Goal: Complete application form

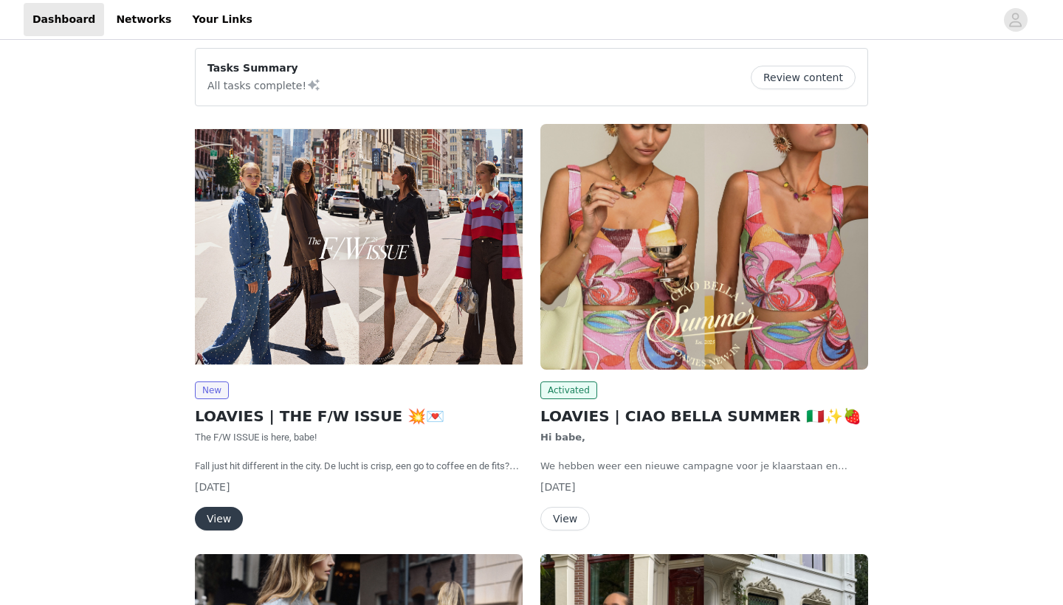
scroll to position [122, 0]
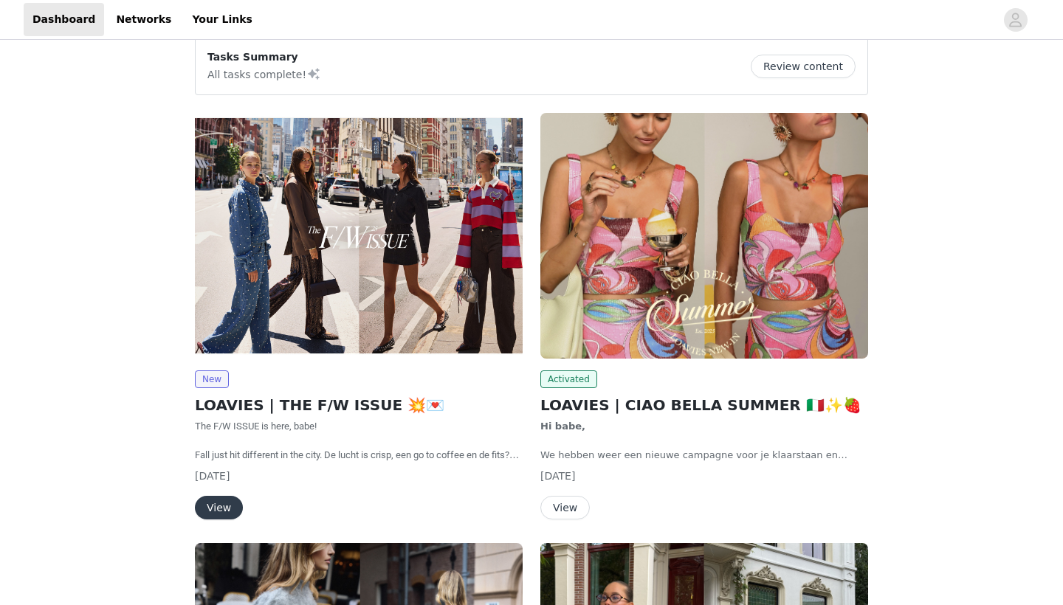
click at [222, 515] on button "View" at bounding box center [219, 508] width 48 height 24
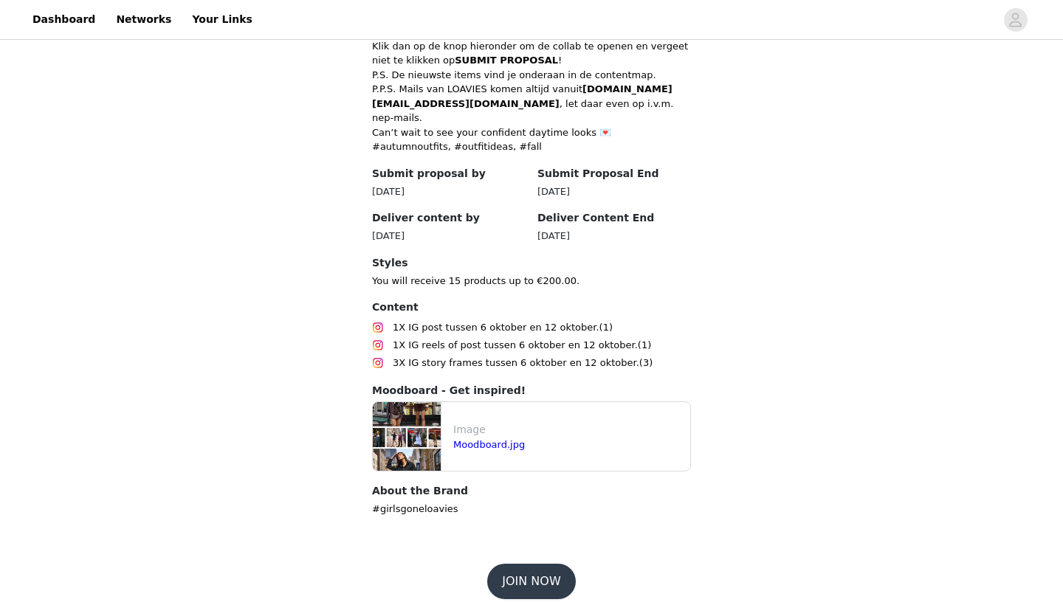
scroll to position [658, 0]
click at [525, 565] on button "JOIN NOW" at bounding box center [531, 581] width 88 height 35
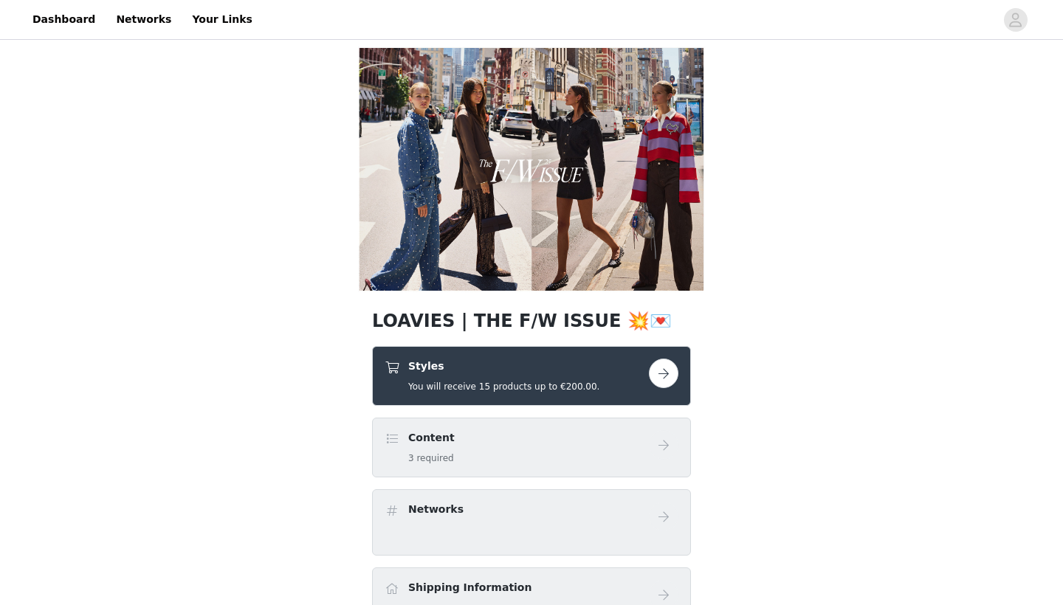
click at [663, 362] on button "button" at bounding box center [664, 374] width 30 height 30
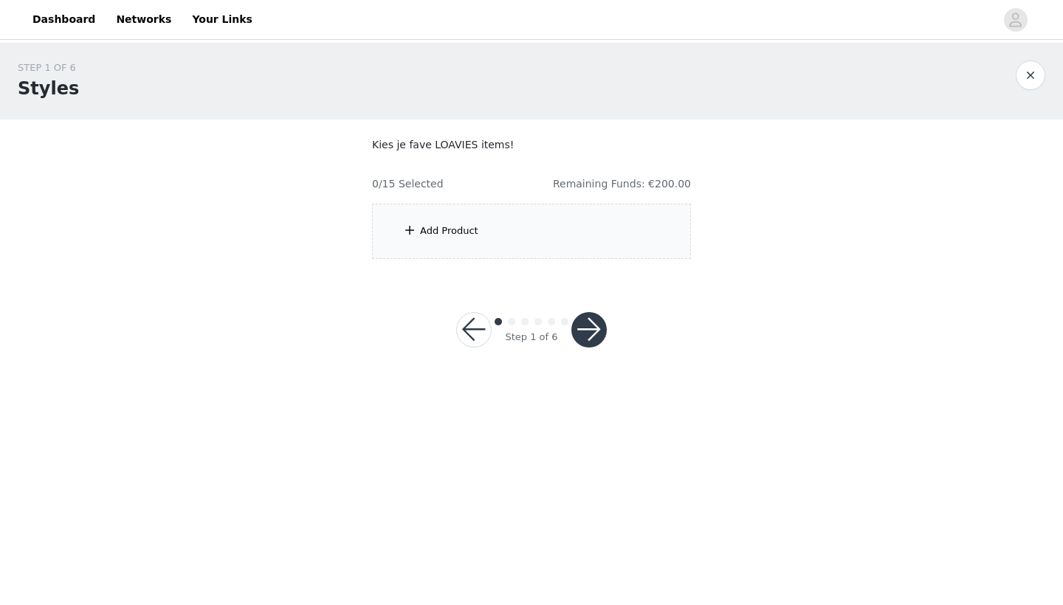
click at [424, 229] on div "Add Product" at bounding box center [449, 231] width 58 height 15
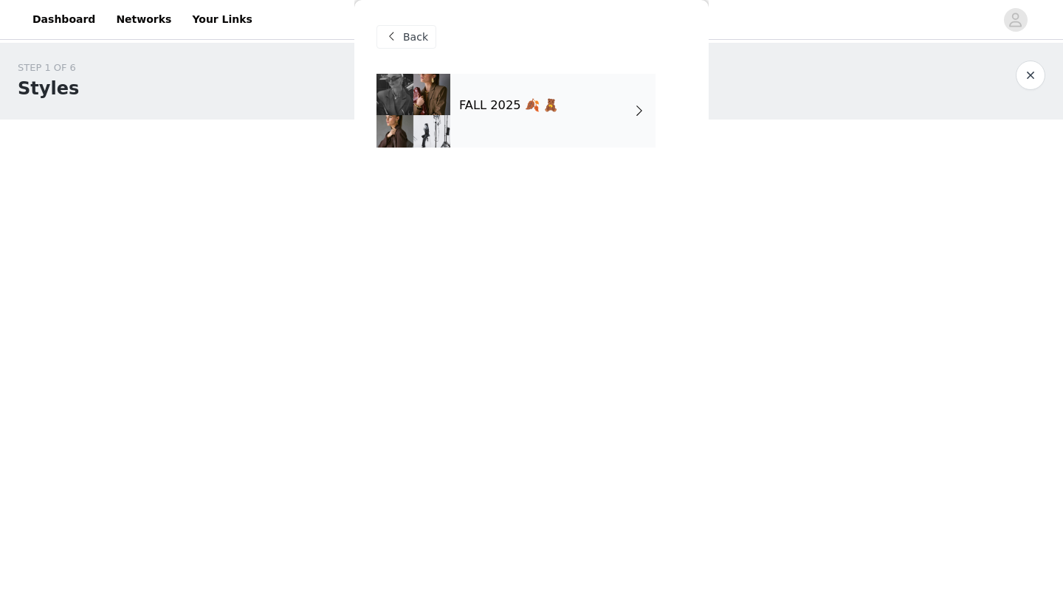
click at [587, 107] on div "FALL 2025 🍂 🧸" at bounding box center [552, 111] width 205 height 74
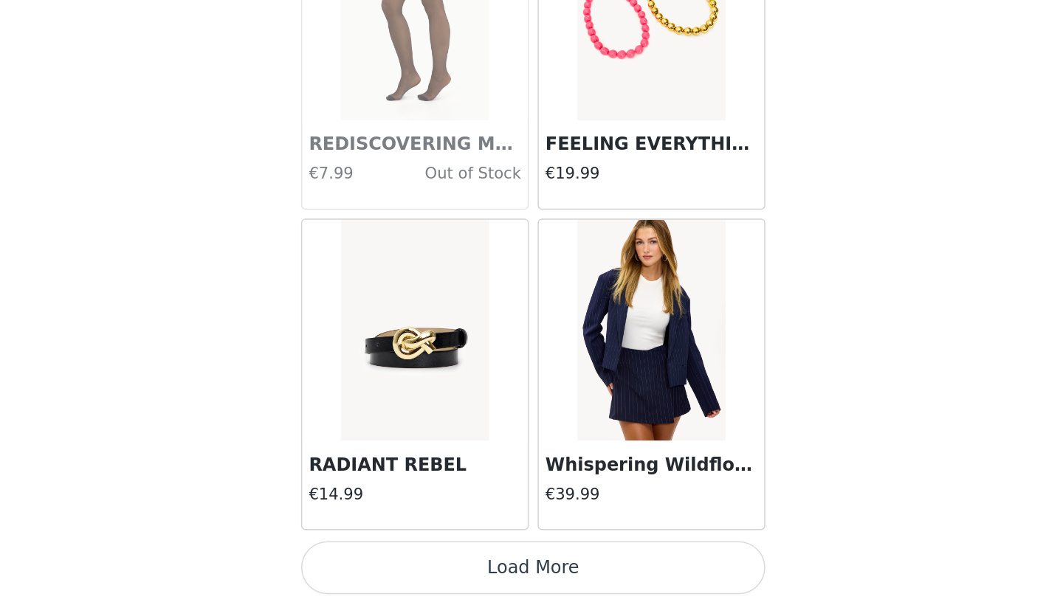
click at [410, 562] on button "Load More" at bounding box center [531, 579] width 310 height 35
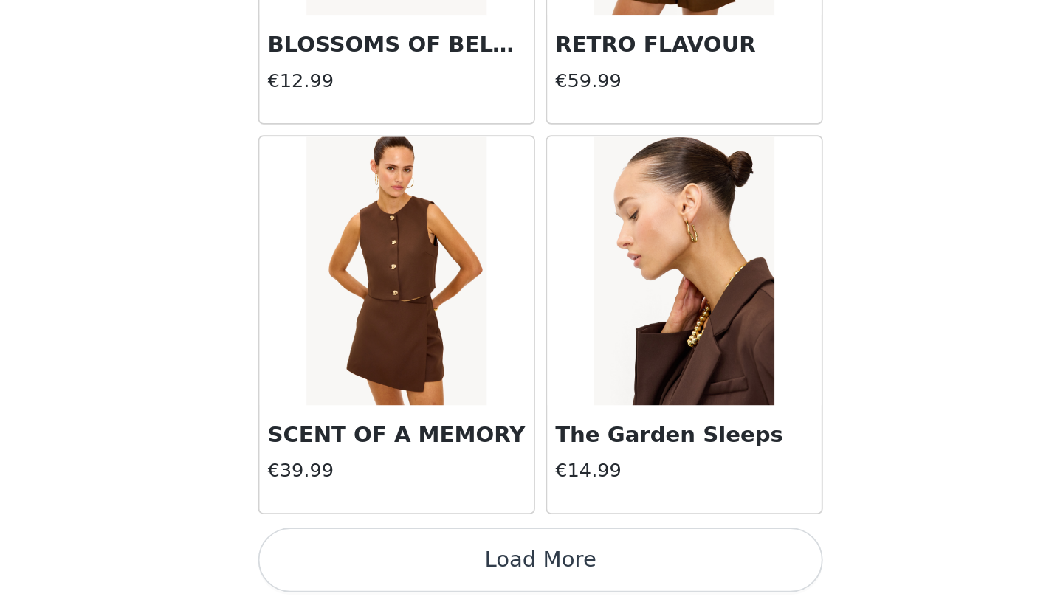
click at [376, 562] on button "Load More" at bounding box center [531, 579] width 310 height 35
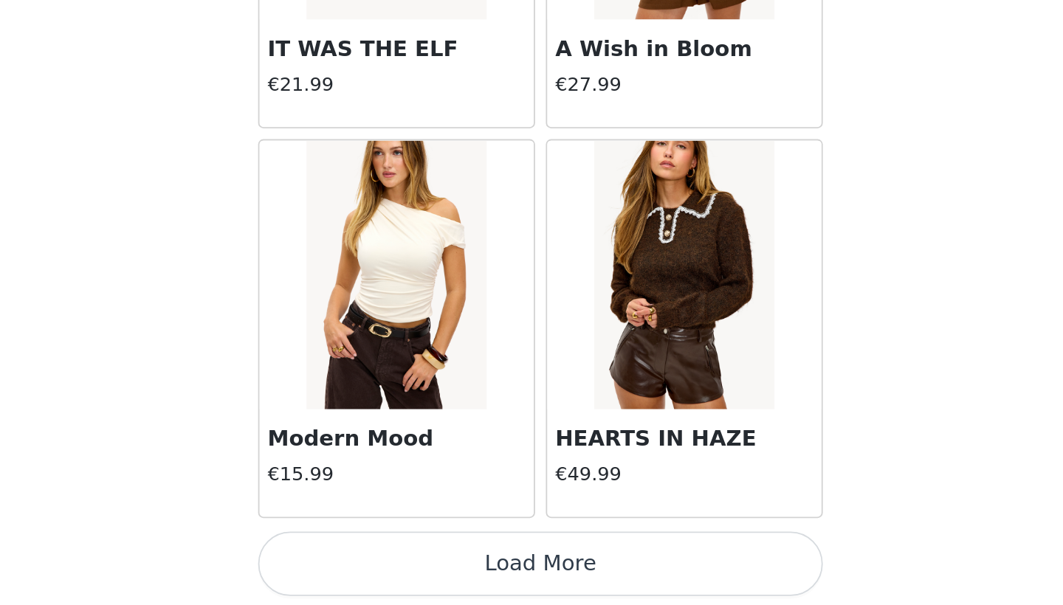
scroll to position [5932, 0]
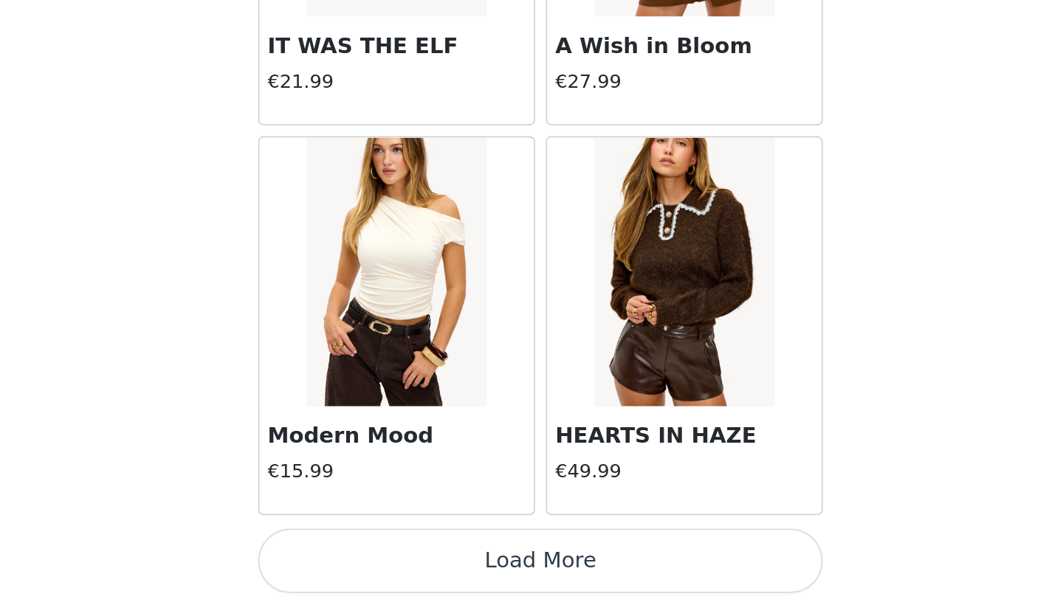
click at [376, 563] on button "Load More" at bounding box center [531, 580] width 310 height 35
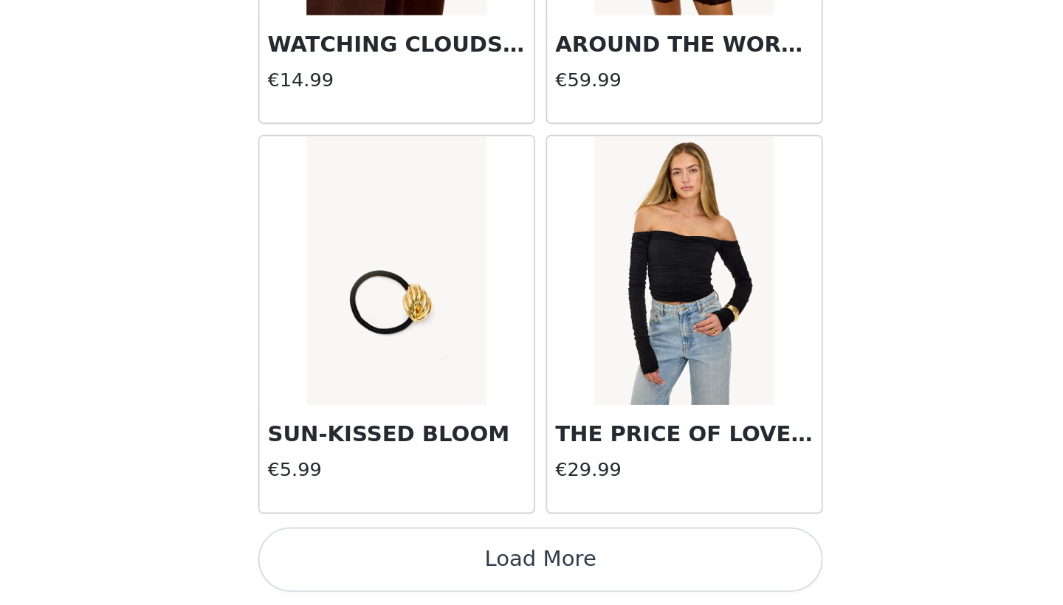
scroll to position [8072, 0]
click at [376, 562] on button "Load More" at bounding box center [531, 579] width 310 height 35
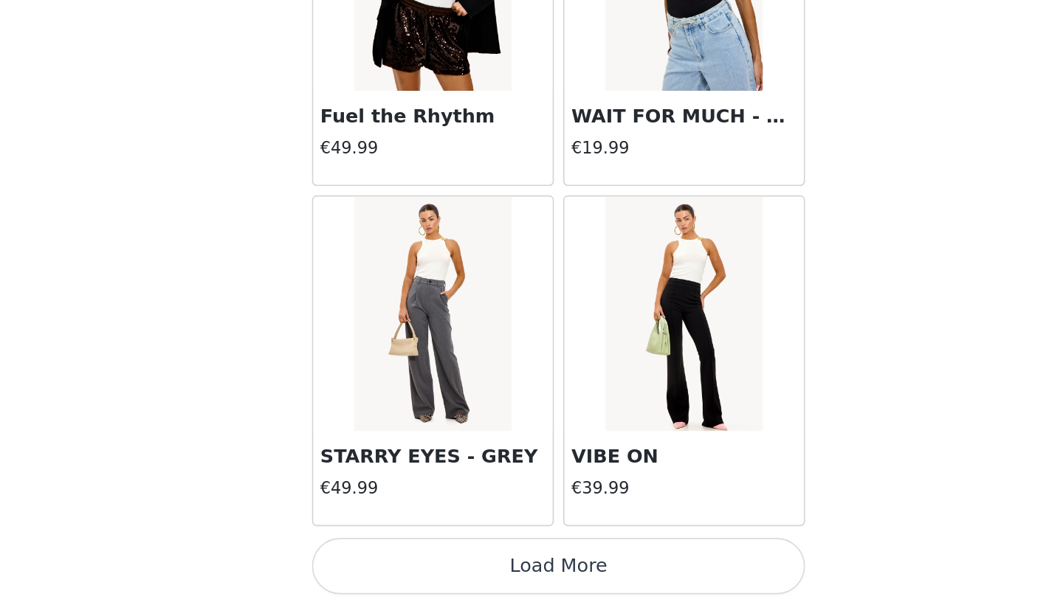
scroll to position [10212, 0]
click at [376, 562] on button "Load More" at bounding box center [531, 579] width 310 height 35
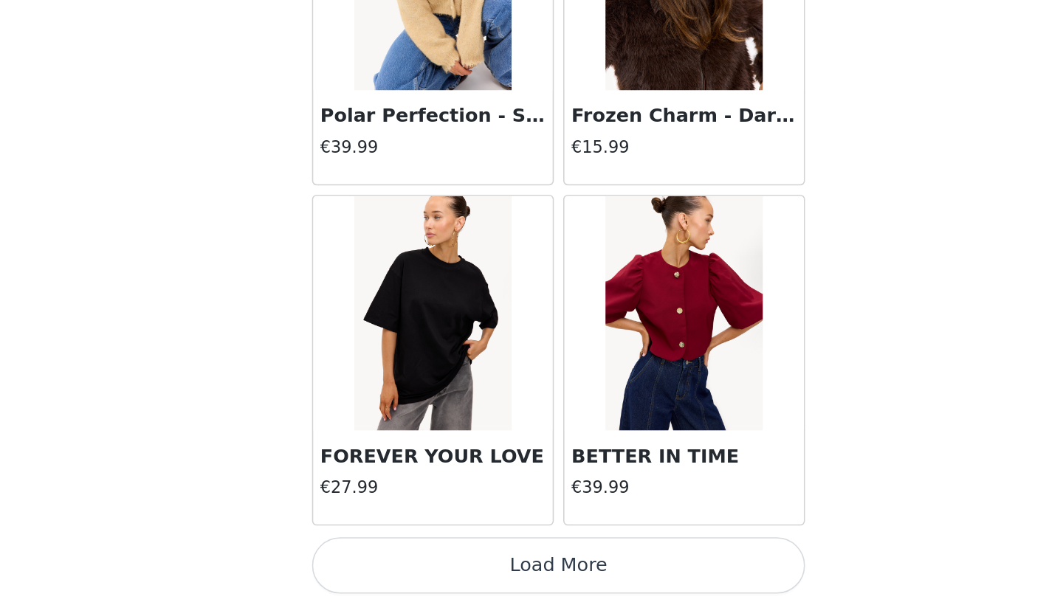
scroll to position [12352, 0]
click at [376, 562] on button "Load More" at bounding box center [531, 579] width 310 height 35
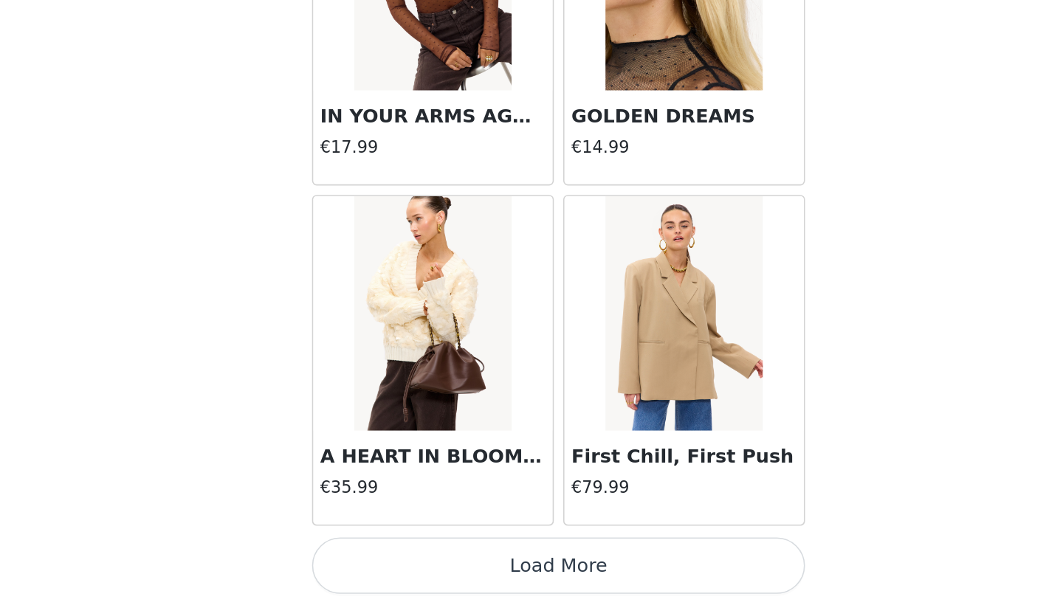
scroll to position [14492, 0]
click at [376, 562] on button "Load More" at bounding box center [531, 579] width 310 height 35
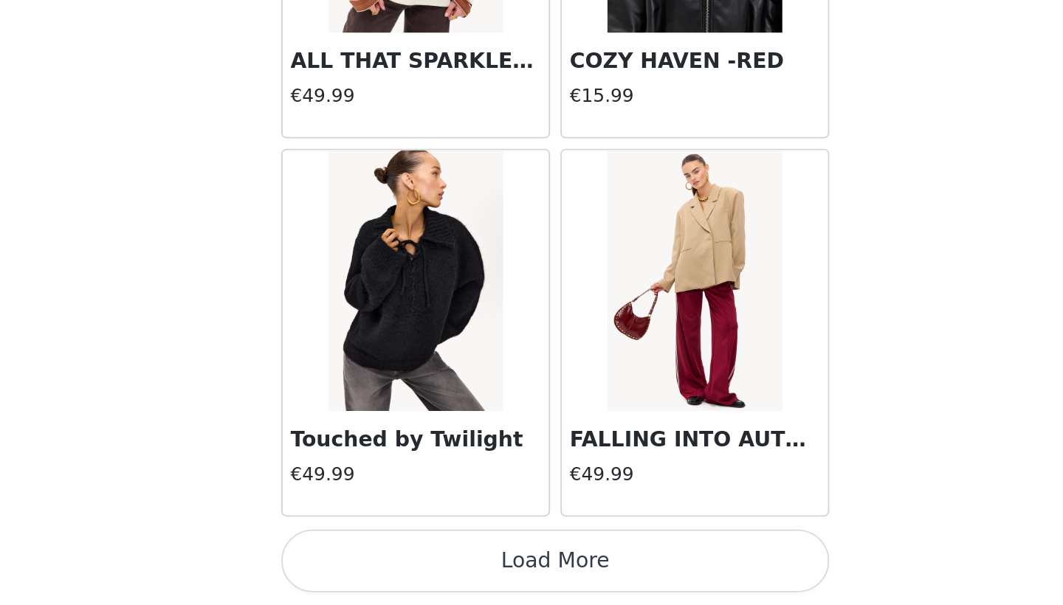
scroll to position [0, 0]
click at [376, 562] on button "Load More" at bounding box center [531, 579] width 310 height 35
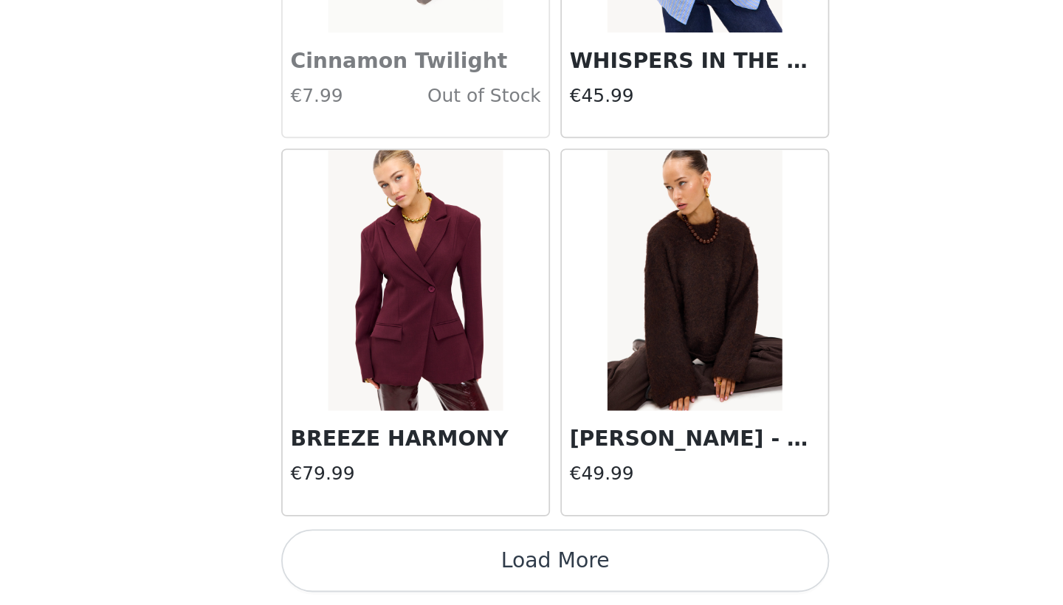
scroll to position [18772, 0]
click at [376, 562] on button "Load More" at bounding box center [531, 579] width 310 height 35
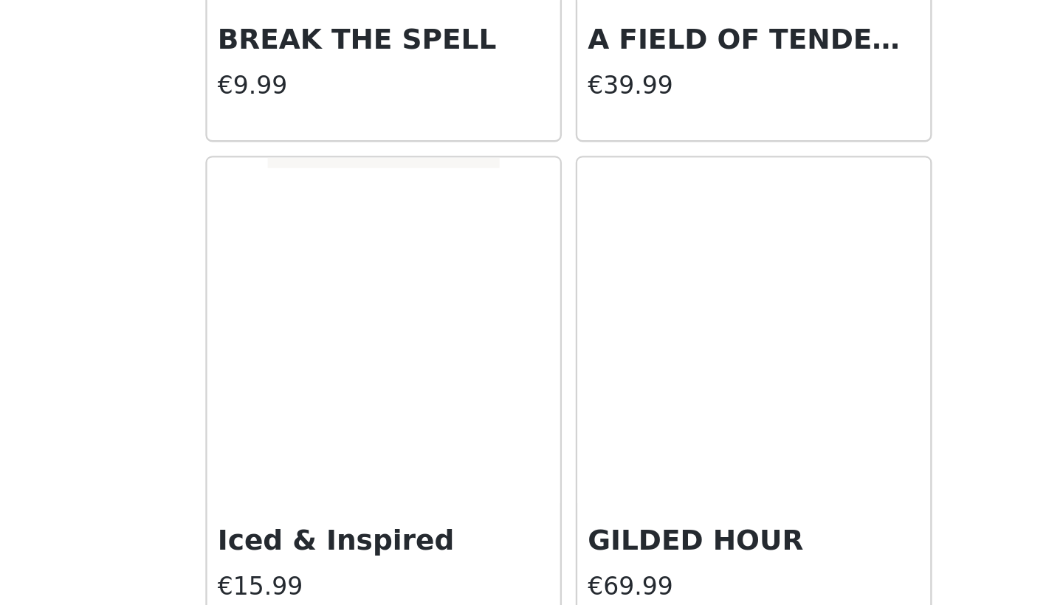
scroll to position [20912, 0]
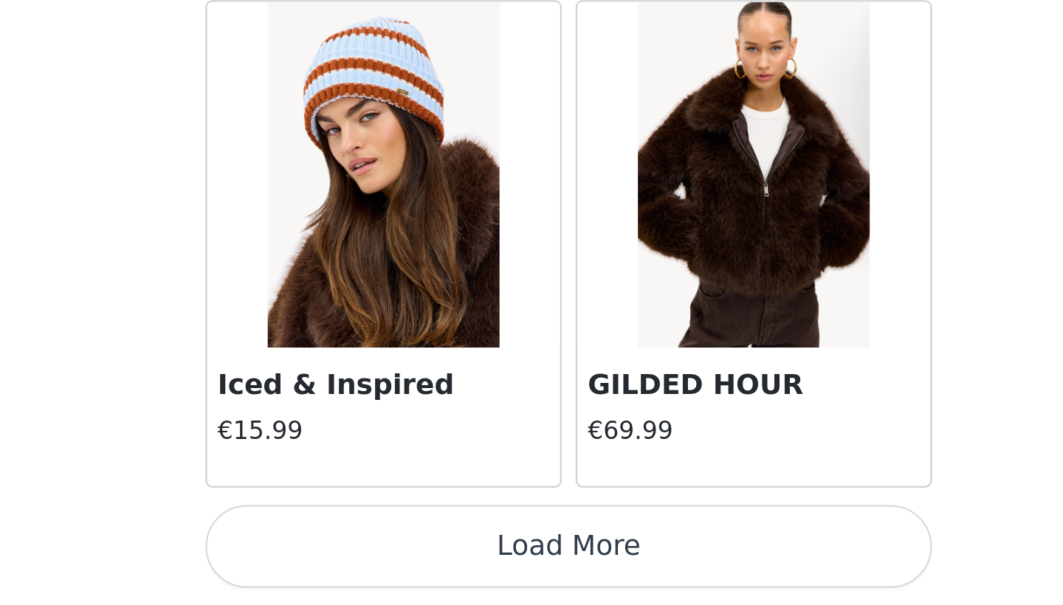
click at [376, 562] on button "Load More" at bounding box center [531, 579] width 310 height 35
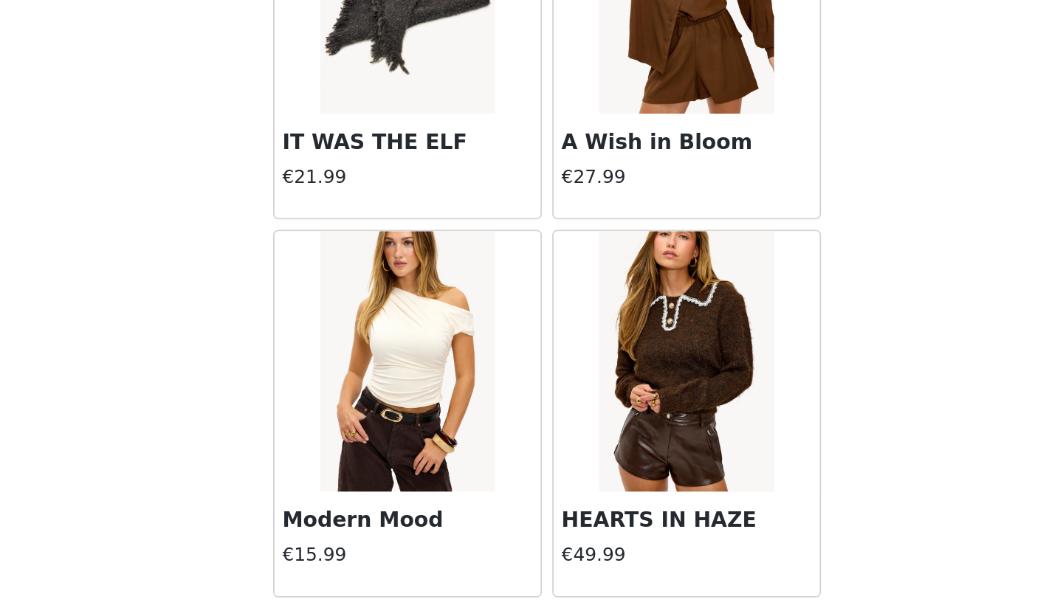
scroll to position [5988, 0]
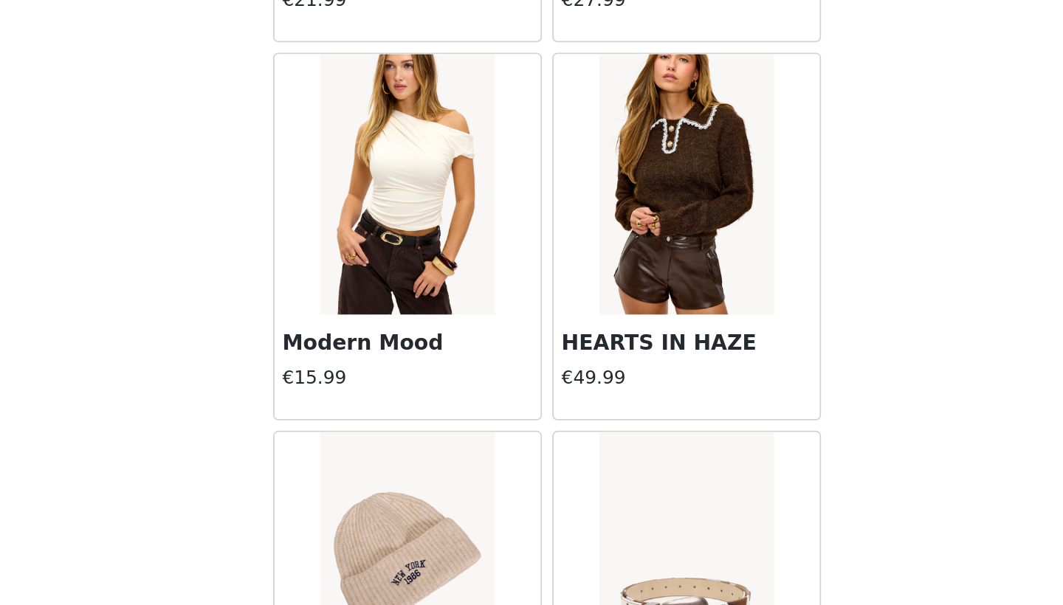
click at [561, 292] on img at bounding box center [610, 366] width 98 height 148
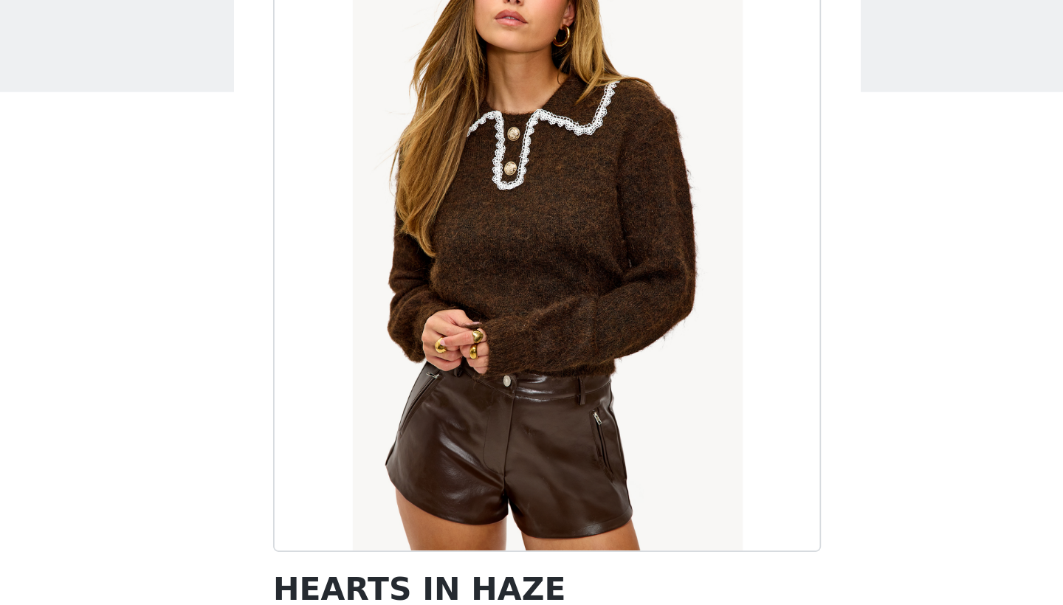
scroll to position [23, 0]
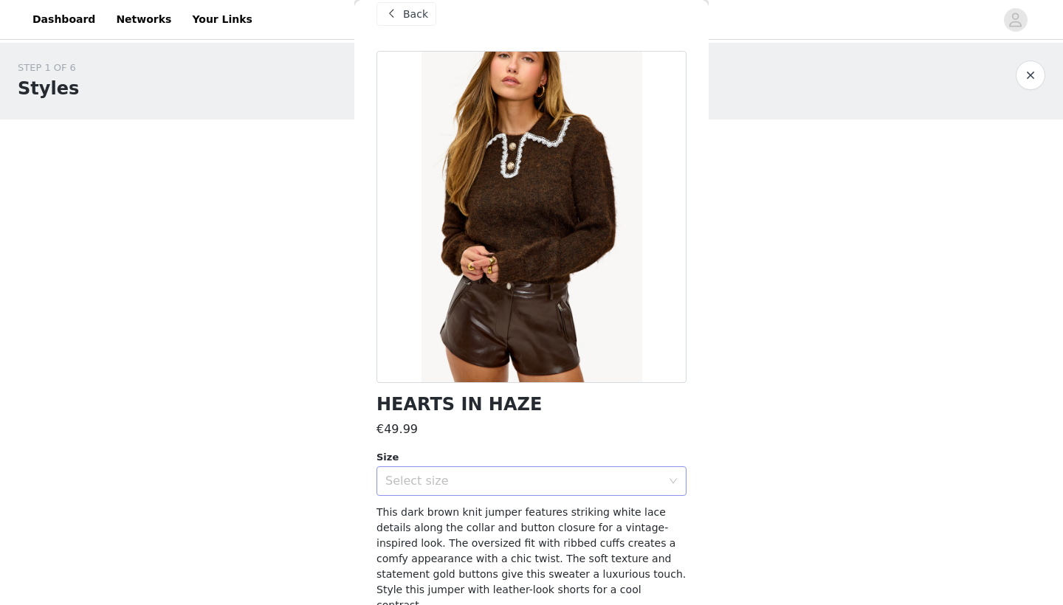
click at [491, 489] on div "Select size" at bounding box center [526, 481] width 283 height 28
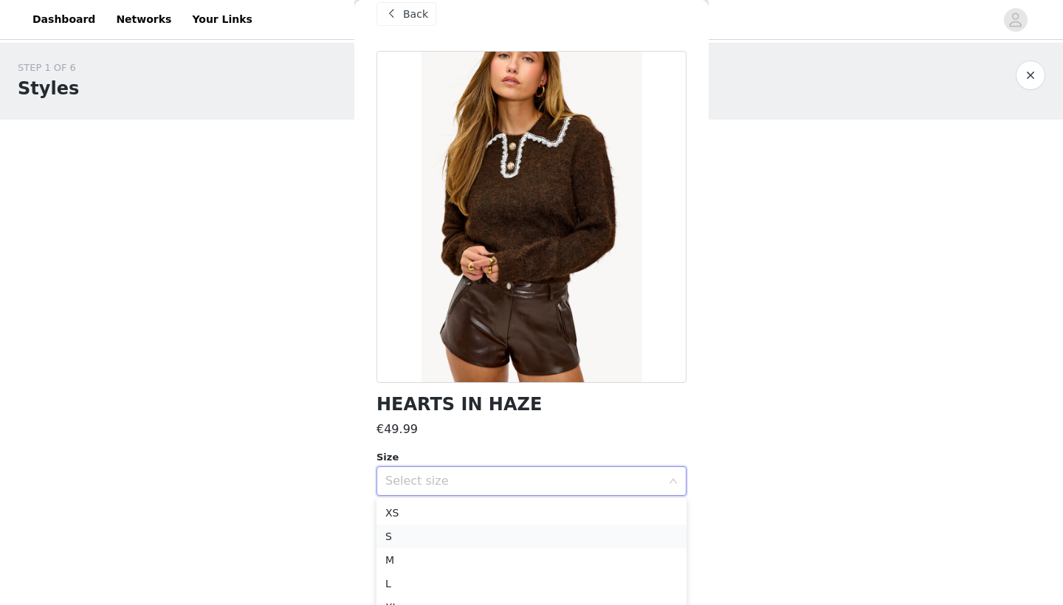
click at [485, 531] on li "S" at bounding box center [531, 537] width 310 height 24
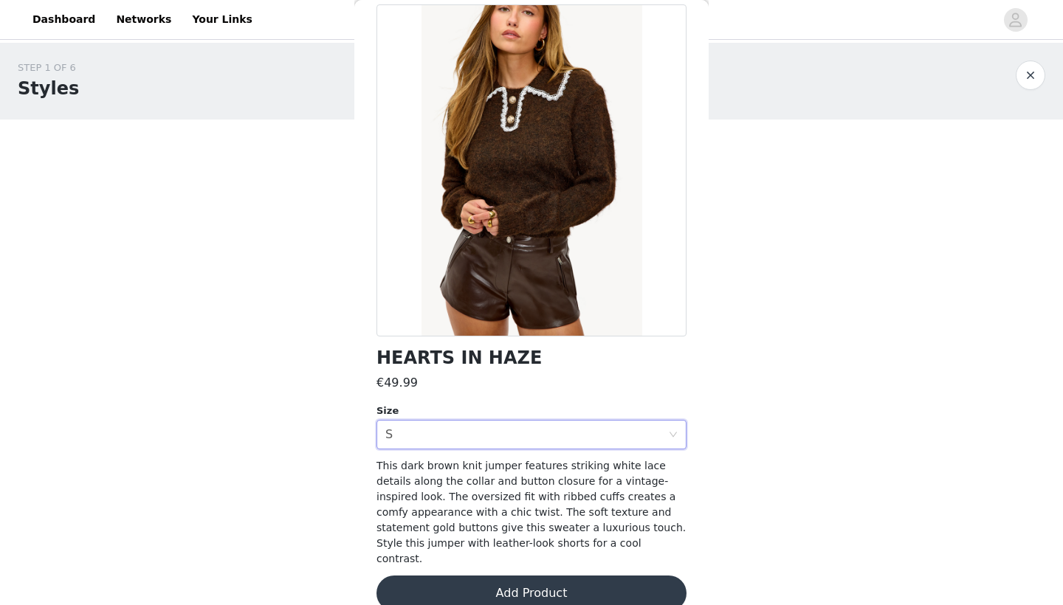
scroll to position [69, 0]
click at [514, 576] on button "Add Product" at bounding box center [531, 593] width 310 height 35
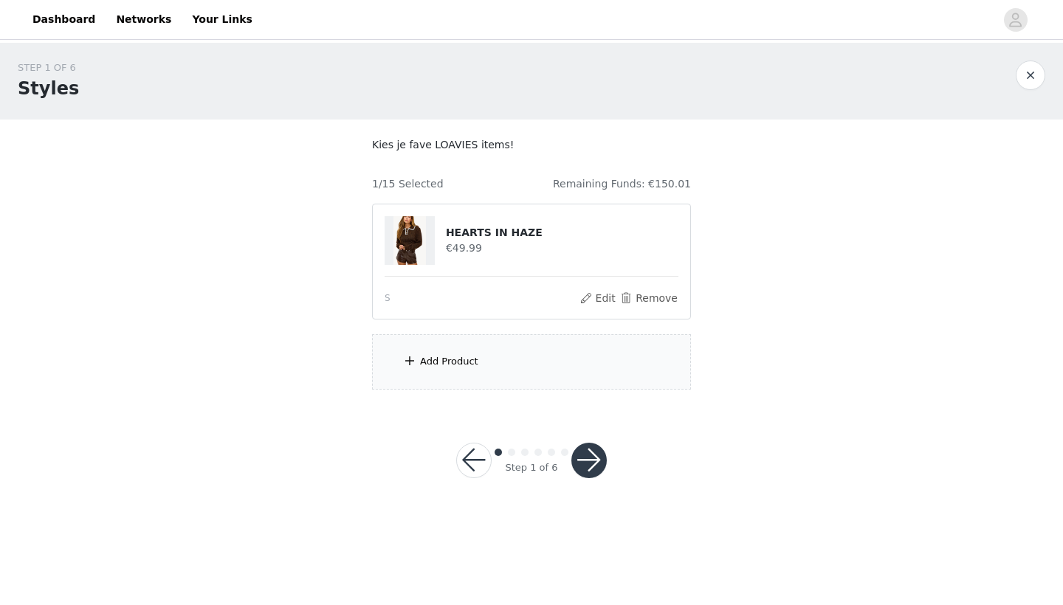
scroll to position [0, 0]
click at [446, 376] on div "Add Product" at bounding box center [531, 361] width 319 height 55
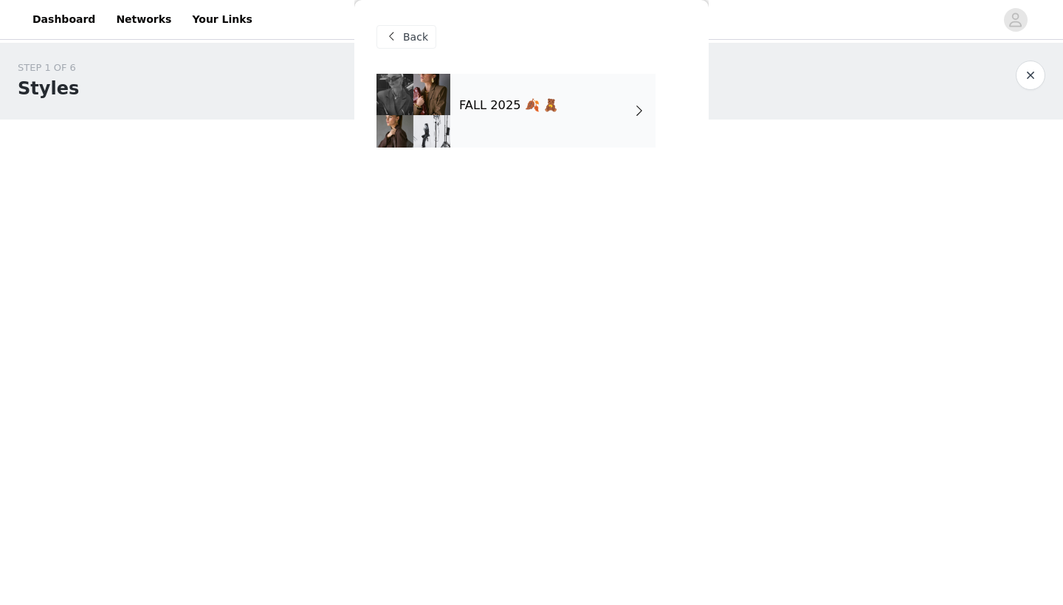
click at [539, 91] on div "FALL 2025 🍂 🧸" at bounding box center [552, 111] width 205 height 74
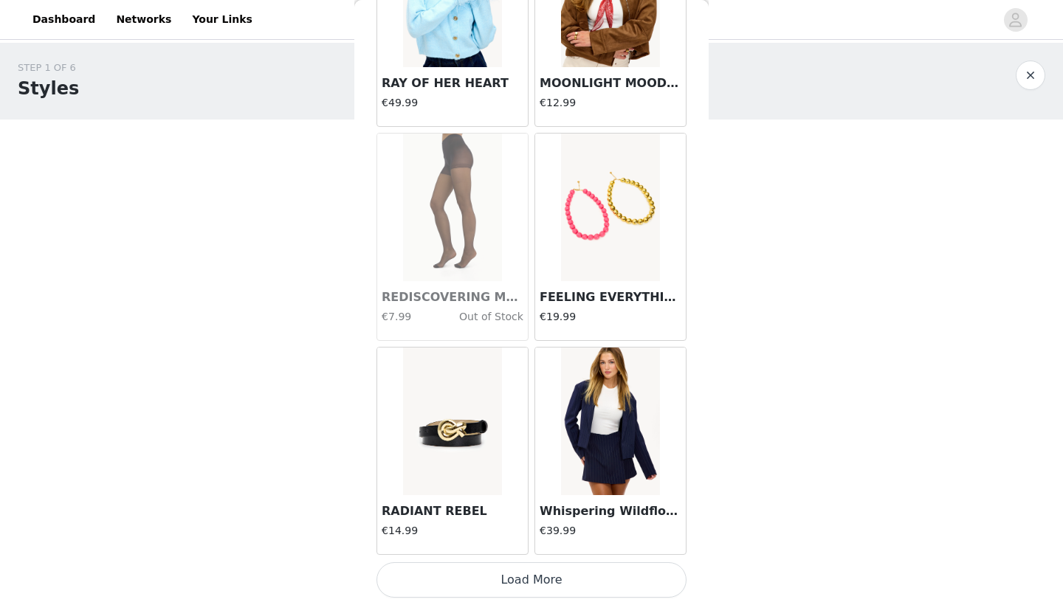
click at [519, 593] on button "Load More" at bounding box center [531, 579] width 310 height 35
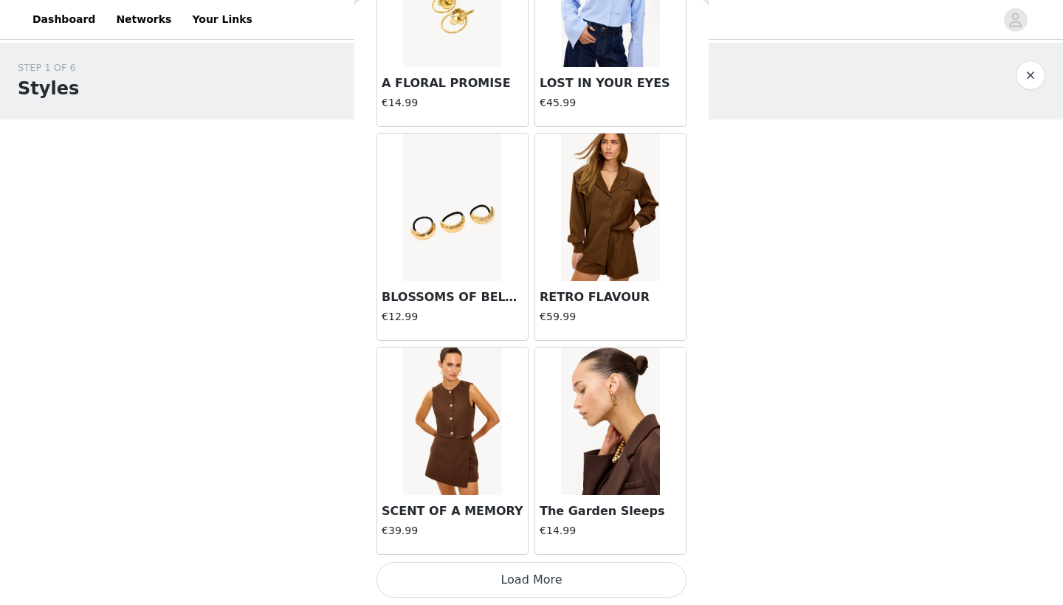
scroll to position [3793, 0]
click at [545, 579] on button "Load More" at bounding box center [531, 579] width 310 height 35
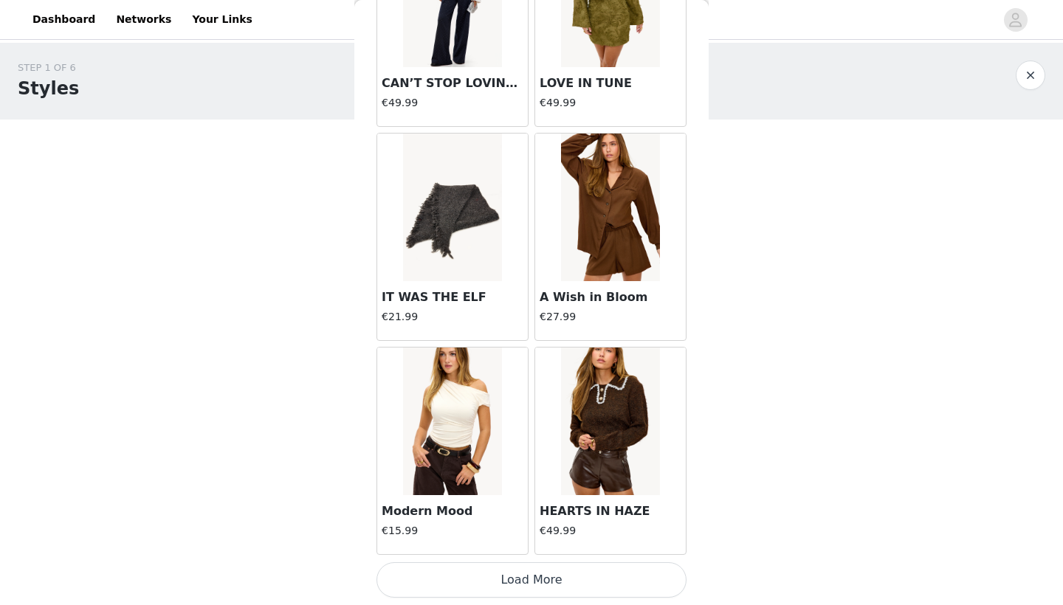
scroll to position [5933, 0]
click at [576, 585] on button "Load More" at bounding box center [531, 579] width 310 height 35
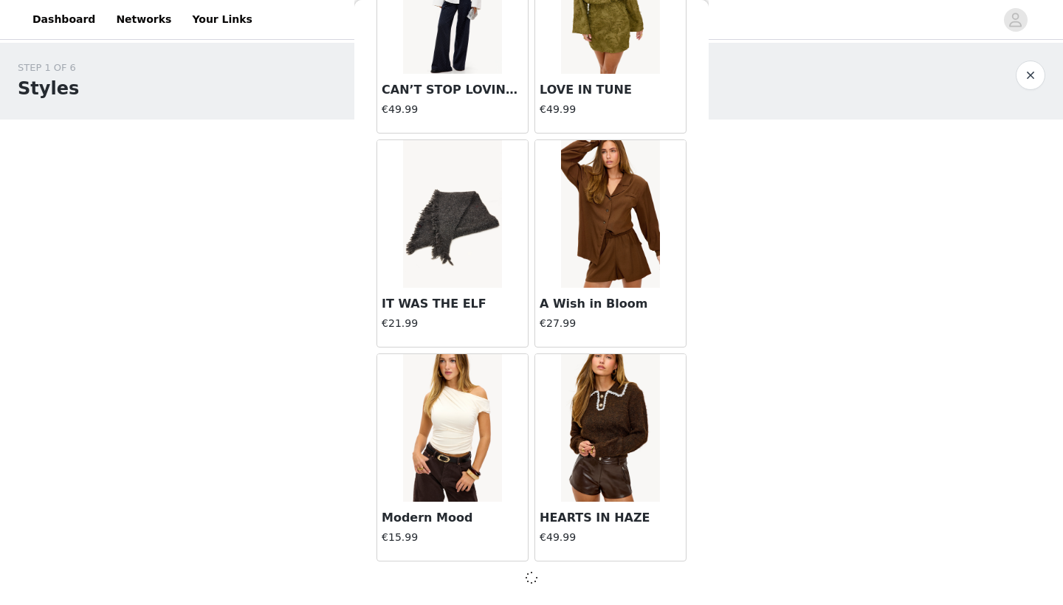
scroll to position [5926, 0]
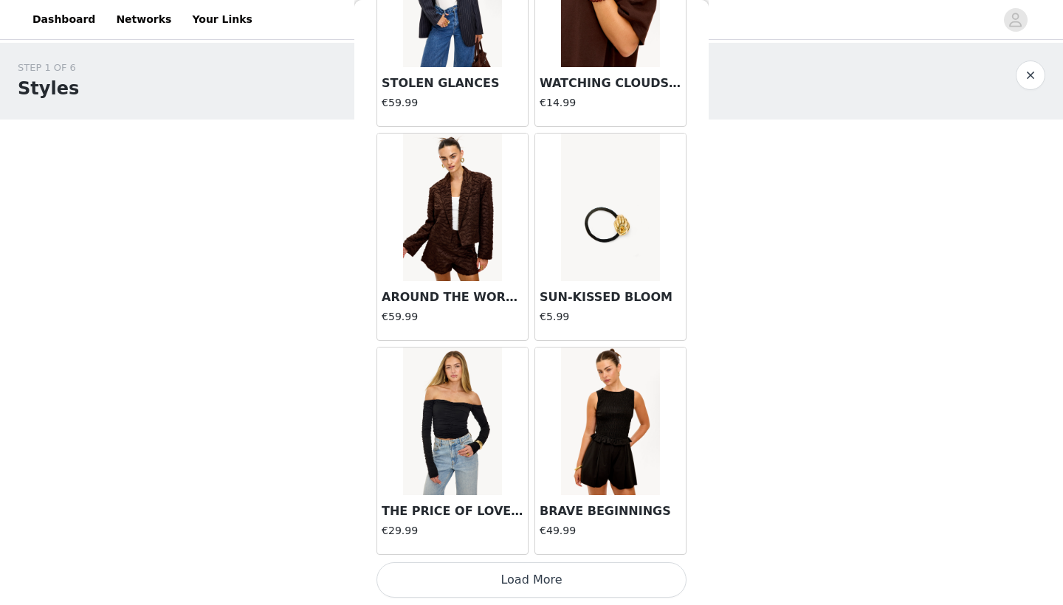
click at [587, 590] on button "Load More" at bounding box center [531, 579] width 310 height 35
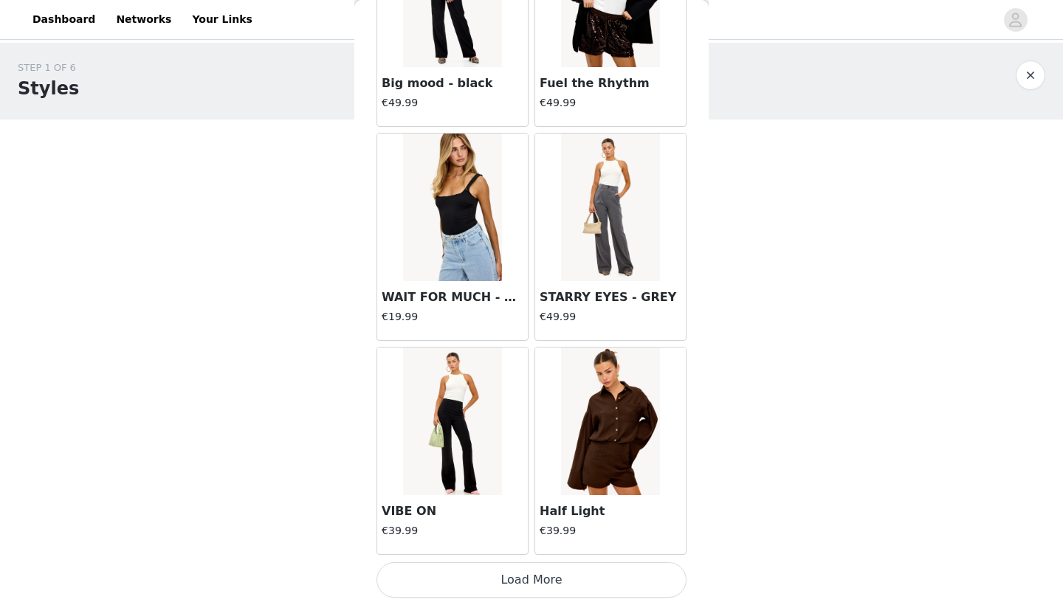
scroll to position [0, 0]
click at [558, 591] on button "Load More" at bounding box center [531, 579] width 310 height 35
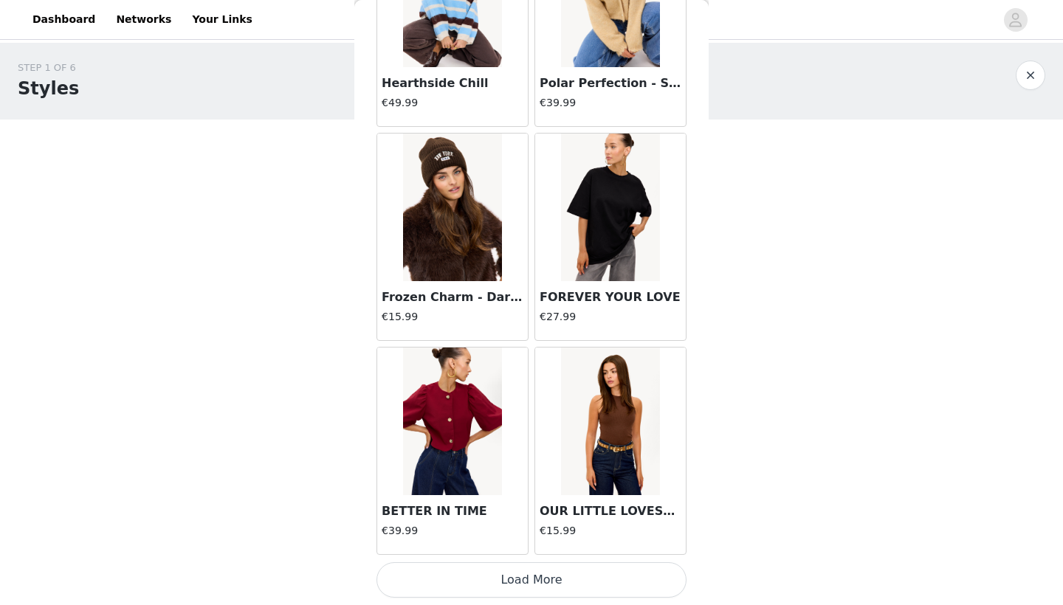
click at [497, 592] on button "Load More" at bounding box center [531, 579] width 310 height 35
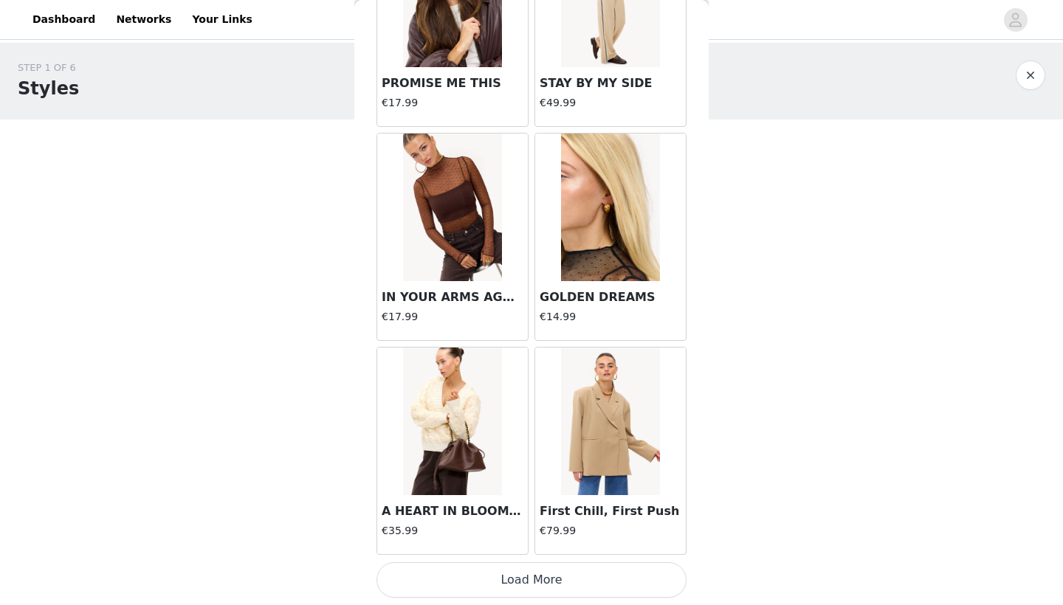
click at [526, 577] on button "Load More" at bounding box center [531, 579] width 310 height 35
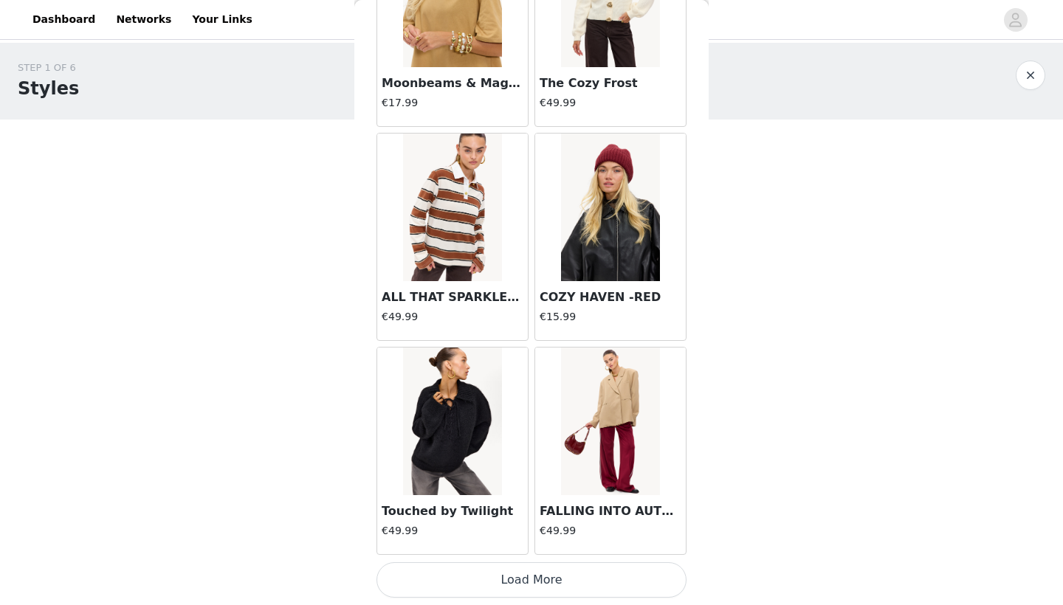
click at [526, 578] on button "Load More" at bounding box center [531, 579] width 310 height 35
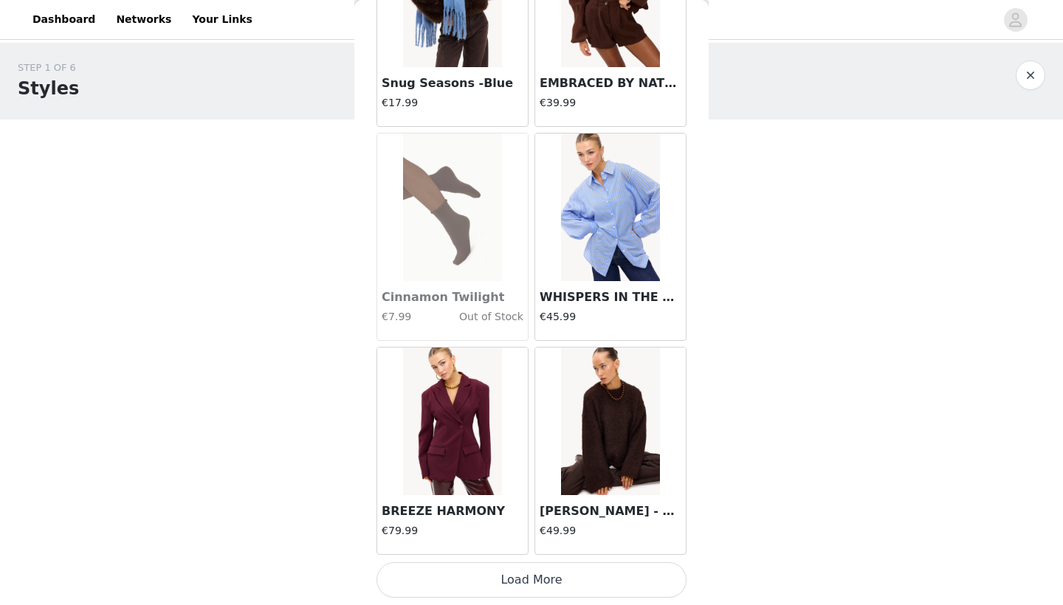
scroll to position [18772, 0]
click at [485, 483] on img at bounding box center [452, 422] width 98 height 148
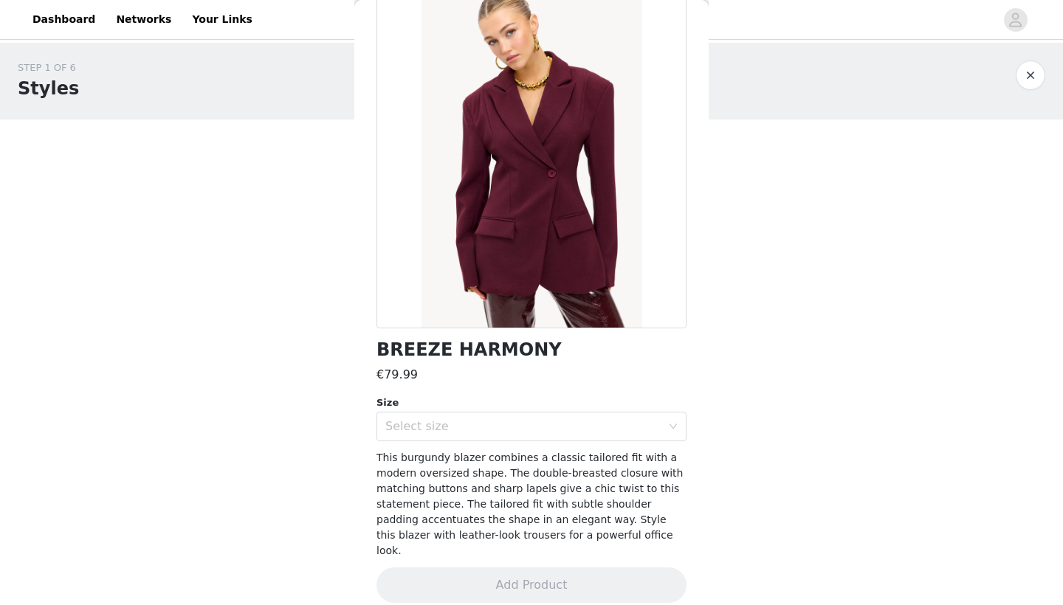
scroll to position [77, 0]
click at [441, 425] on div "Select size" at bounding box center [523, 427] width 276 height 15
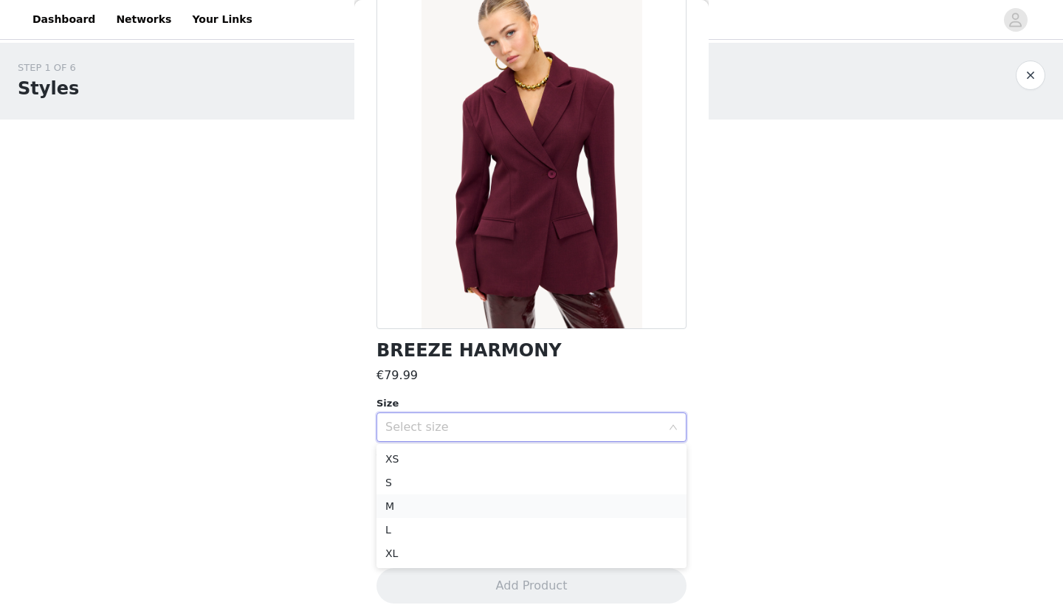
click at [427, 502] on li "M" at bounding box center [531, 506] width 310 height 24
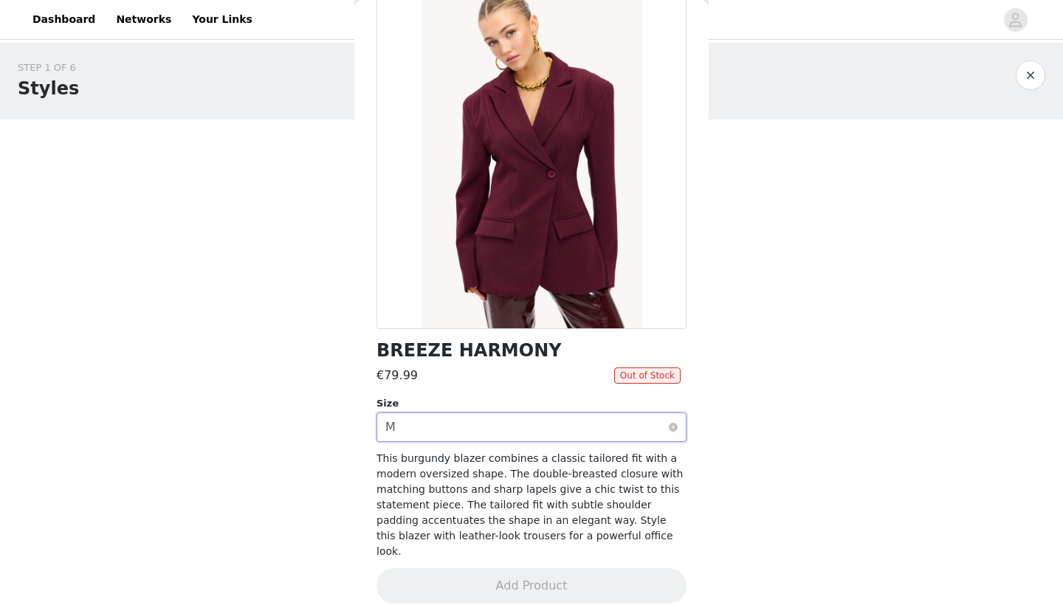
click at [473, 423] on div "Select size M" at bounding box center [526, 427] width 283 height 28
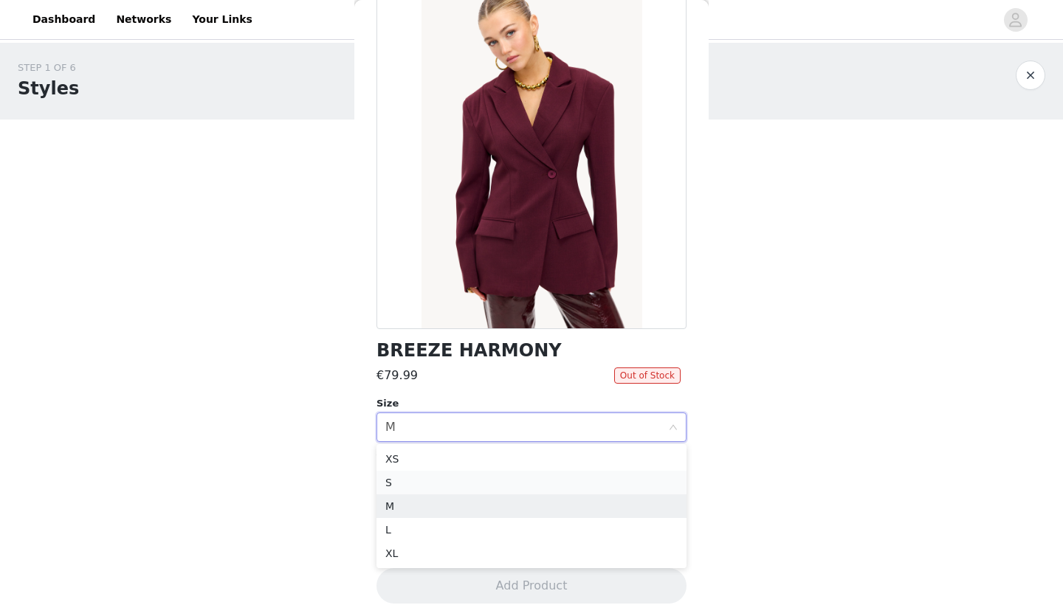
click at [427, 480] on li "S" at bounding box center [531, 483] width 310 height 24
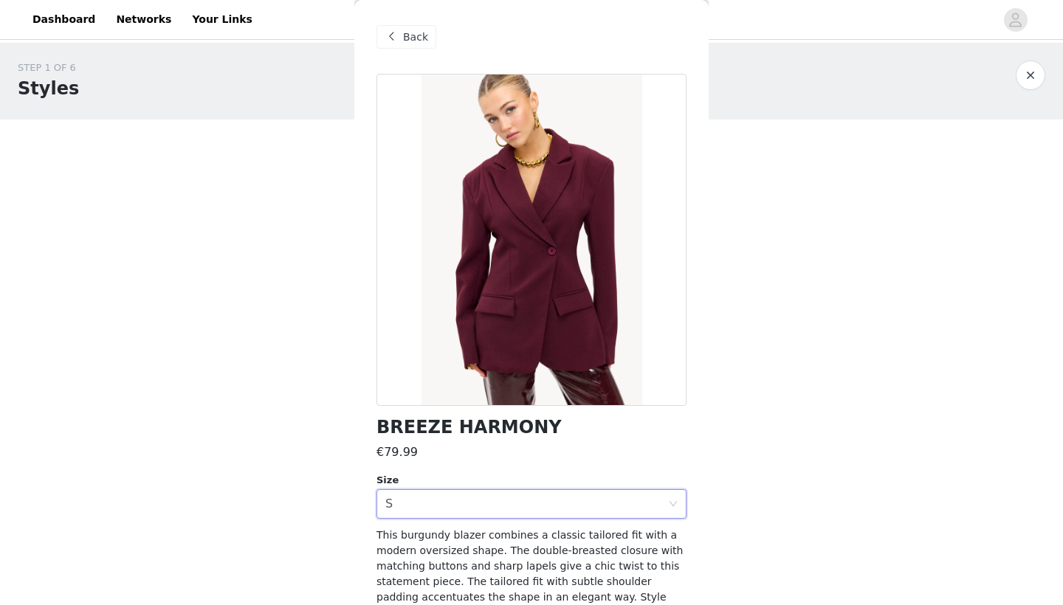
scroll to position [0, 0]
click at [405, 41] on span "Back" at bounding box center [415, 37] width 25 height 15
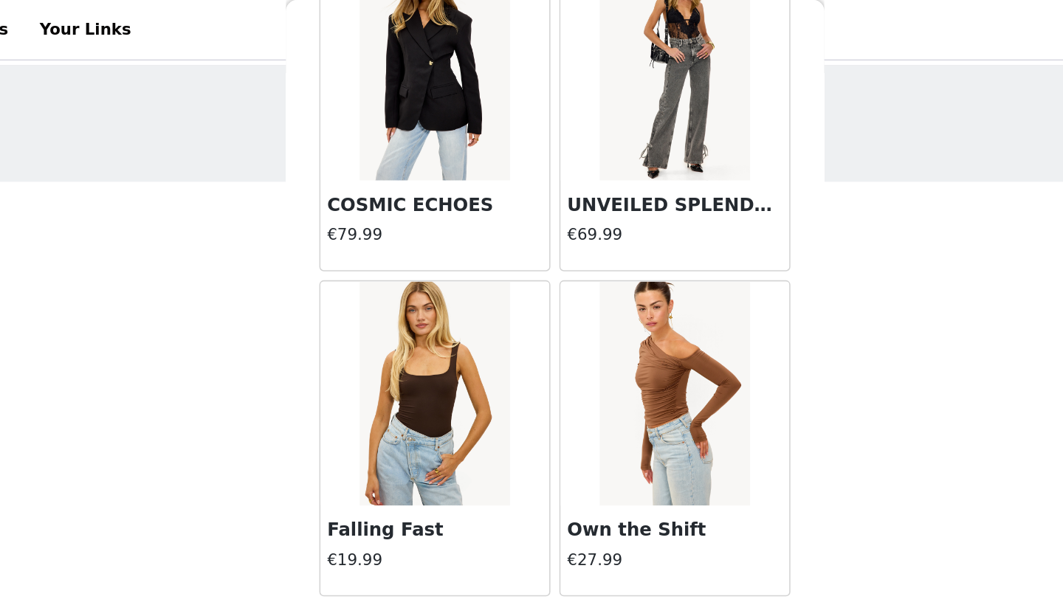
scroll to position [6707, 0]
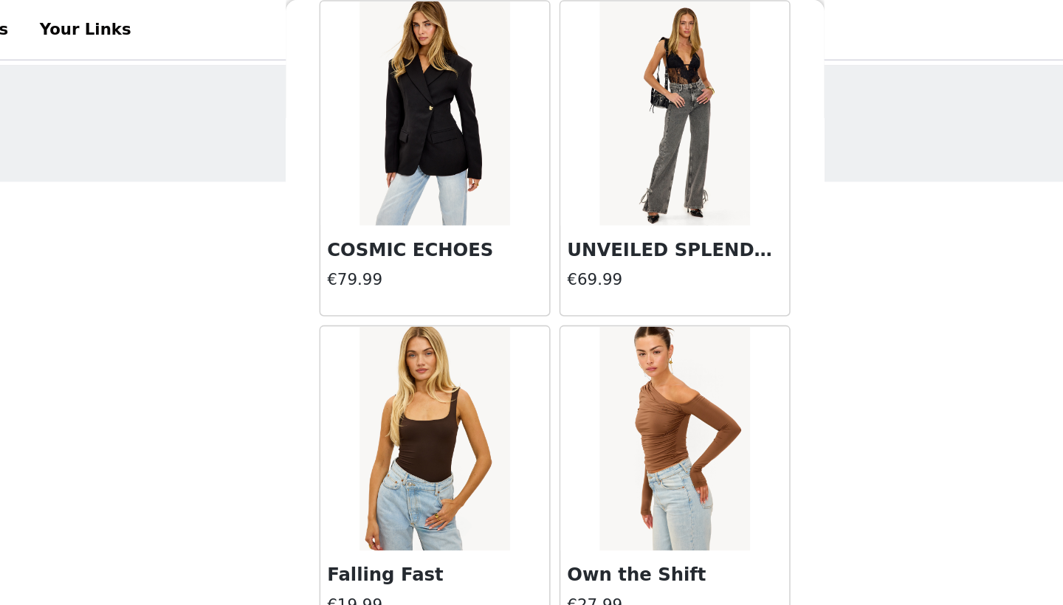
click at [403, 106] on img at bounding box center [452, 75] width 98 height 148
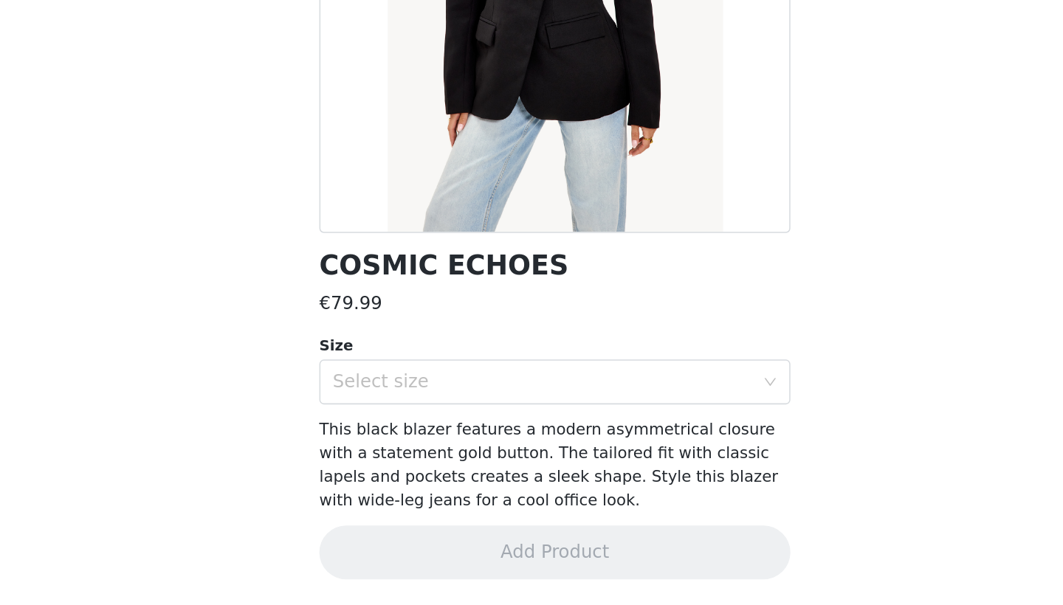
scroll to position [0, 0]
click at [385, 451] on div "Select size" at bounding box center [523, 458] width 276 height 15
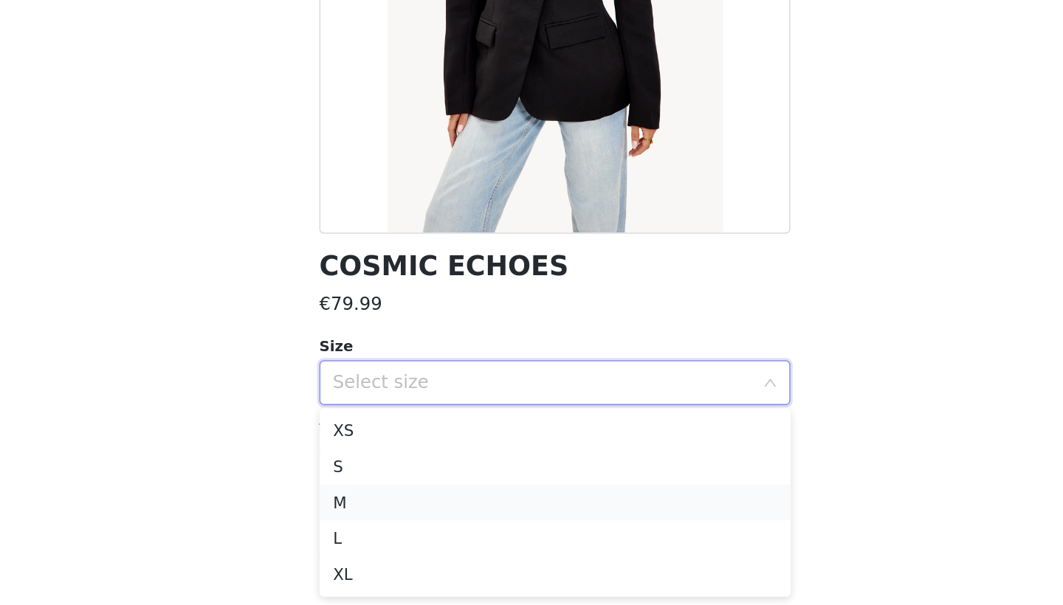
click at [376, 525] on li "M" at bounding box center [531, 537] width 310 height 24
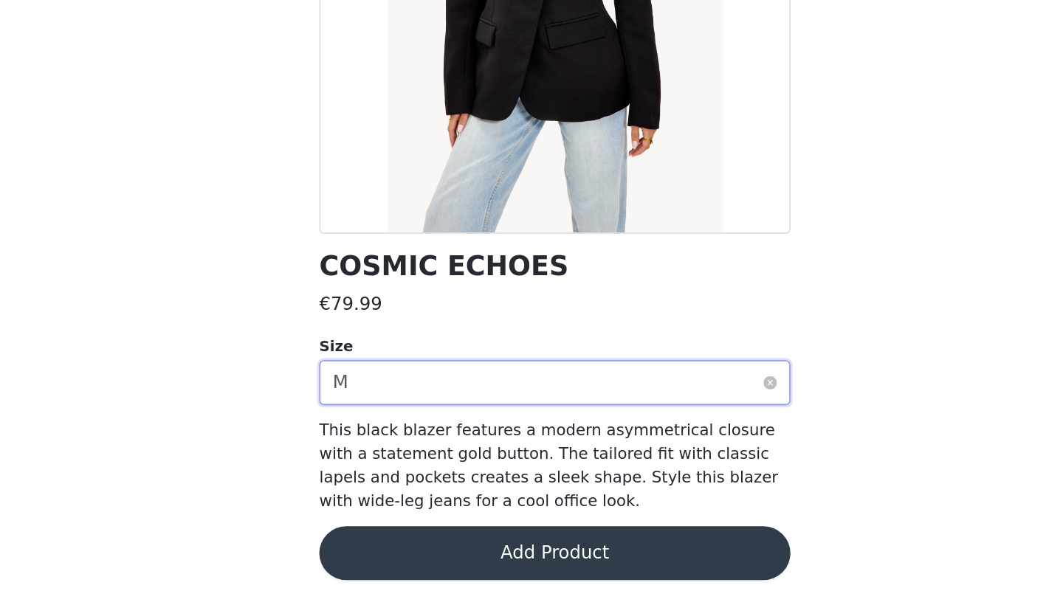
click at [385, 444] on div "Select size M" at bounding box center [526, 458] width 283 height 28
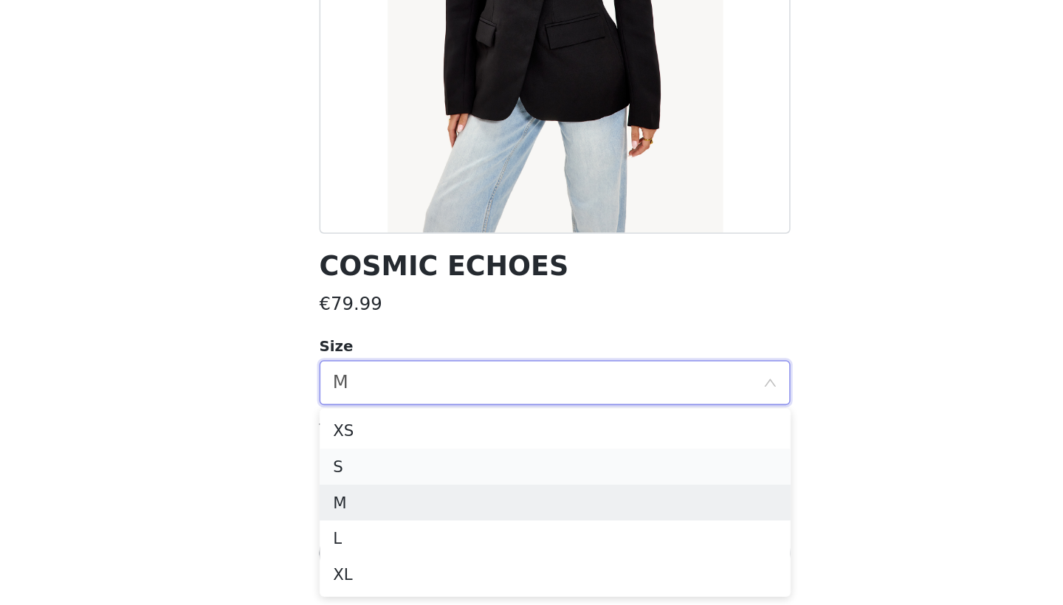
click at [376, 502] on li "S" at bounding box center [531, 514] width 310 height 24
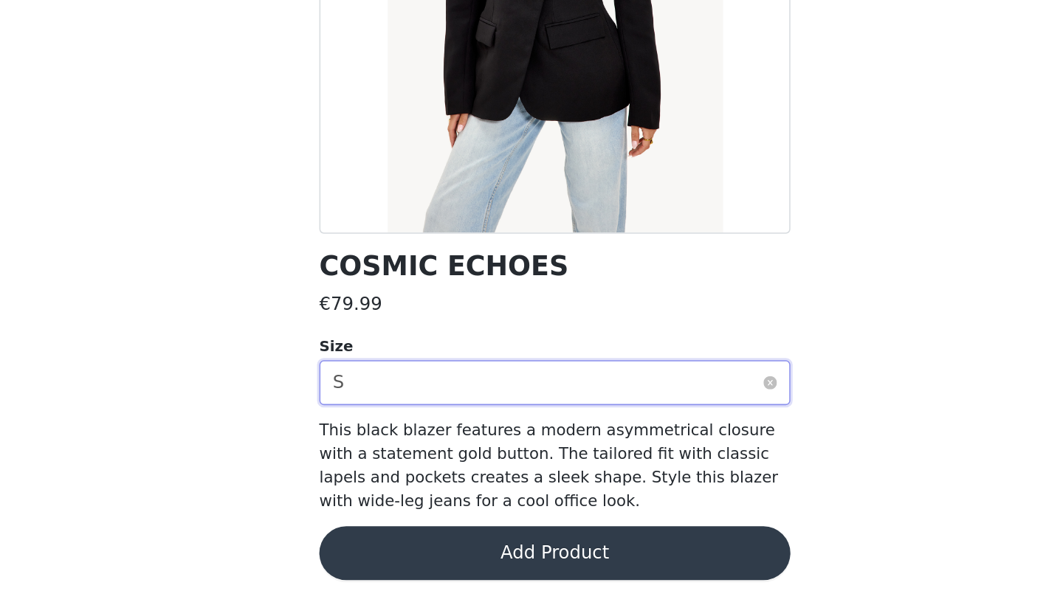
scroll to position [41, 0]
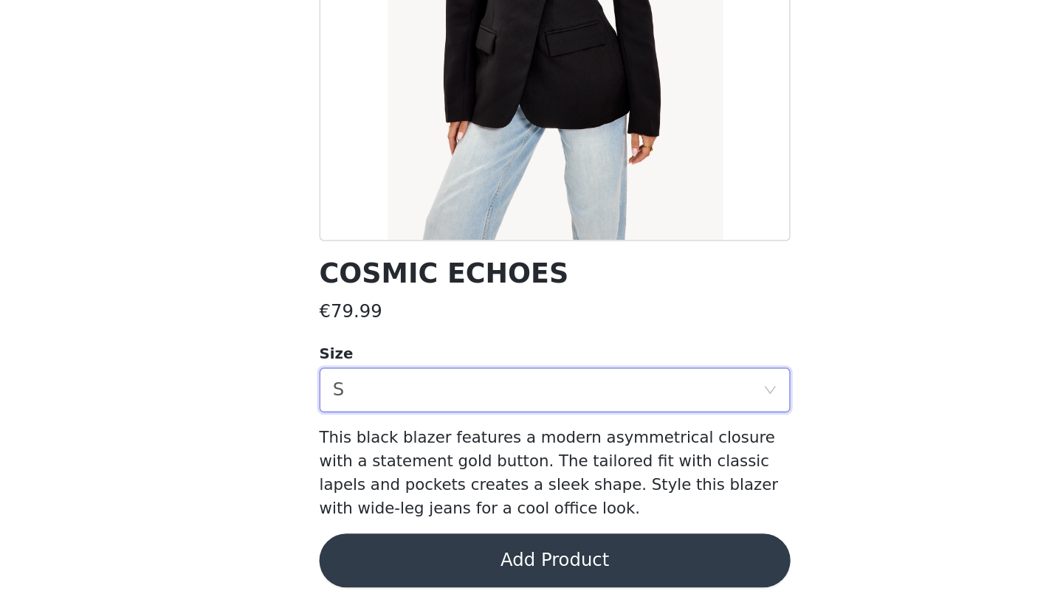
click at [376, 558] on button "Add Product" at bounding box center [531, 575] width 310 height 35
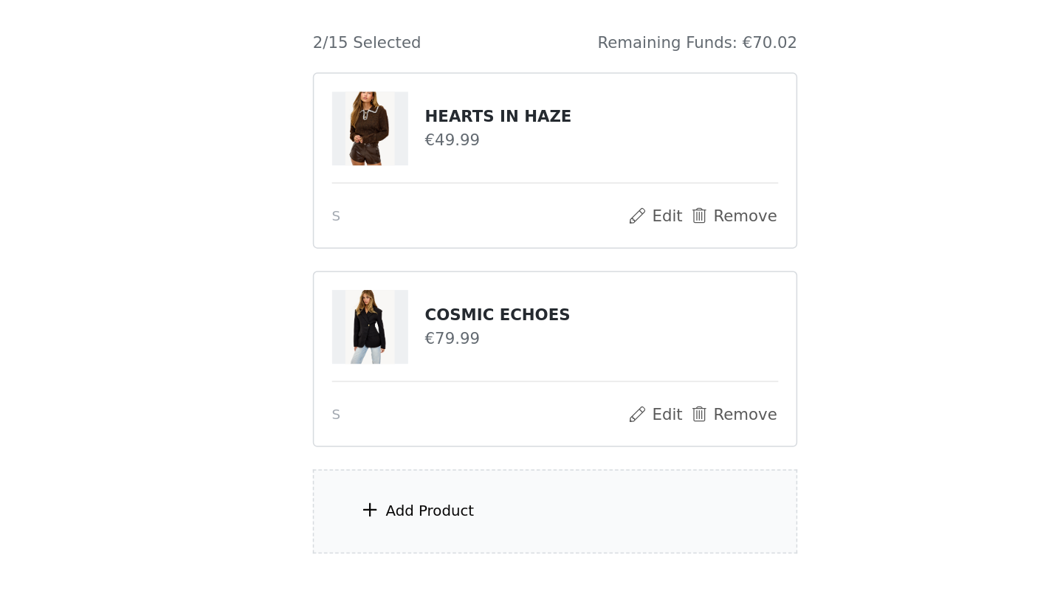
click at [420, 485] on div "Add Product" at bounding box center [449, 492] width 58 height 15
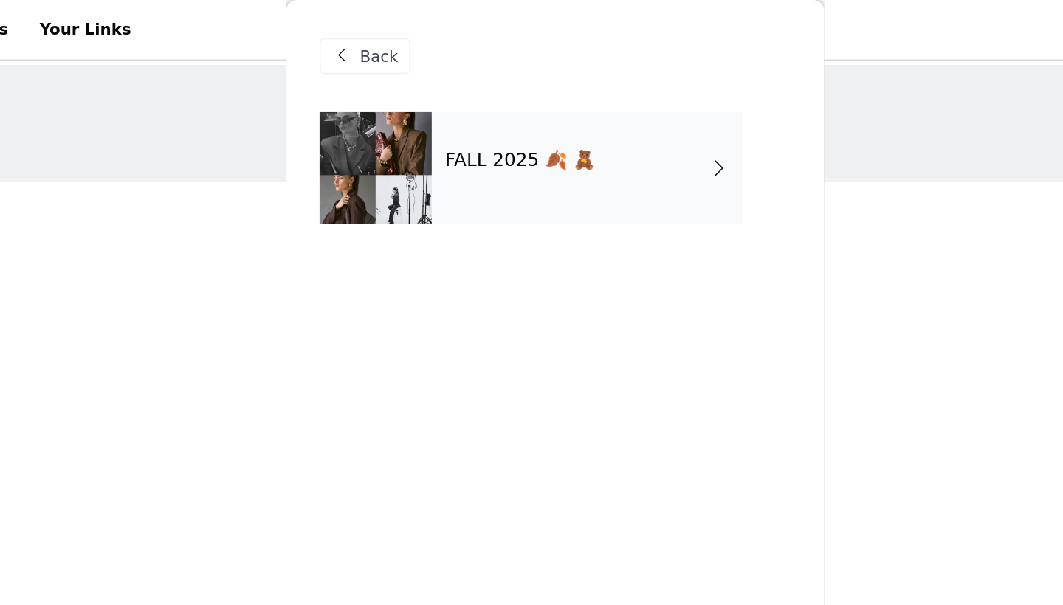
scroll to position [0, 0]
click at [450, 125] on div "FALL 2025 🍂 🧸" at bounding box center [552, 111] width 205 height 74
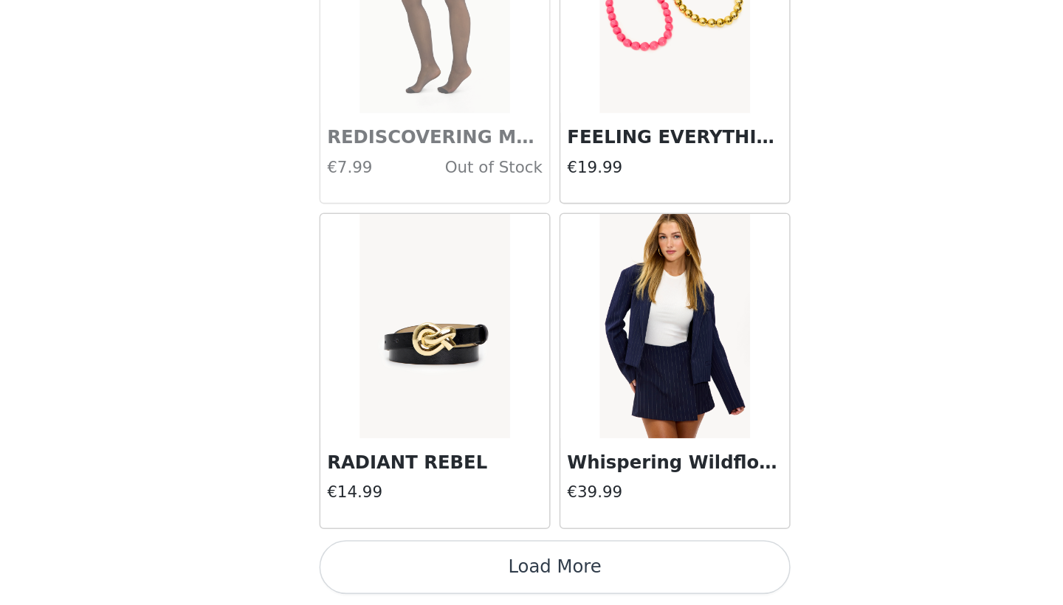
scroll to position [38, 0]
click at [381, 562] on button "Load More" at bounding box center [531, 579] width 310 height 35
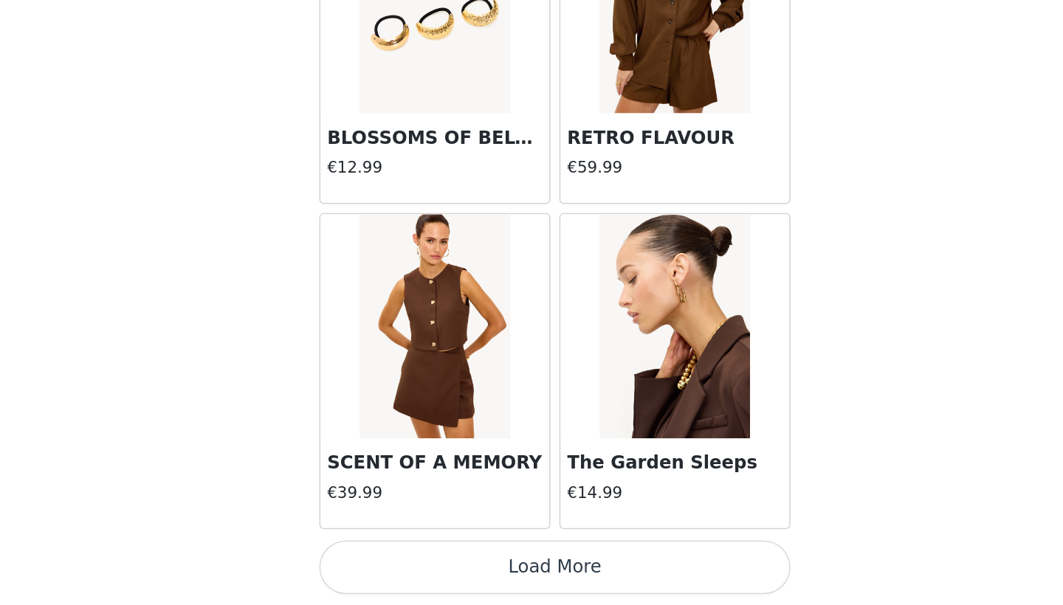
click at [376, 562] on button "Load More" at bounding box center [531, 579] width 310 height 35
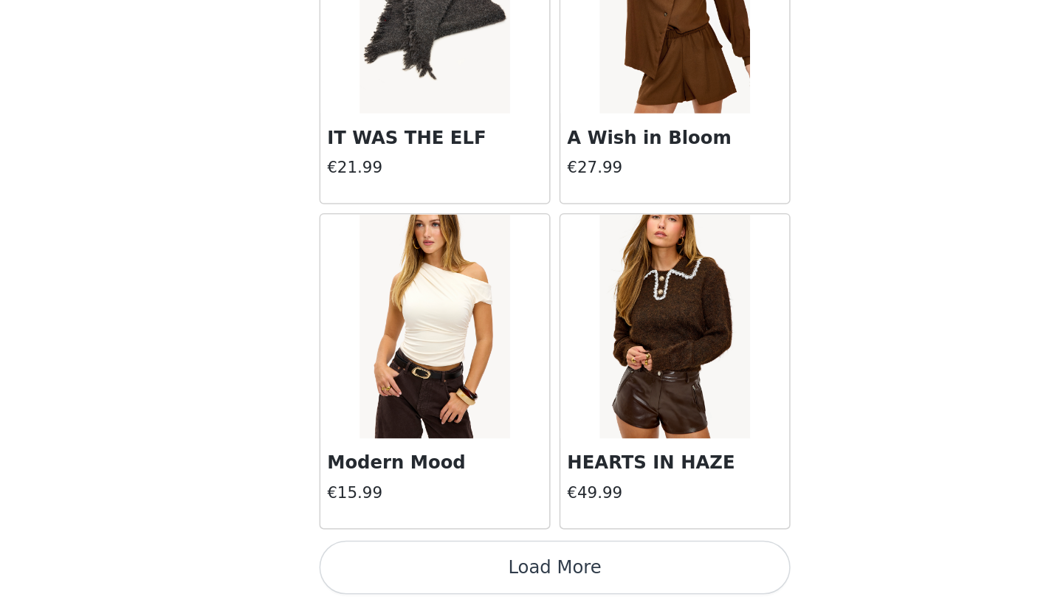
click at [376, 562] on button "Load More" at bounding box center [531, 579] width 310 height 35
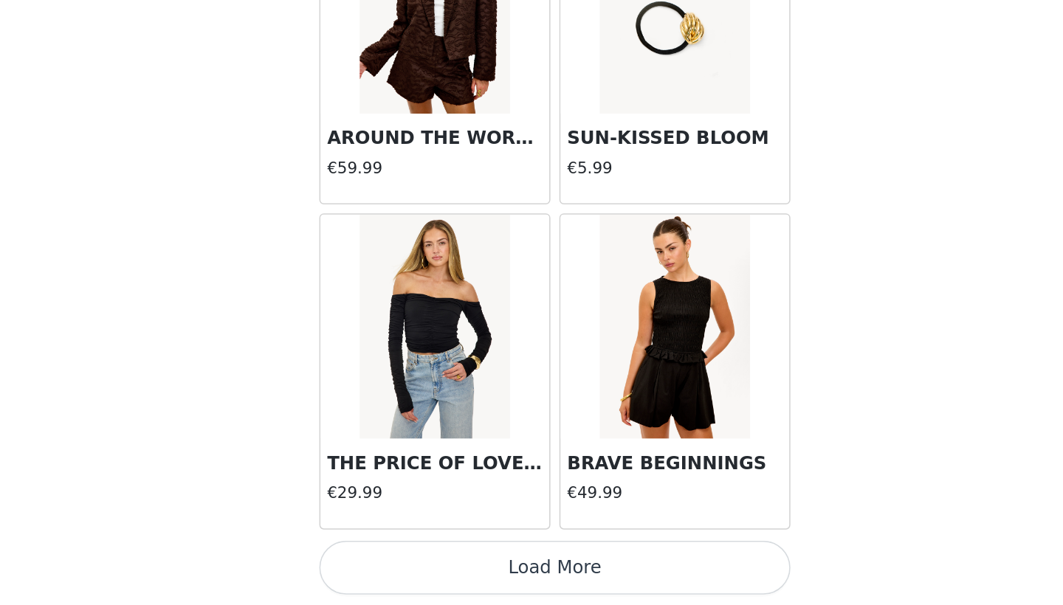
scroll to position [8072, 0]
click at [376, 562] on button "Load More" at bounding box center [531, 579] width 310 height 35
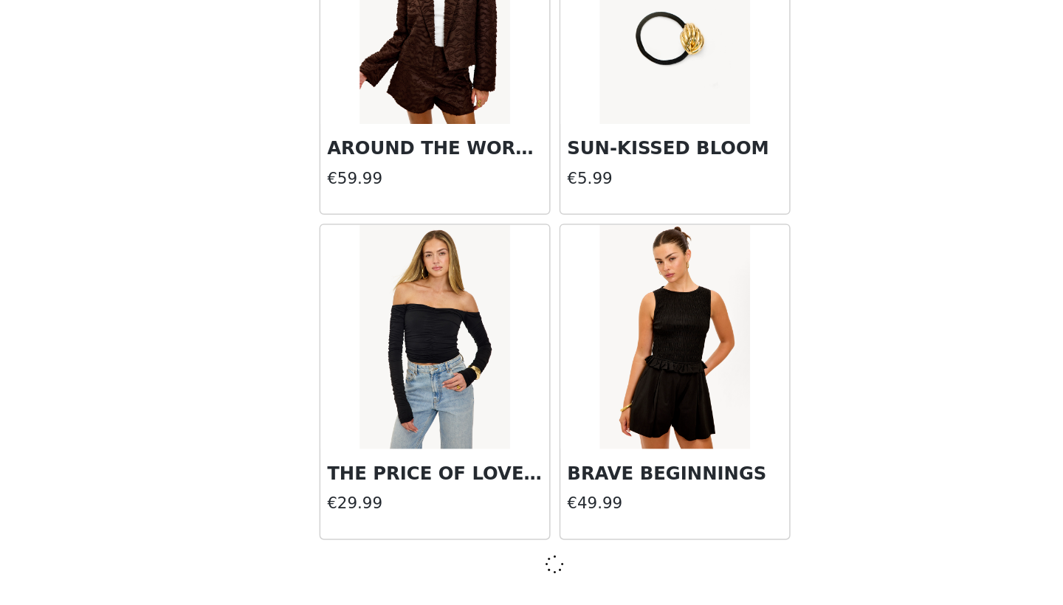
scroll to position [8066, 0]
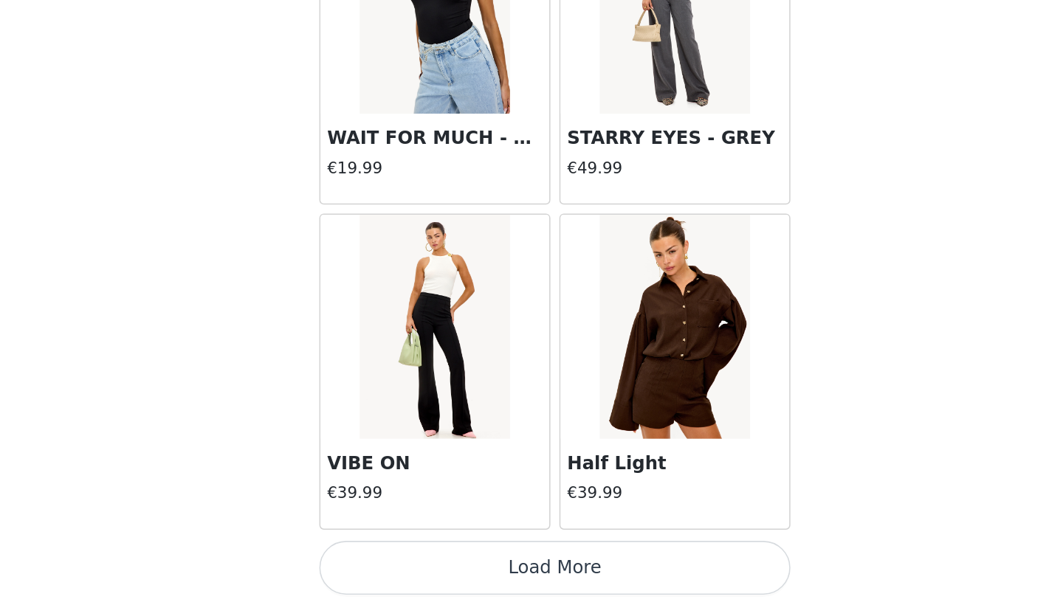
click at [376, 562] on button "Load More" at bounding box center [531, 579] width 310 height 35
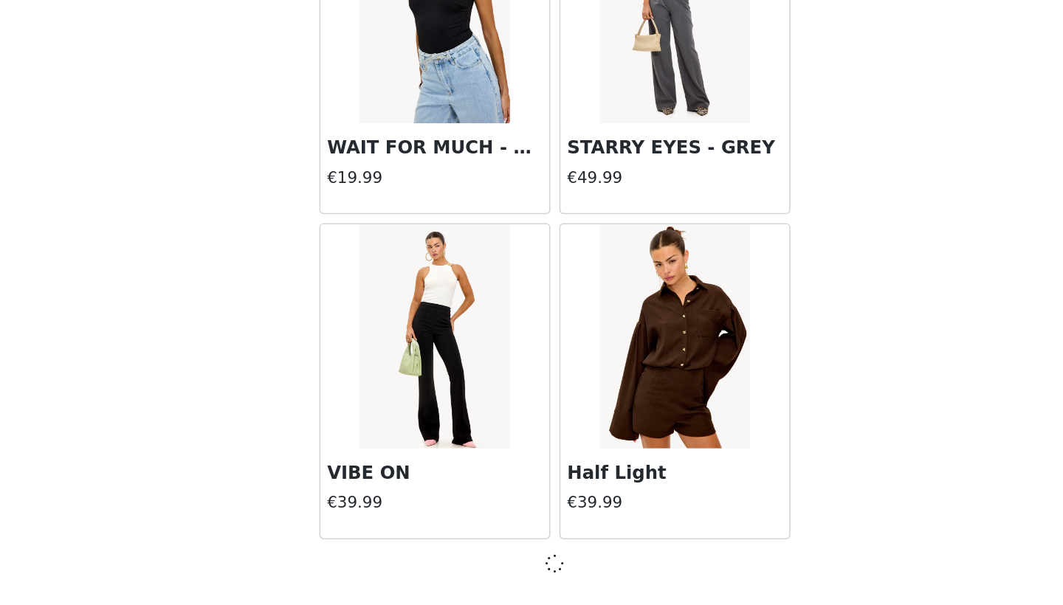
scroll to position [10206, 0]
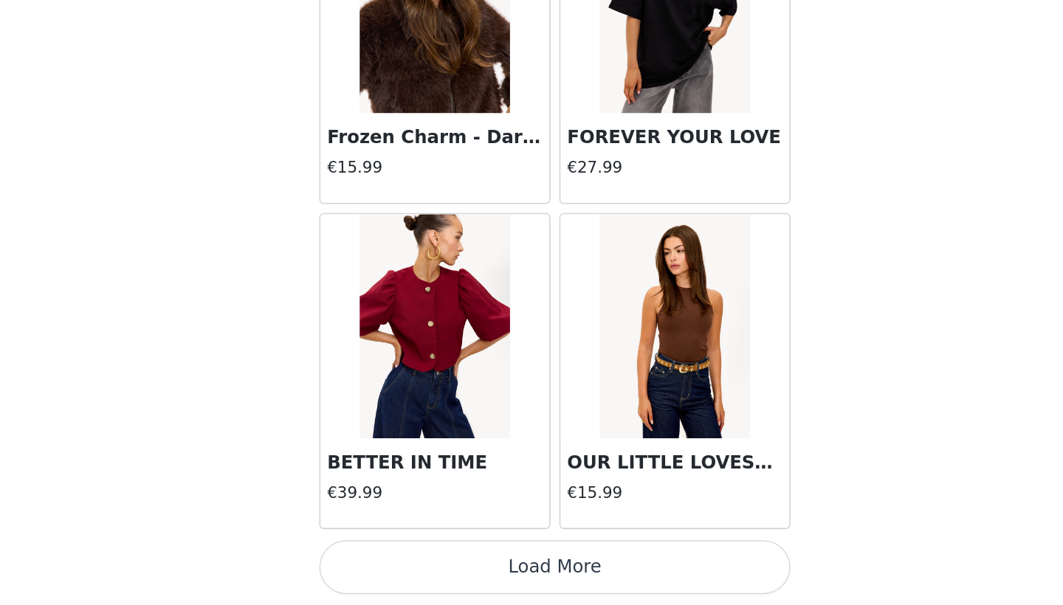
click at [379, 562] on button "Load More" at bounding box center [531, 579] width 310 height 35
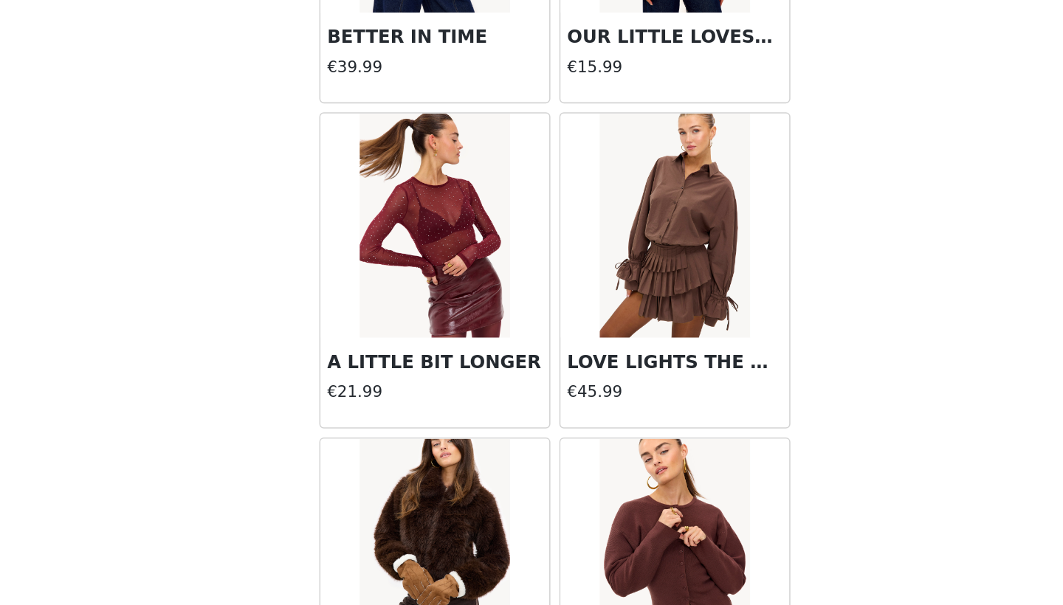
scroll to position [12633, 0]
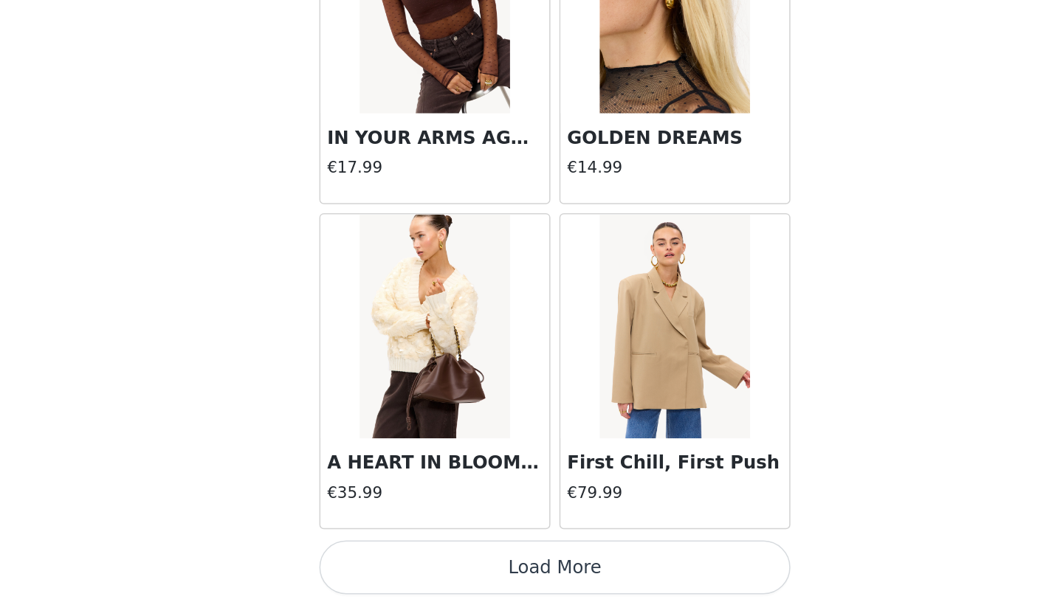
click at [376, 562] on button "Load More" at bounding box center [531, 579] width 310 height 35
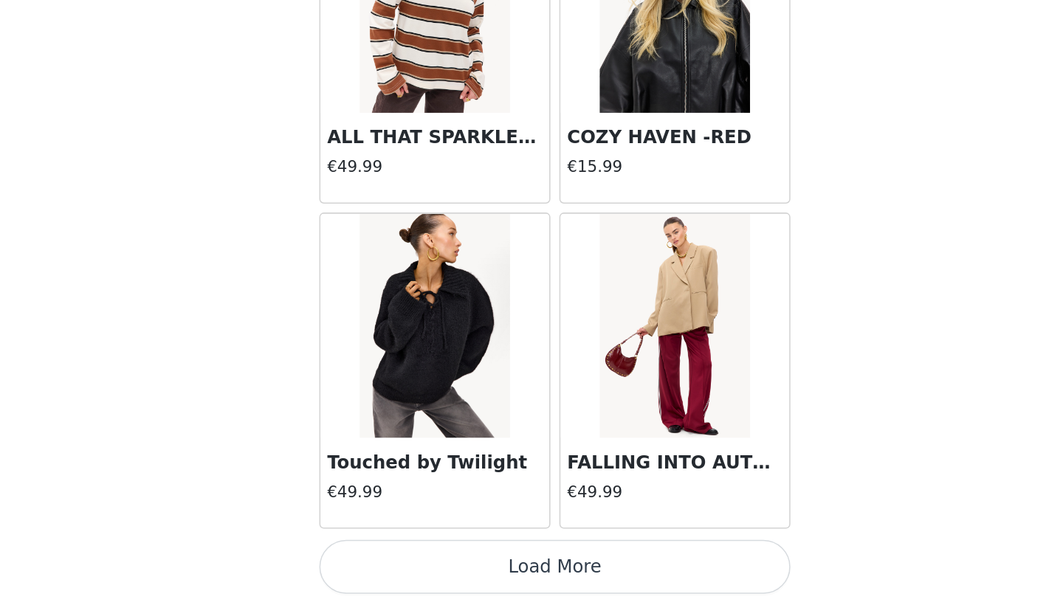
scroll to position [38, 0]
click at [376, 562] on button "Load More" at bounding box center [531, 579] width 310 height 35
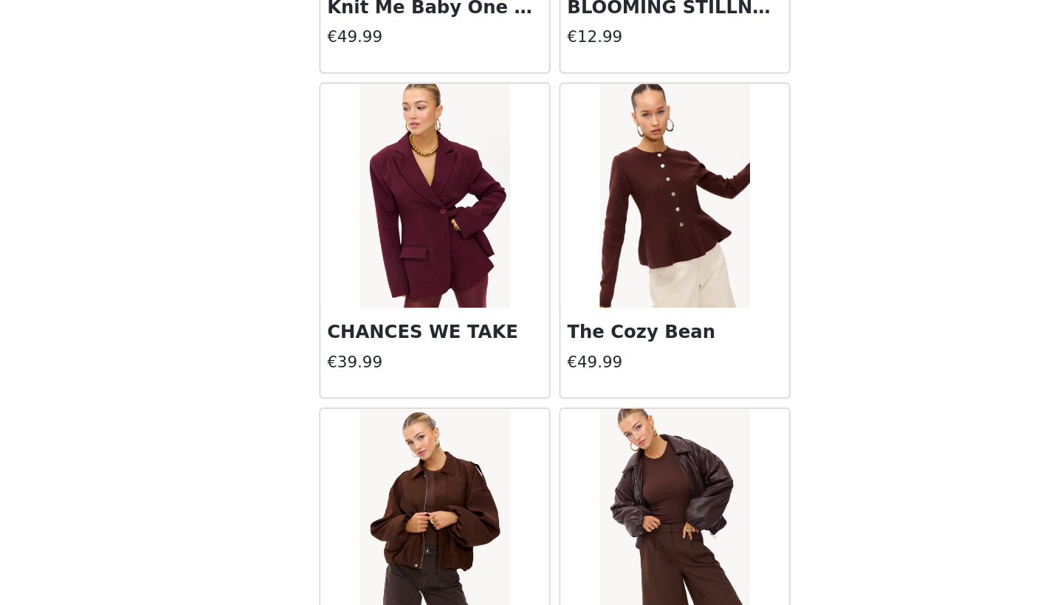
scroll to position [18005, 0]
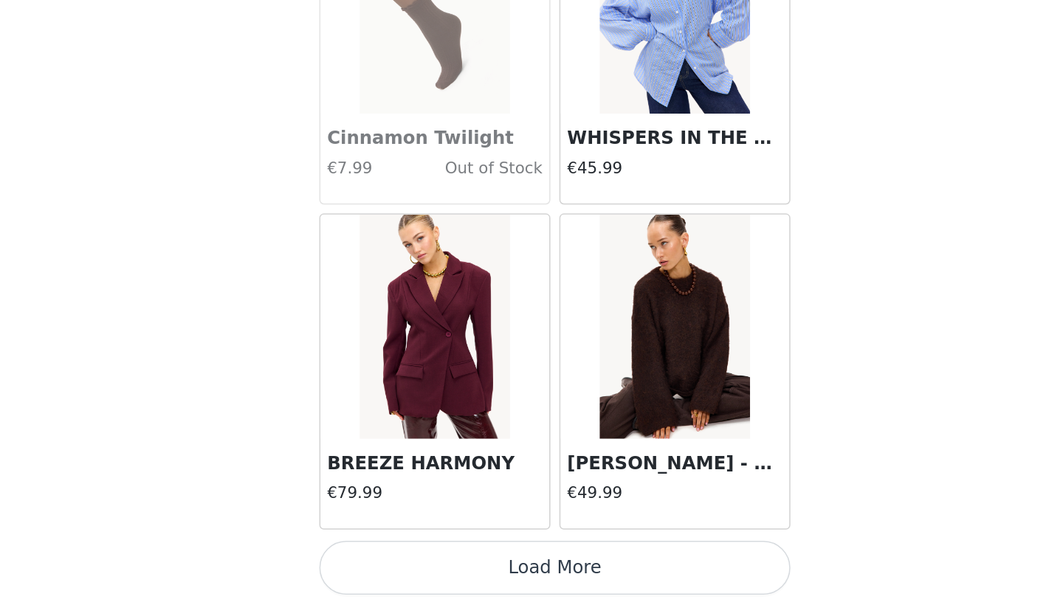
click at [376, 562] on button "Load More" at bounding box center [531, 579] width 310 height 35
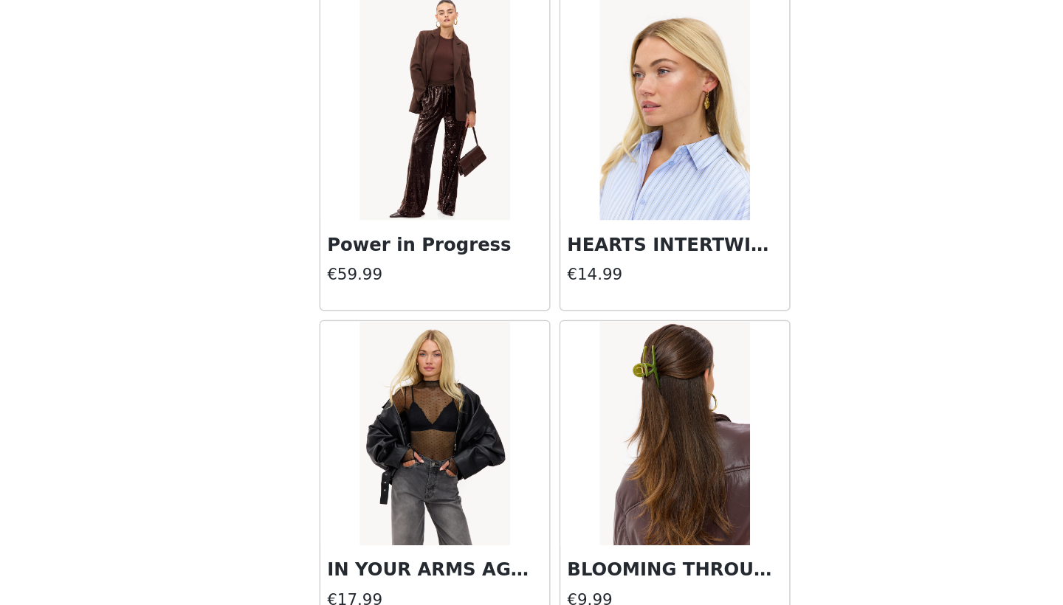
scroll to position [20200, 0]
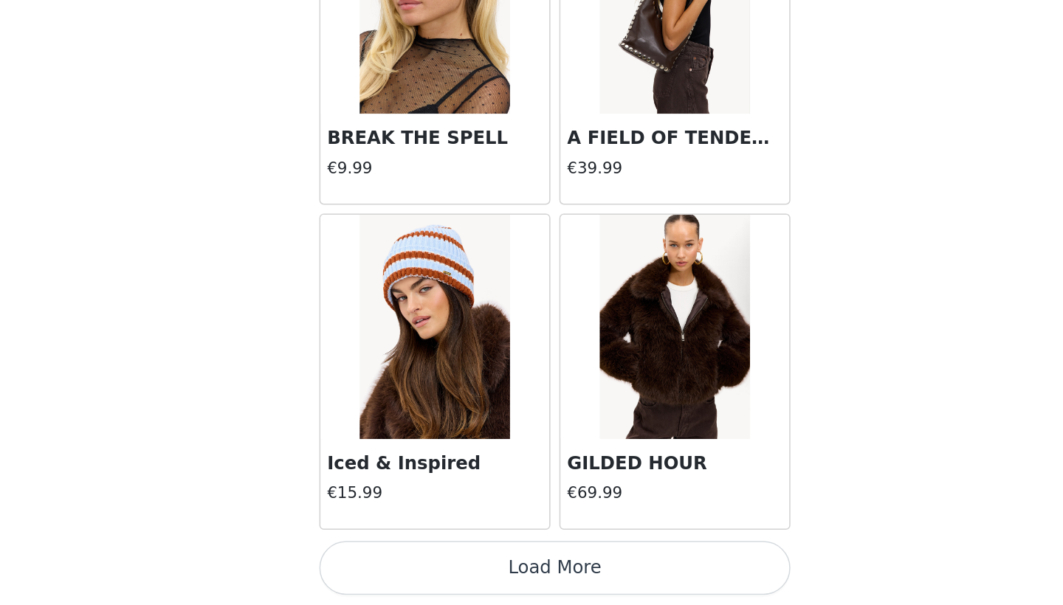
click at [376, 562] on button "Load More" at bounding box center [531, 579] width 310 height 35
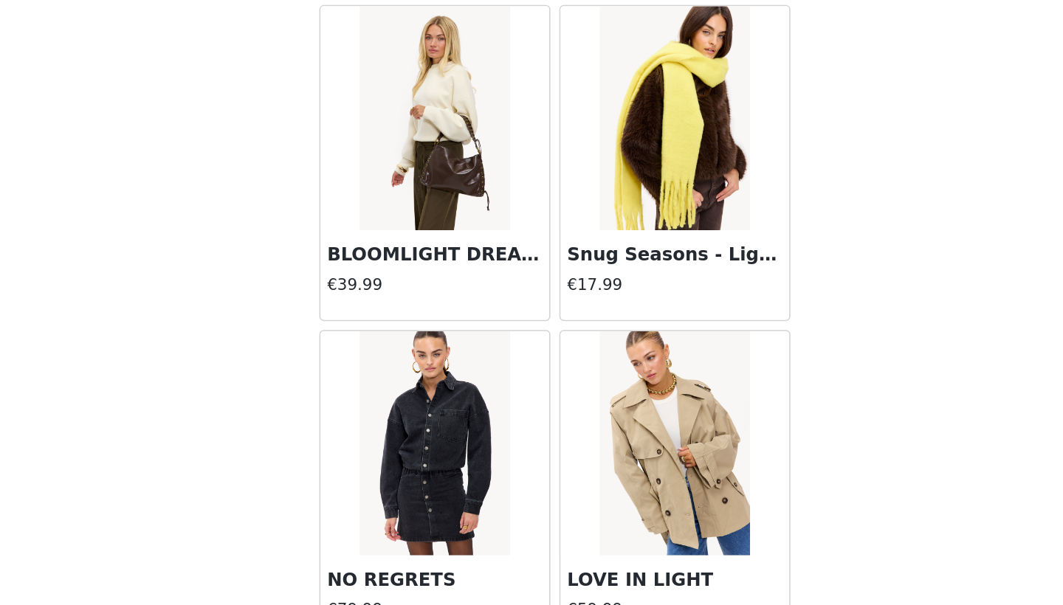
scroll to position [22070, 0]
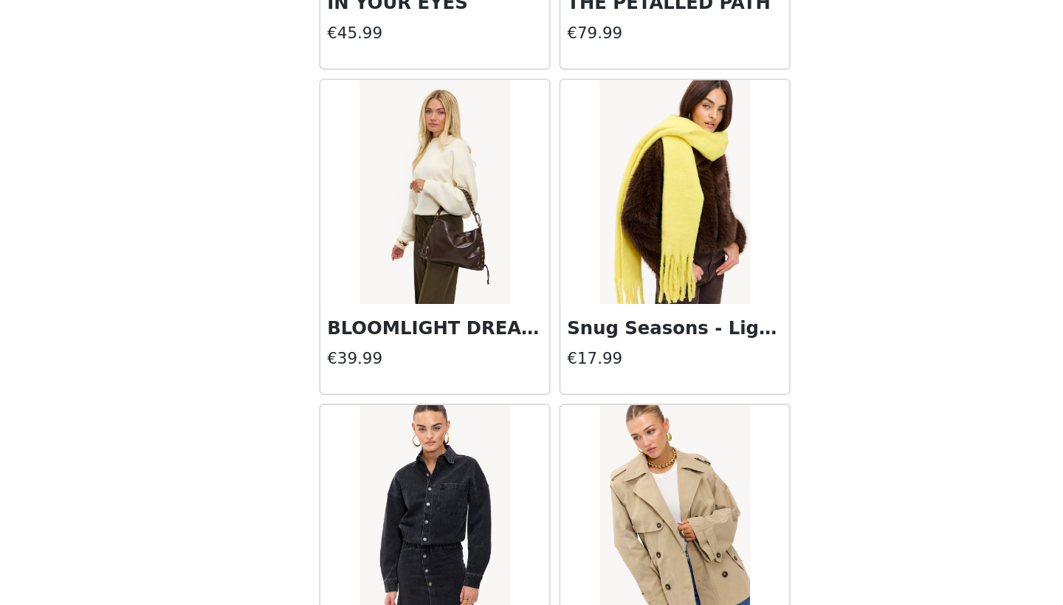
click at [377, 407] on div "BLOOMLIGHT DREAMS €39.99" at bounding box center [452, 436] width 151 height 59
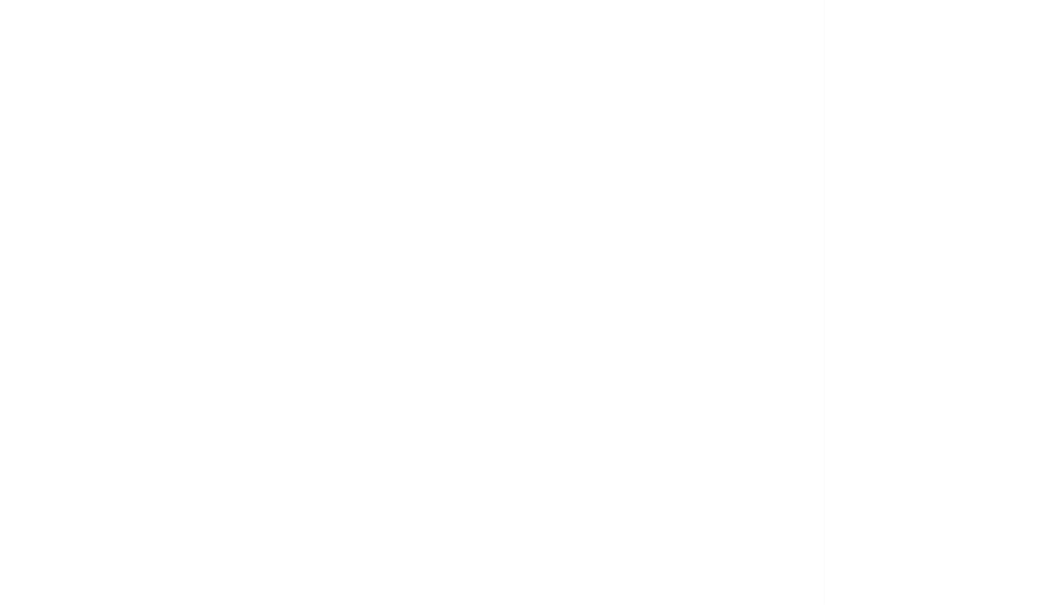
scroll to position [0, 0]
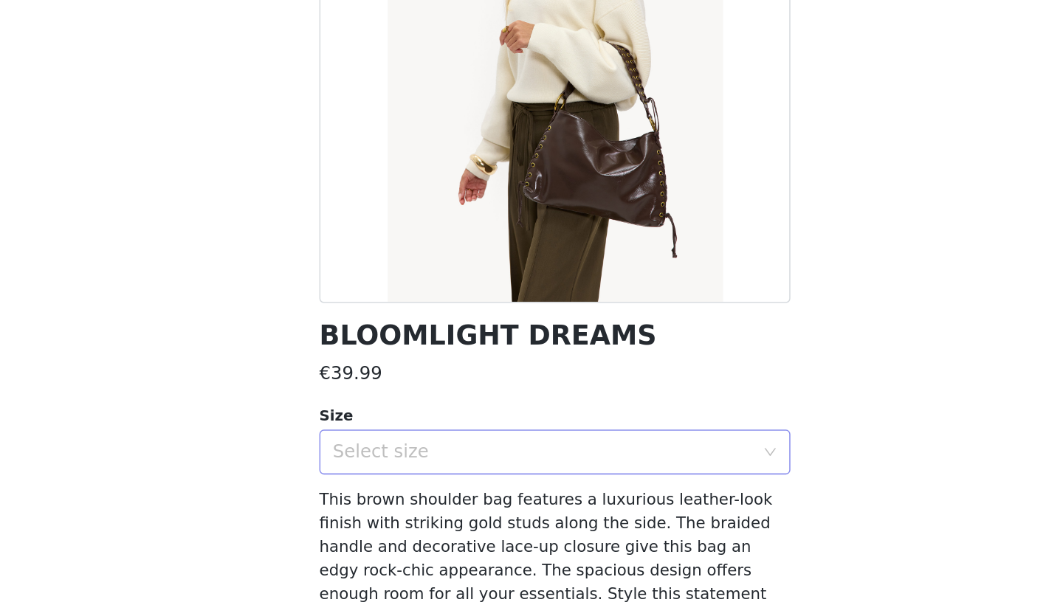
click at [385, 497] on div "Select size" at bounding box center [523, 504] width 276 height 15
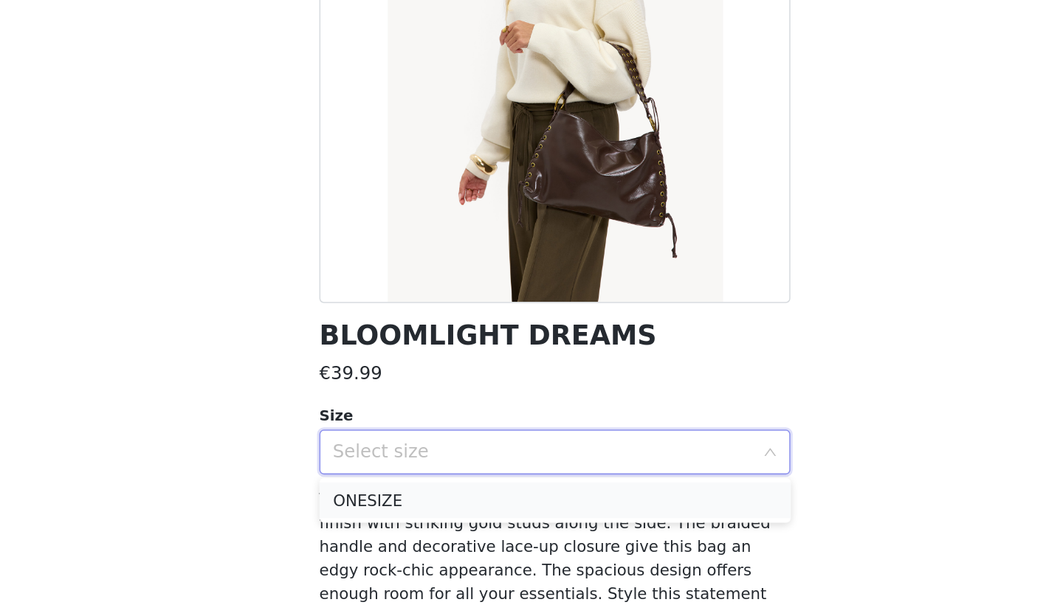
click at [376, 524] on li "ONESIZE" at bounding box center [531, 536] width 310 height 24
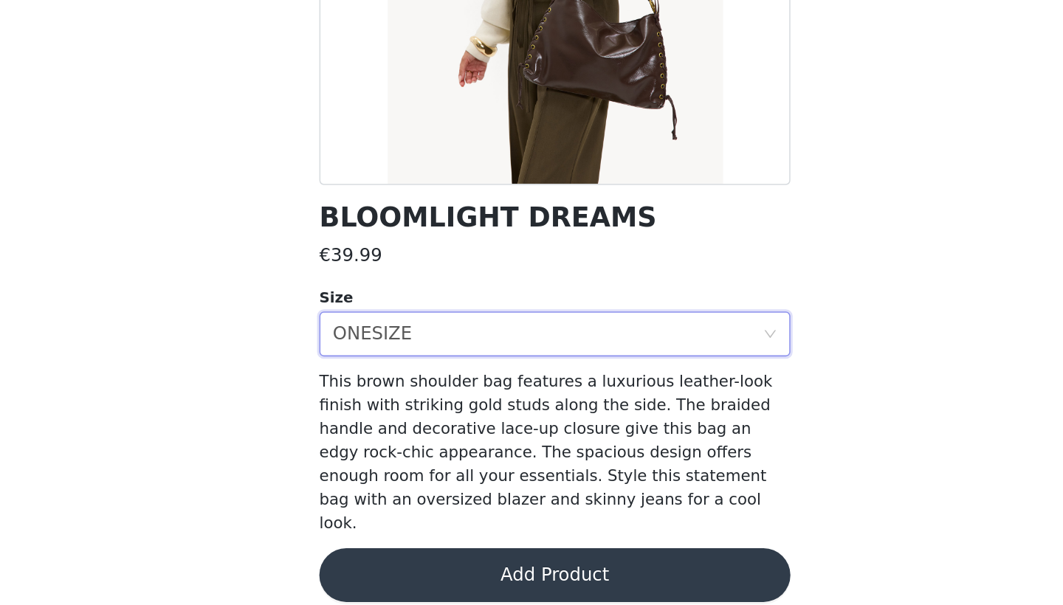
scroll to position [77, 0]
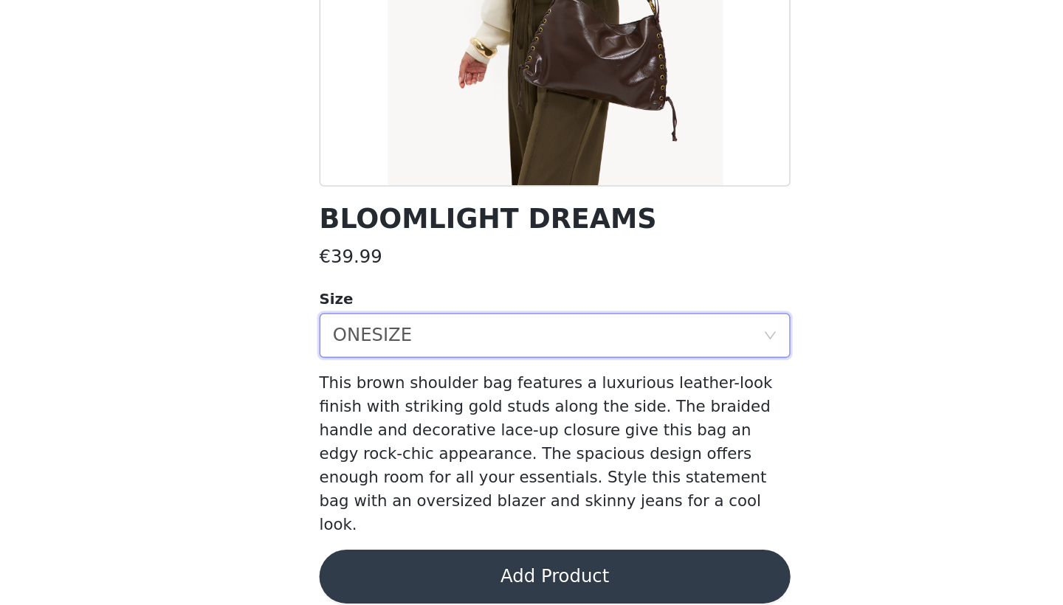
click at [376, 568] on button "Add Product" at bounding box center [531, 585] width 310 height 35
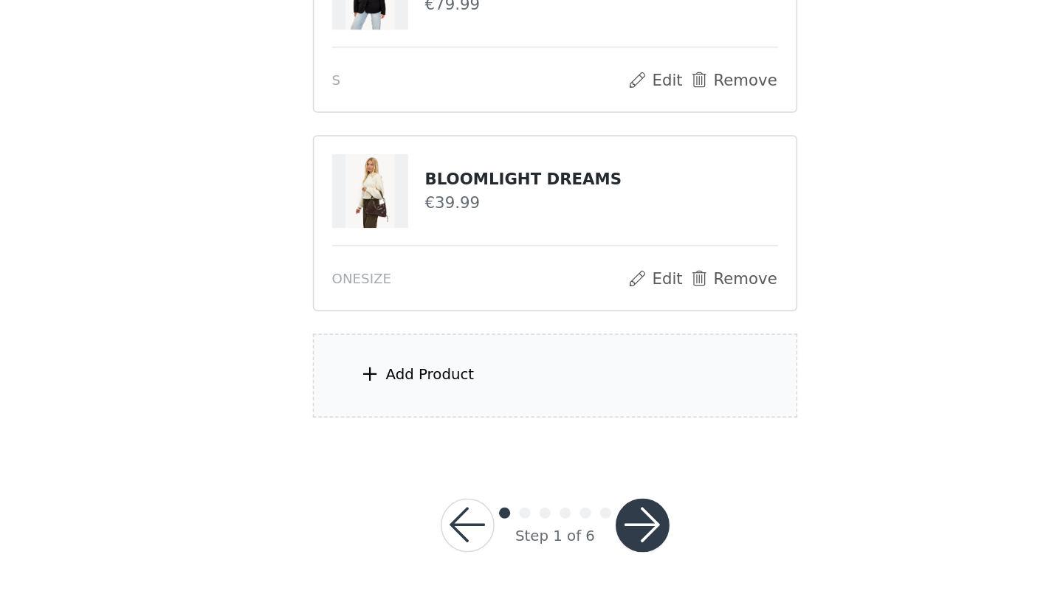
scroll to position [169, 0]
click at [372, 426] on div "Add Product" at bounding box center [531, 453] width 319 height 55
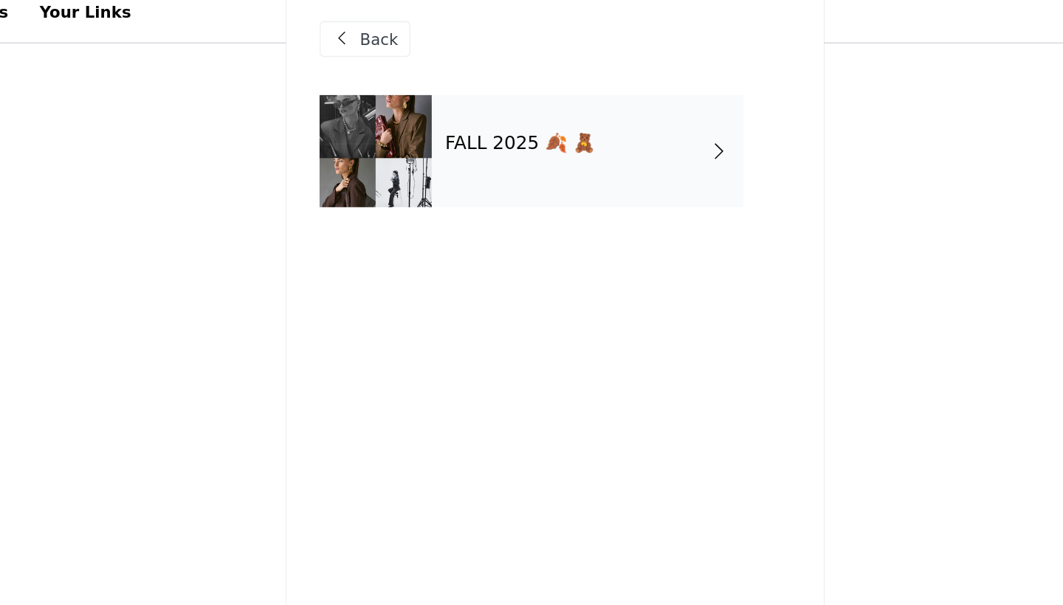
scroll to position [155, 0]
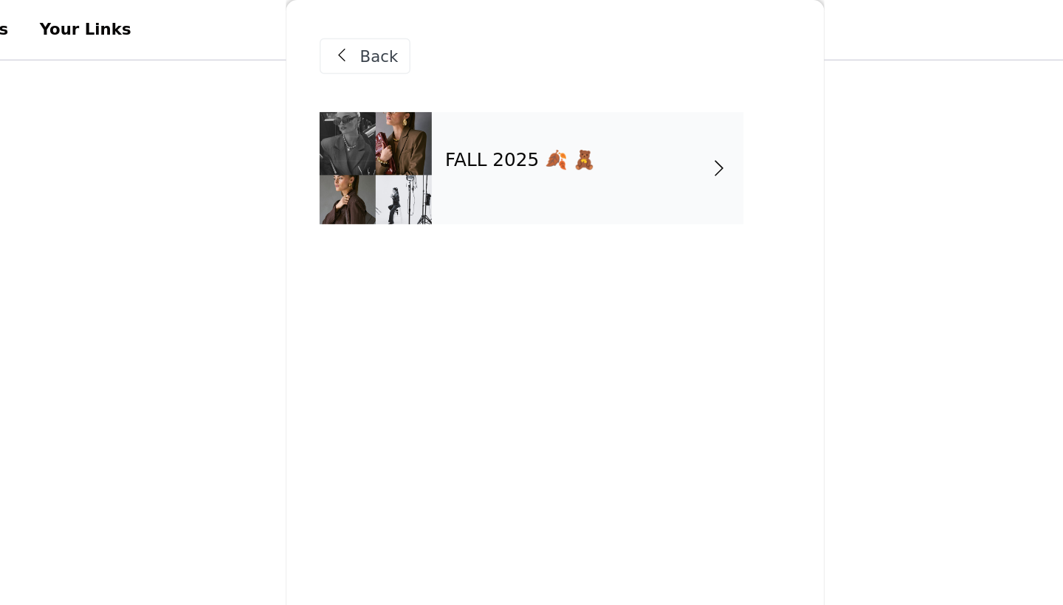
click at [450, 122] on div "FALL 2025 🍂 🧸" at bounding box center [552, 111] width 205 height 74
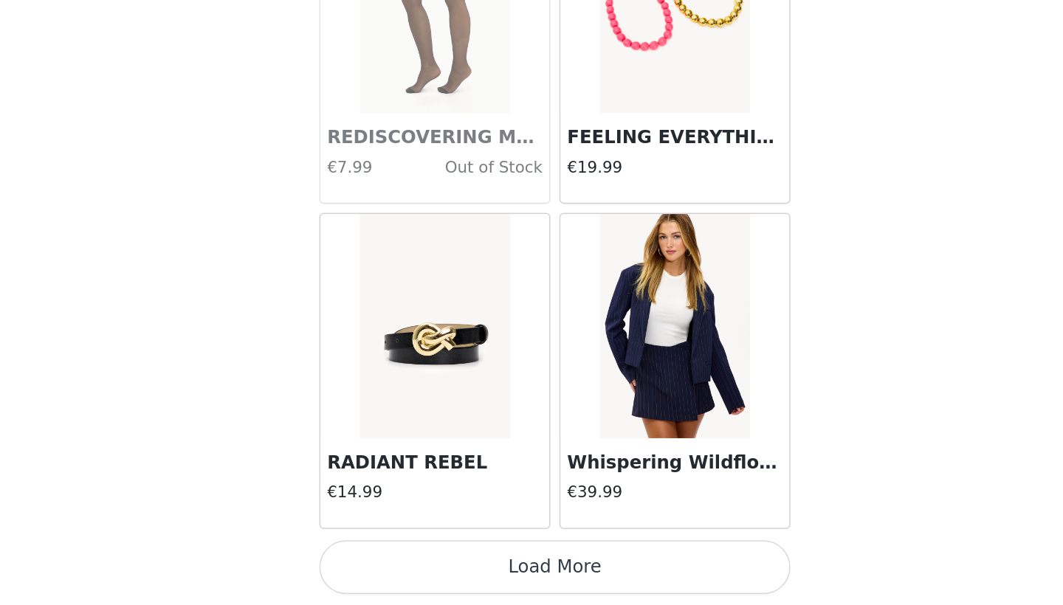
scroll to position [169, 0]
click at [376, 562] on button "Load More" at bounding box center [531, 579] width 310 height 35
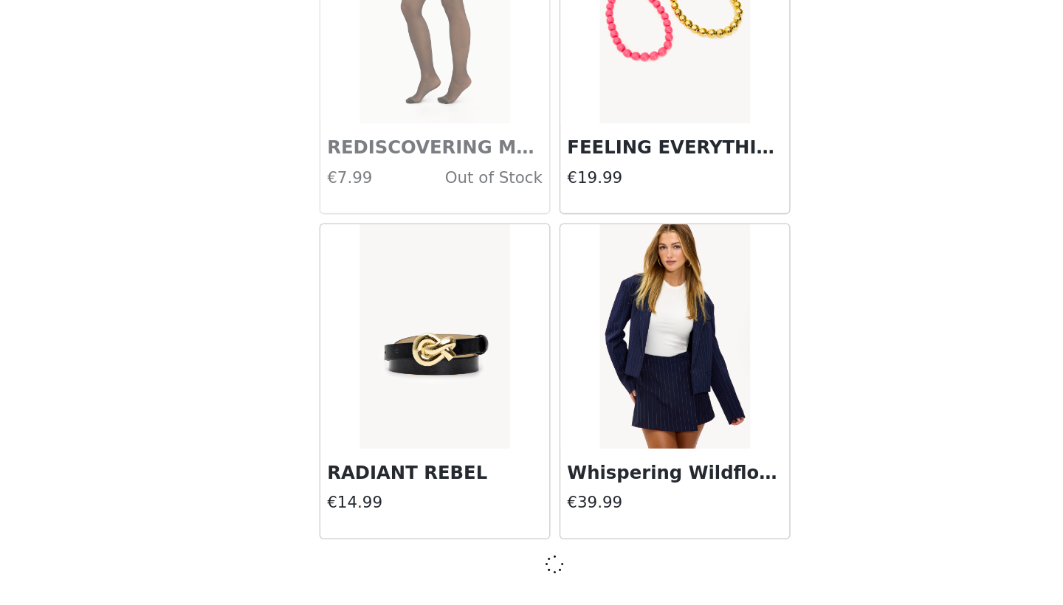
scroll to position [1646, 0]
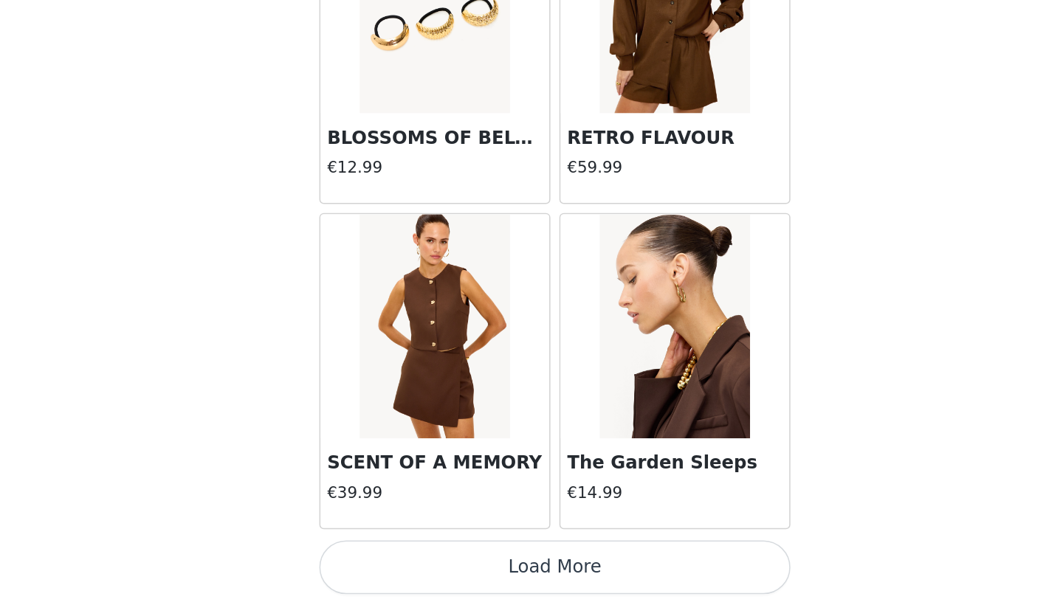
click at [376, 562] on button "Load More" at bounding box center [531, 579] width 310 height 35
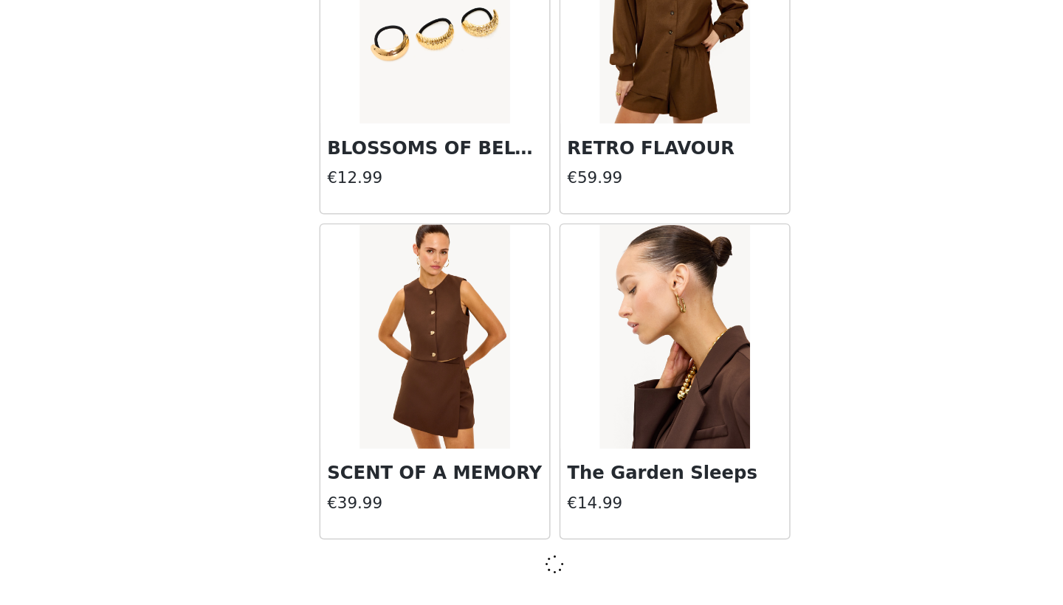
scroll to position [3786, 0]
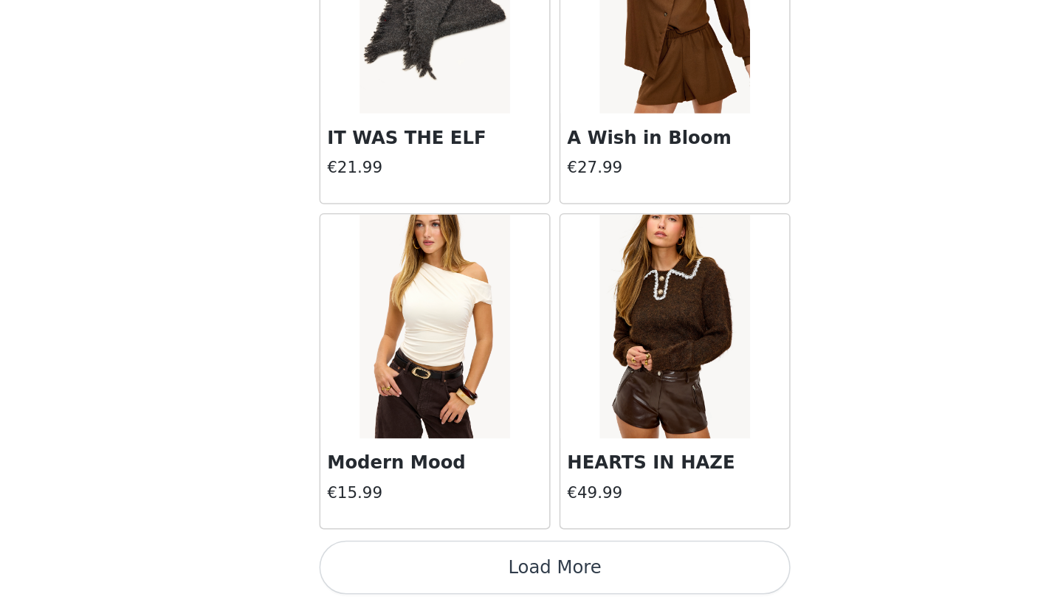
click at [379, 562] on button "Load More" at bounding box center [531, 579] width 310 height 35
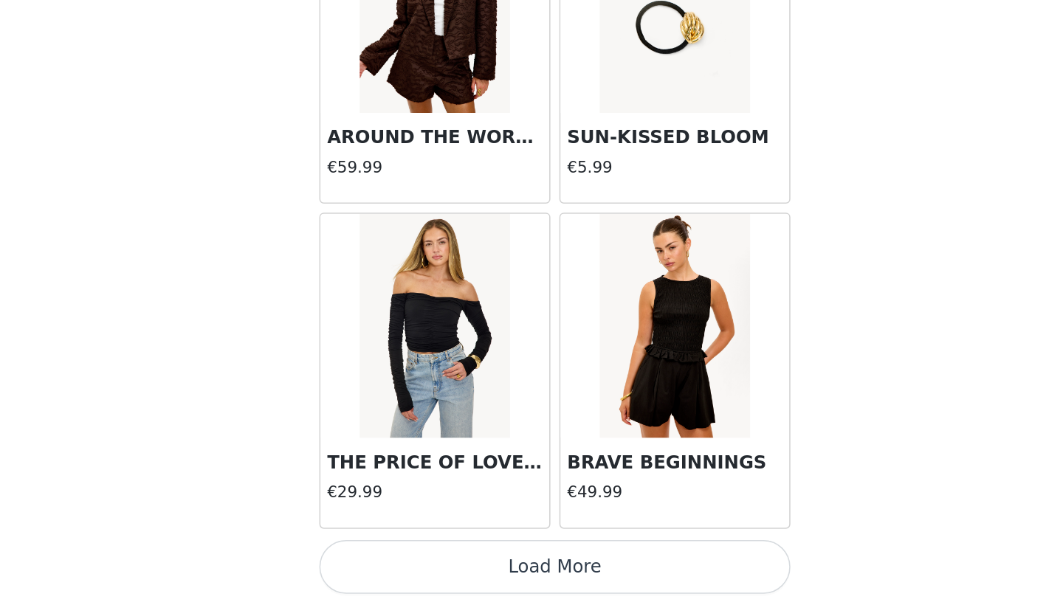
scroll to position [165, 0]
click at [376, 562] on button "Load More" at bounding box center [531, 579] width 310 height 35
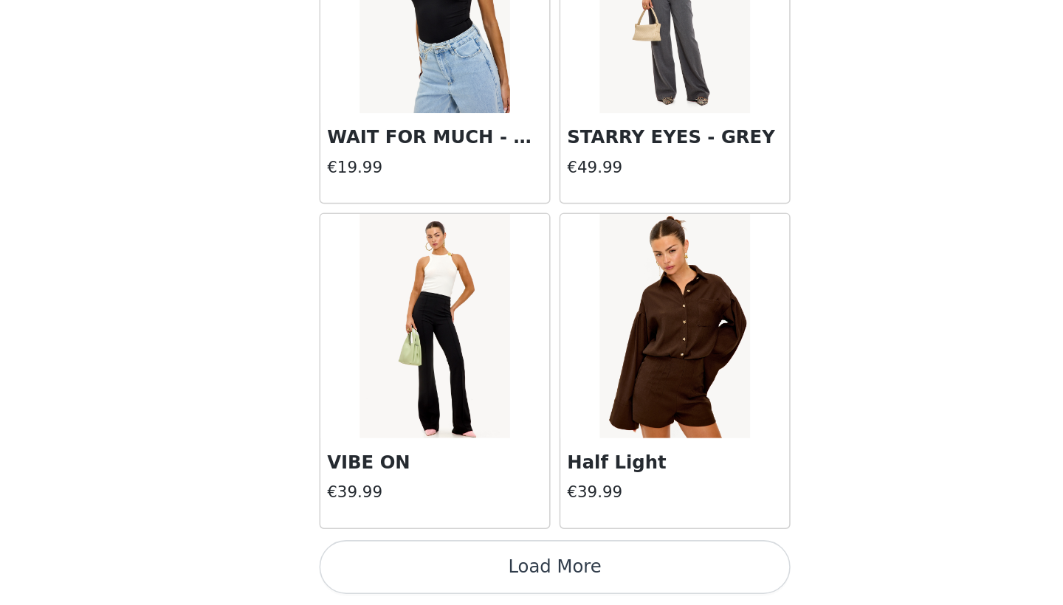
scroll to position [169, 0]
click at [376, 562] on button "Load More" at bounding box center [531, 579] width 310 height 35
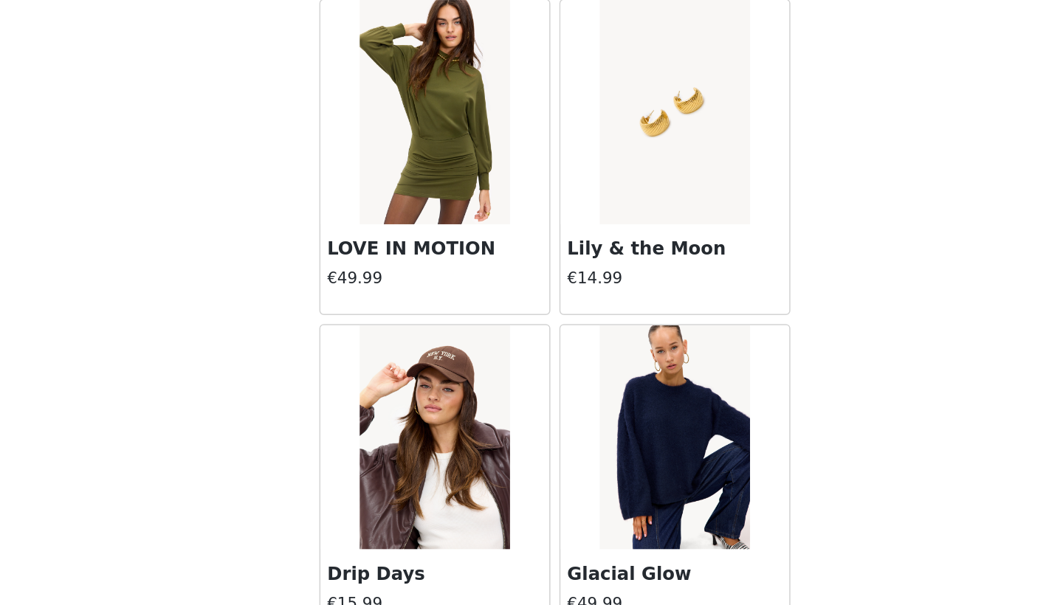
scroll to position [11422, 0]
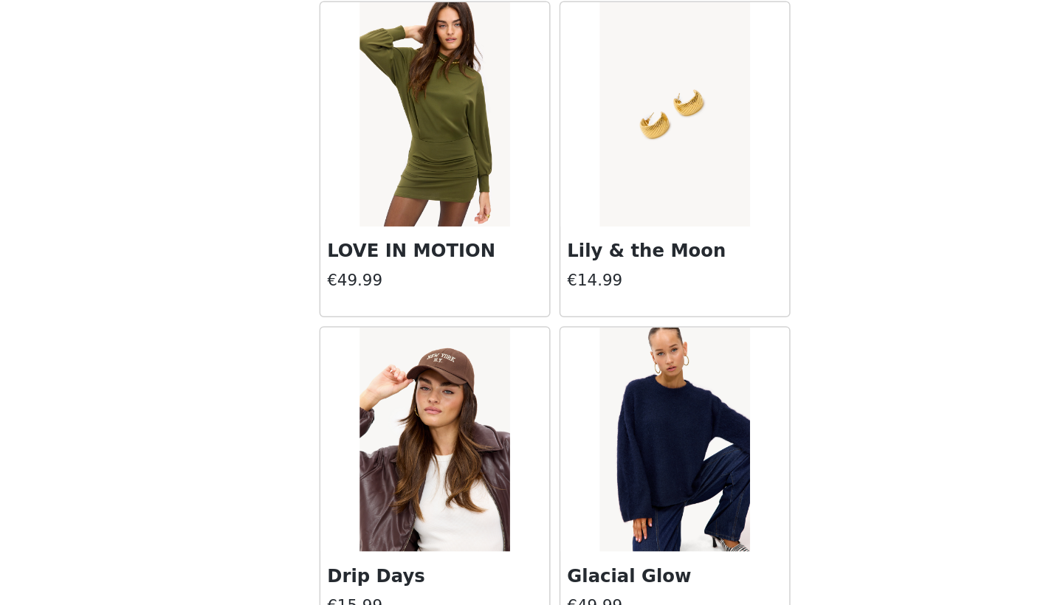
click at [561, 208] on img at bounding box center [610, 282] width 98 height 148
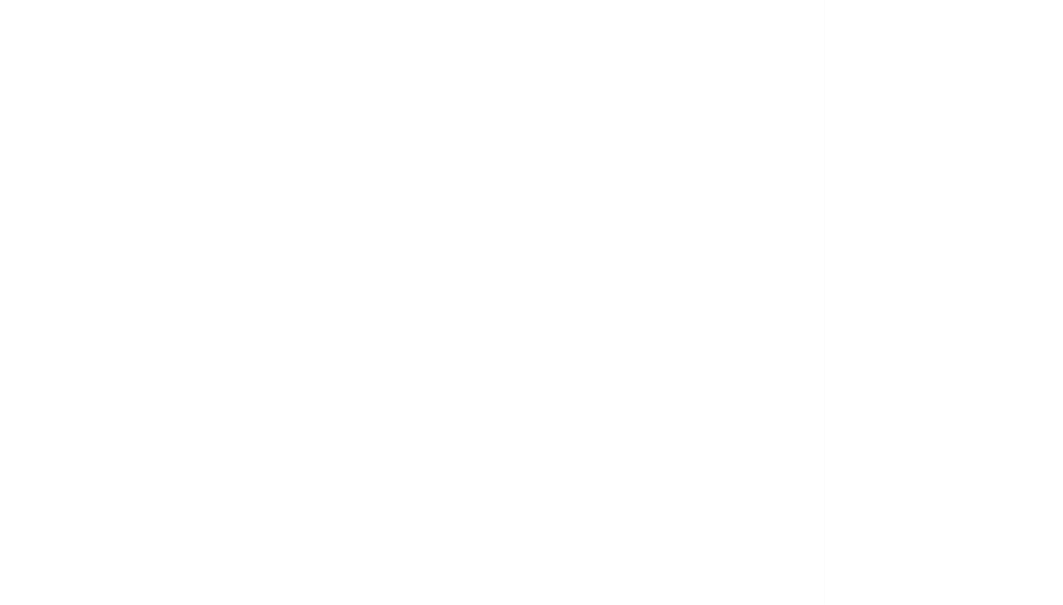
scroll to position [0, 0]
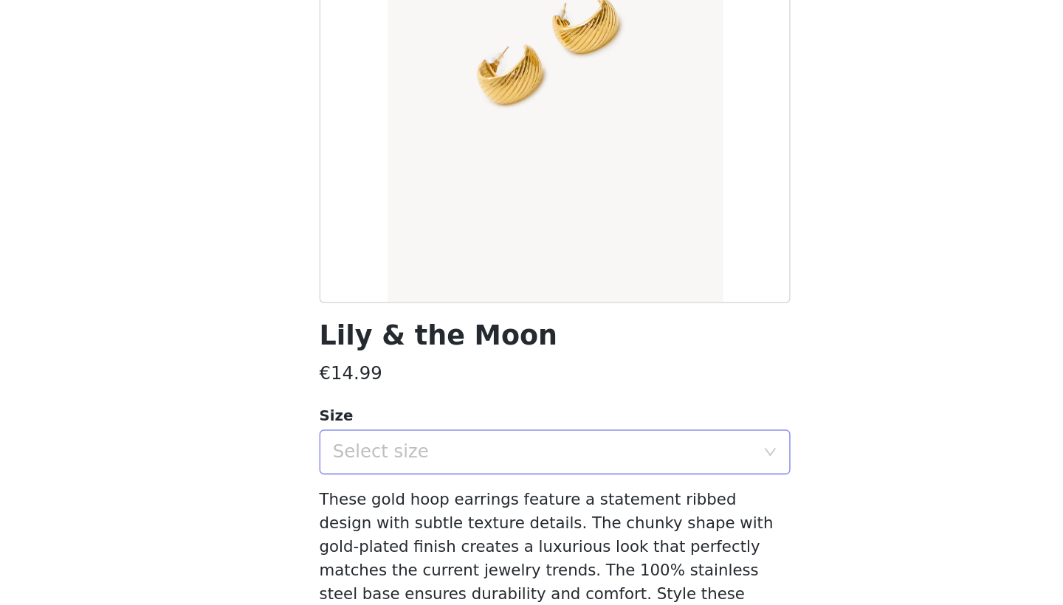
click at [385, 497] on div "Select size" at bounding box center [523, 504] width 276 height 15
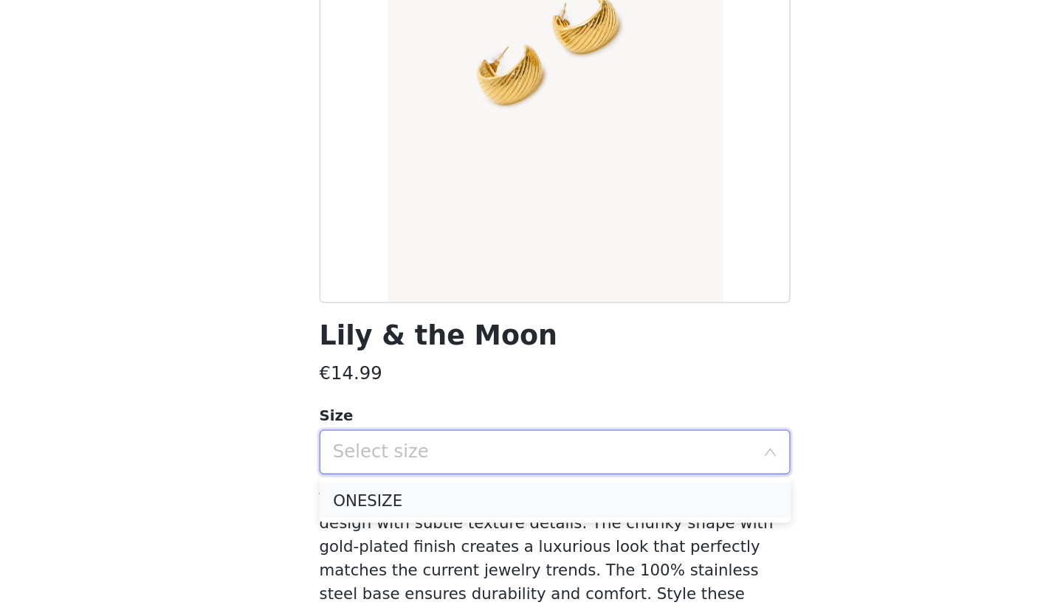
click at [376, 524] on li "ONESIZE" at bounding box center [531, 536] width 310 height 24
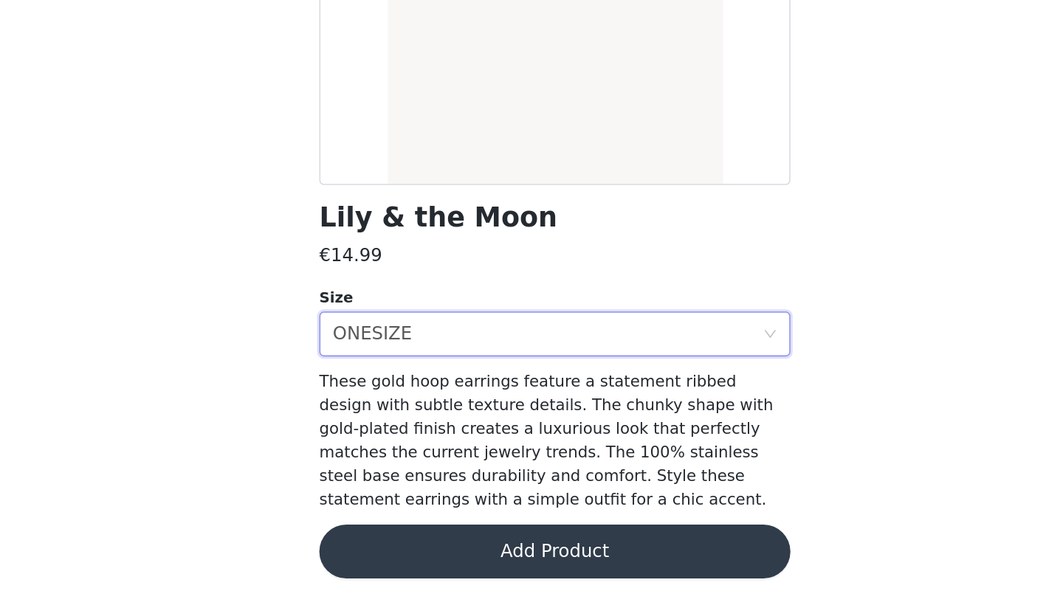
scroll to position [77, 0]
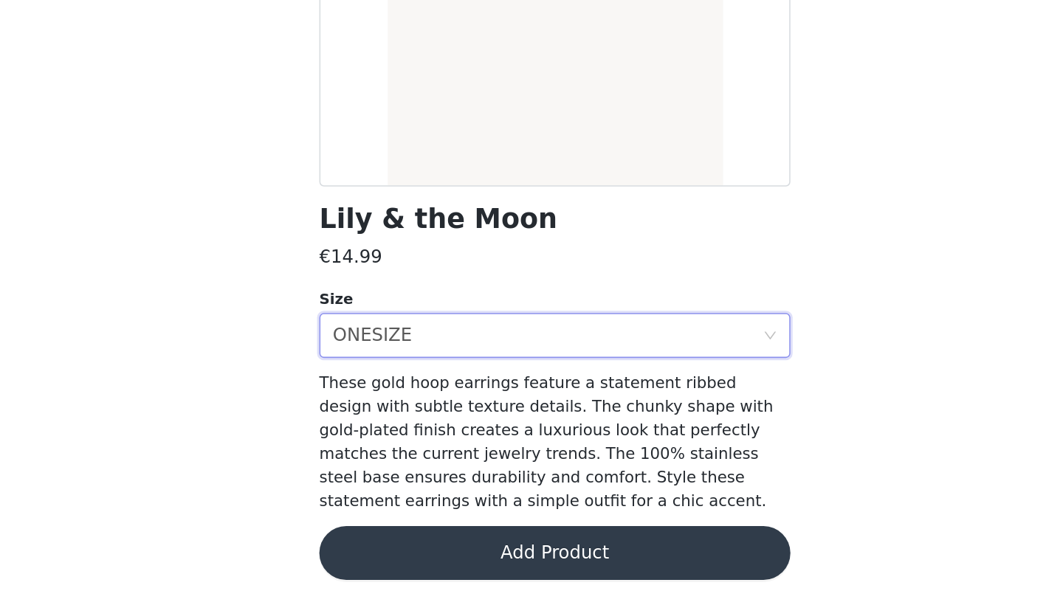
click at [376, 553] on button "Add Product" at bounding box center [531, 570] width 310 height 35
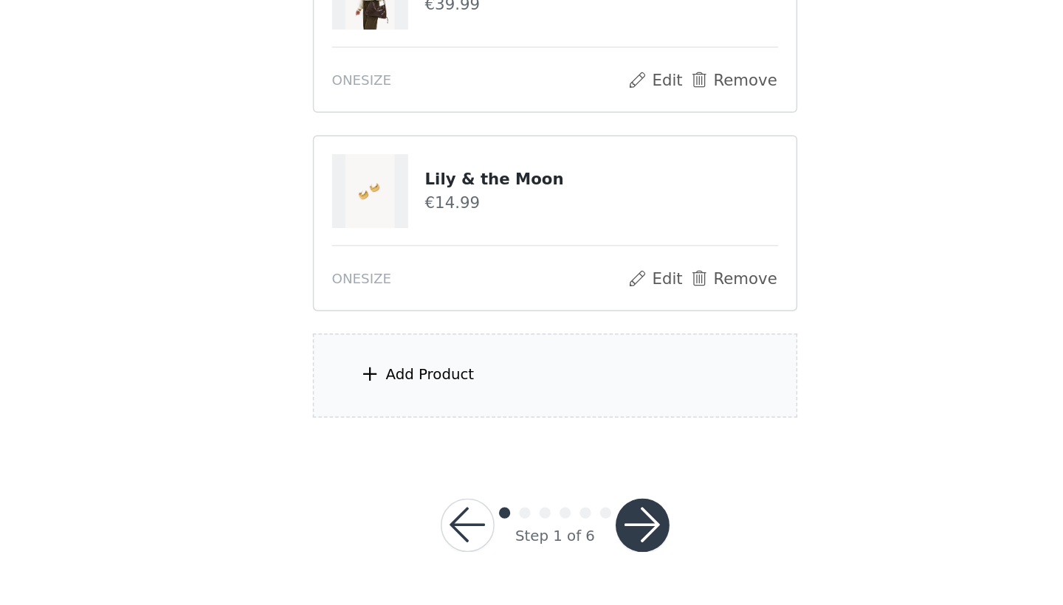
scroll to position [300, 0]
click at [420, 446] on div "Add Product" at bounding box center [449, 453] width 58 height 15
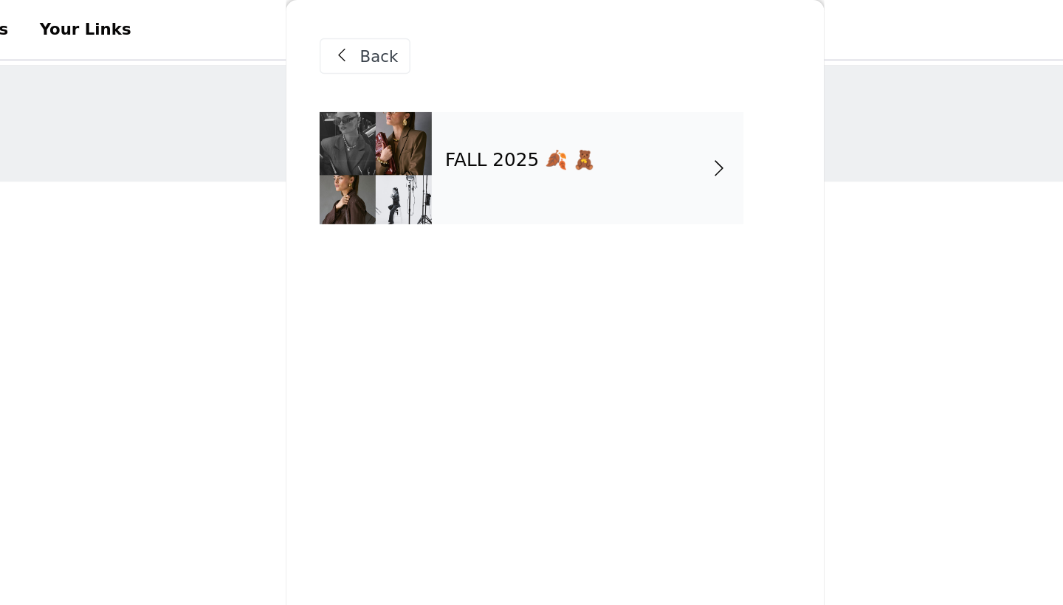
scroll to position [0, 0]
click at [450, 118] on div "FALL 2025 🍂 🧸" at bounding box center [552, 111] width 205 height 74
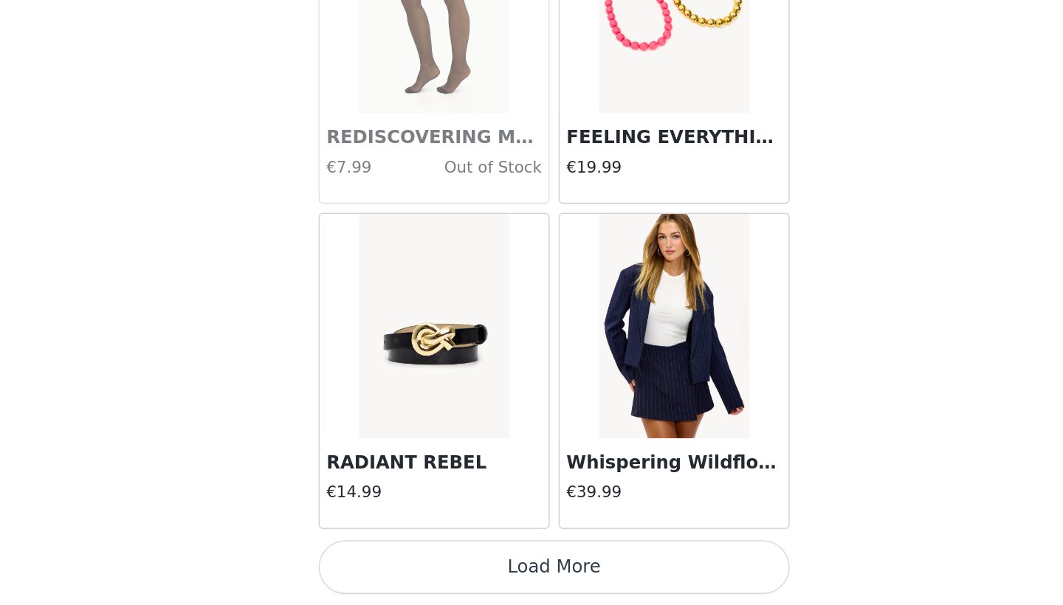
scroll to position [164, 0]
click at [376, 562] on button "Load More" at bounding box center [531, 579] width 310 height 35
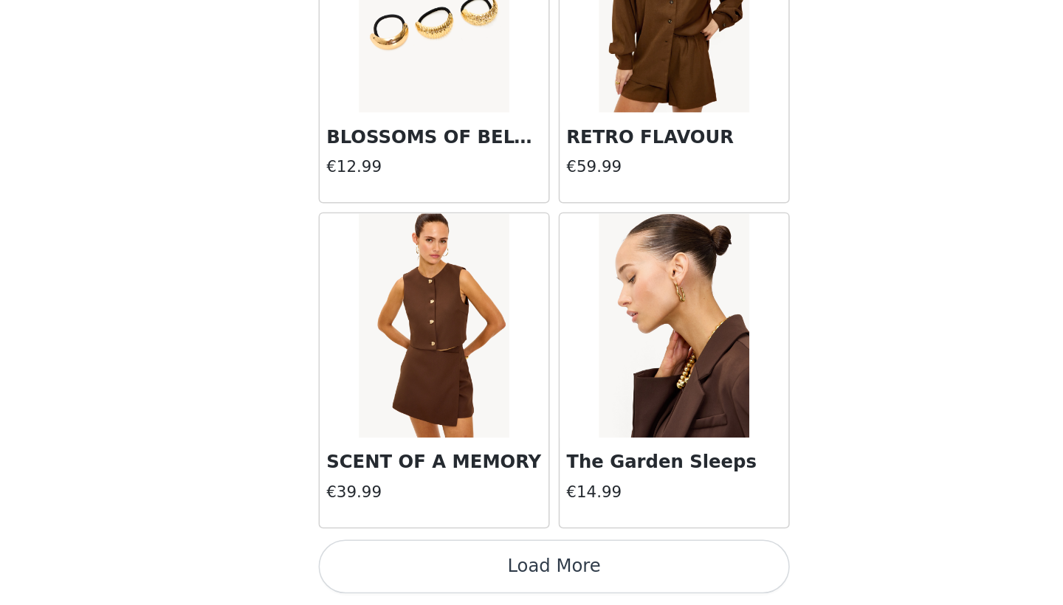
click at [376, 562] on button "Load More" at bounding box center [531, 579] width 310 height 35
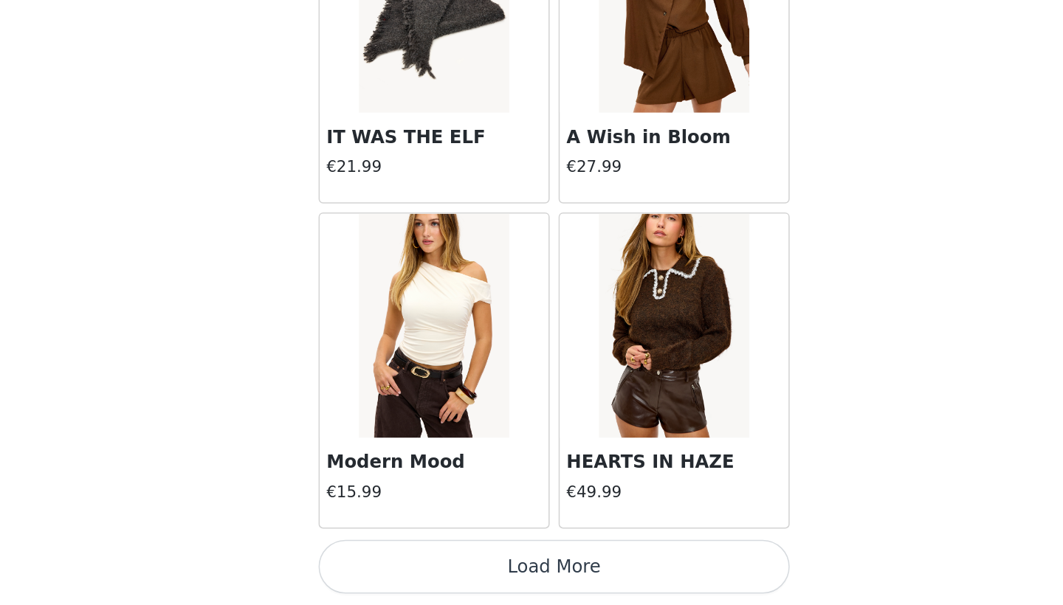
scroll to position [198, 0]
click at [376, 562] on button "Load More" at bounding box center [531, 579] width 310 height 35
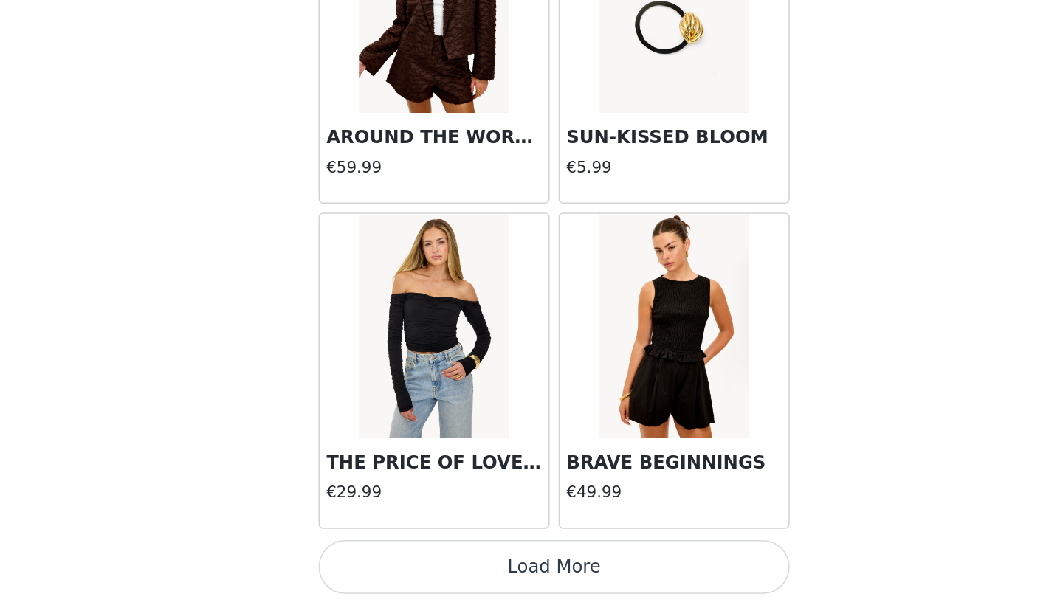
scroll to position [300, 0]
click at [376, 562] on button "Load More" at bounding box center [531, 579] width 310 height 35
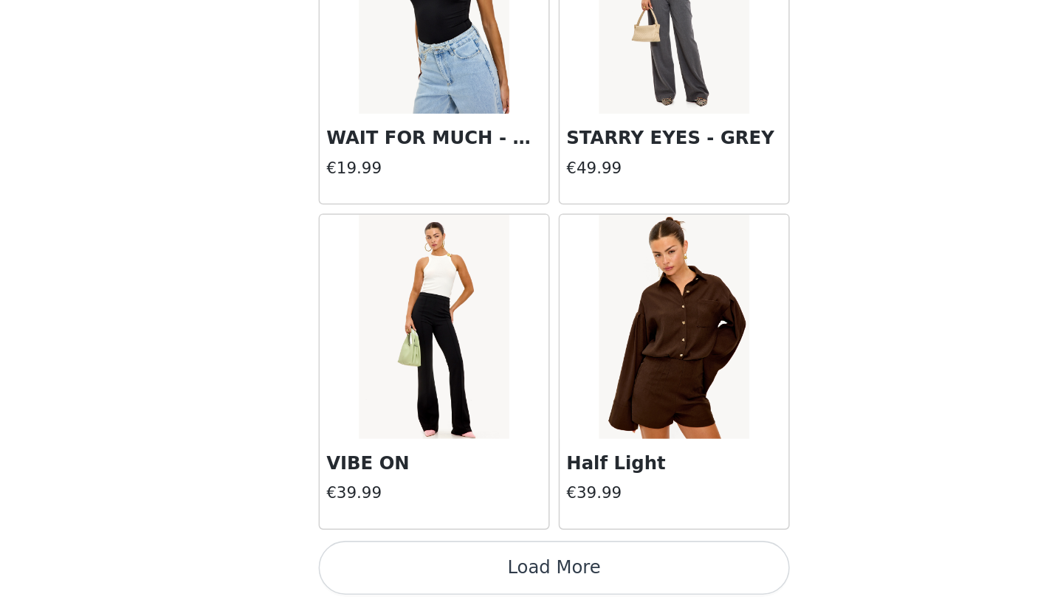
click at [376, 562] on button "Load More" at bounding box center [531, 579] width 310 height 35
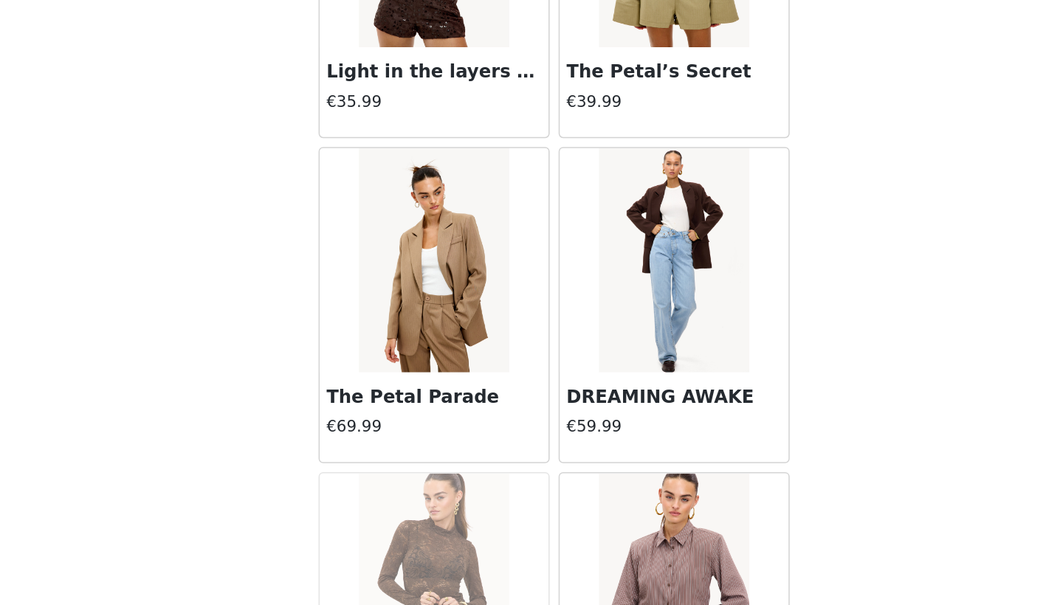
scroll to position [11004, 0]
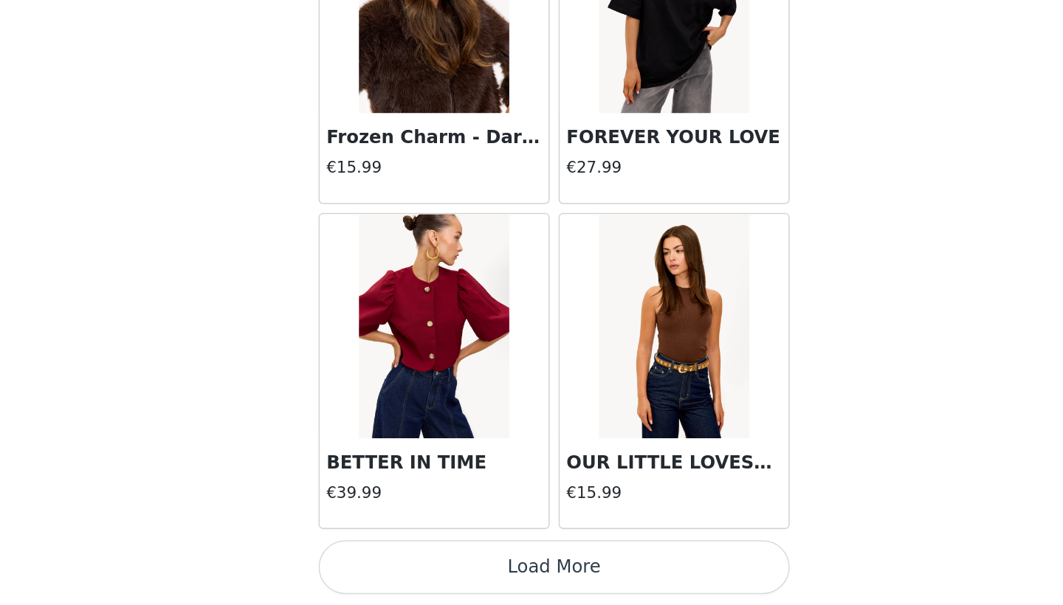
click at [376, 562] on button "Load More" at bounding box center [531, 579] width 310 height 35
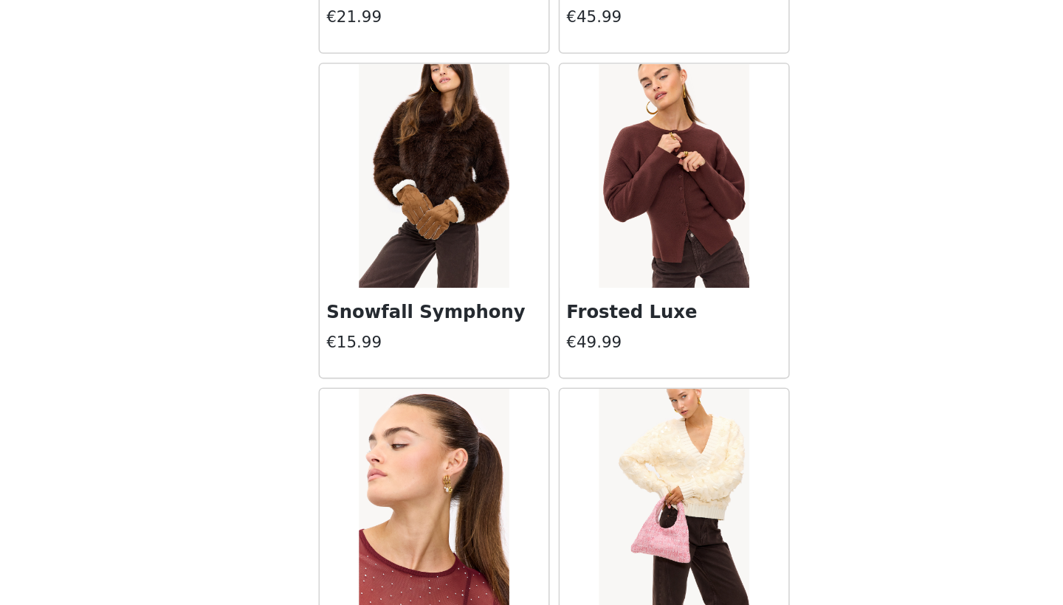
scroll to position [12953, 0]
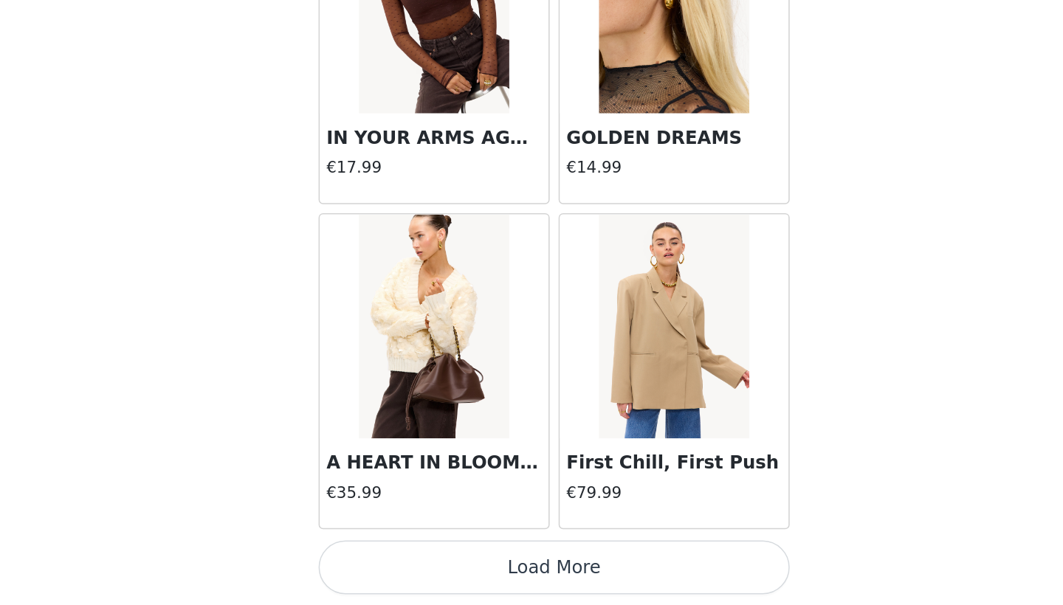
click at [378, 562] on button "Load More" at bounding box center [531, 579] width 310 height 35
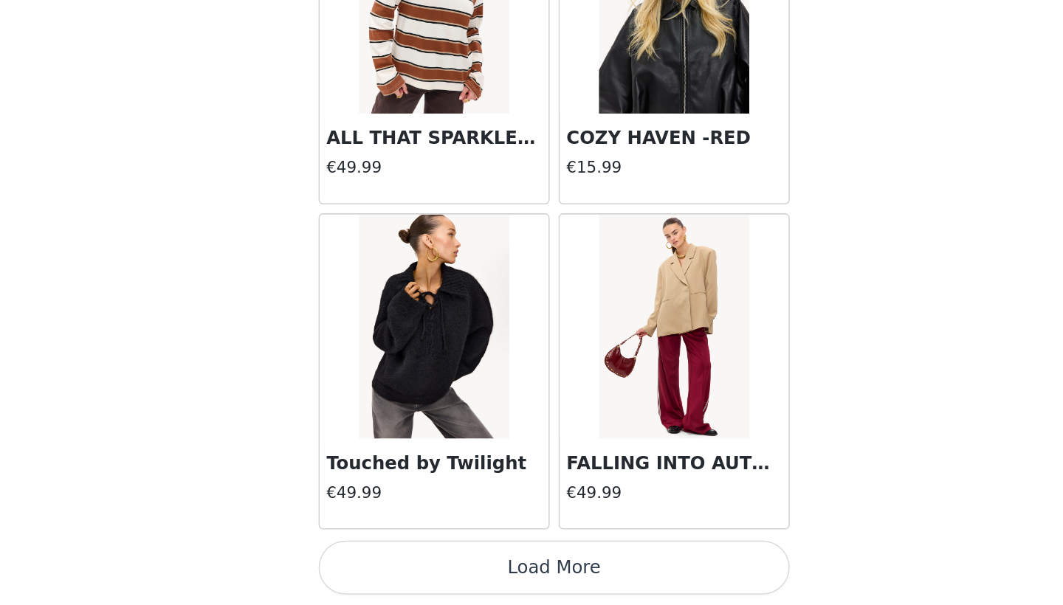
scroll to position [16632, 0]
click at [376, 562] on button "Load More" at bounding box center [531, 579] width 310 height 35
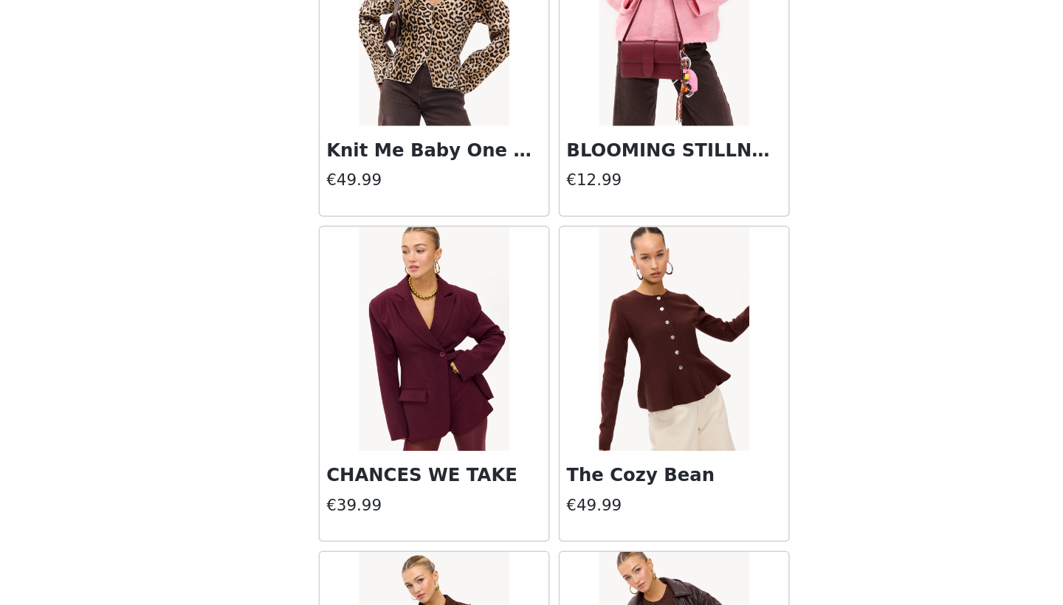
scroll to position [17917, 0]
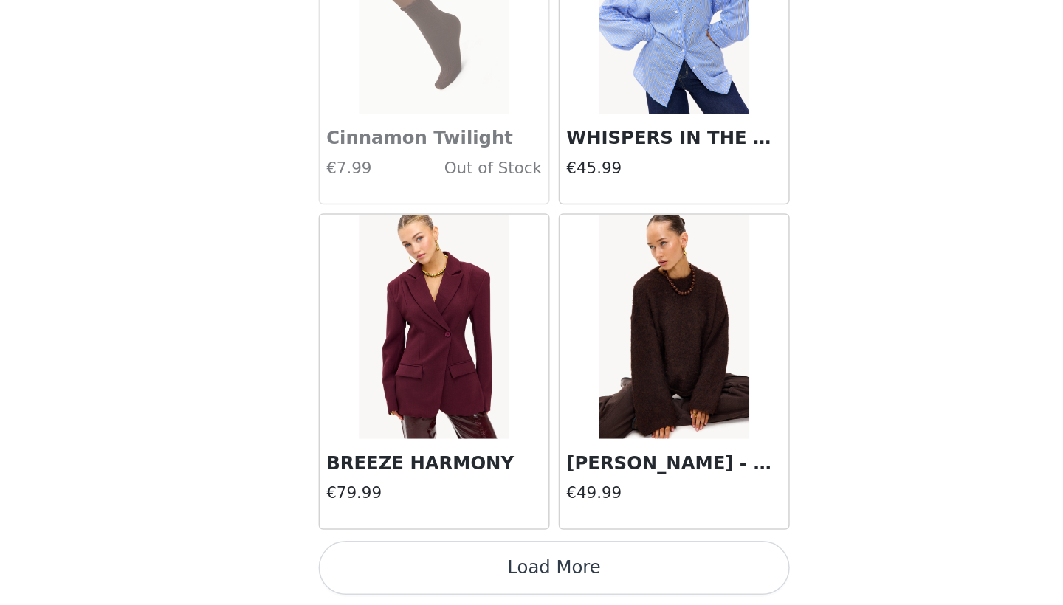
click at [376, 562] on button "Load More" at bounding box center [531, 579] width 310 height 35
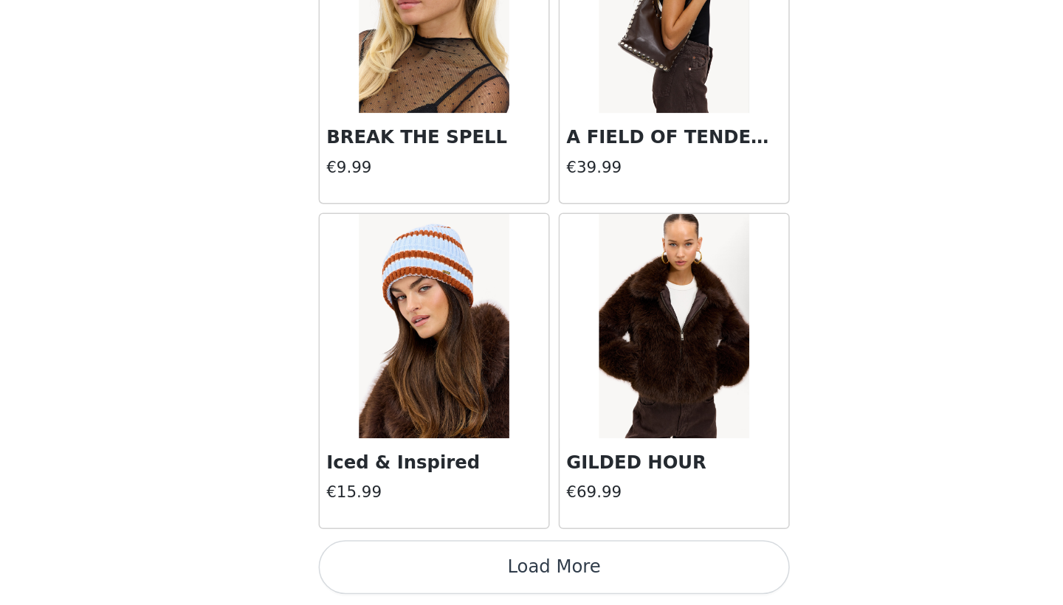
scroll to position [20912, 0]
click at [387, 562] on button "Load More" at bounding box center [531, 579] width 310 height 35
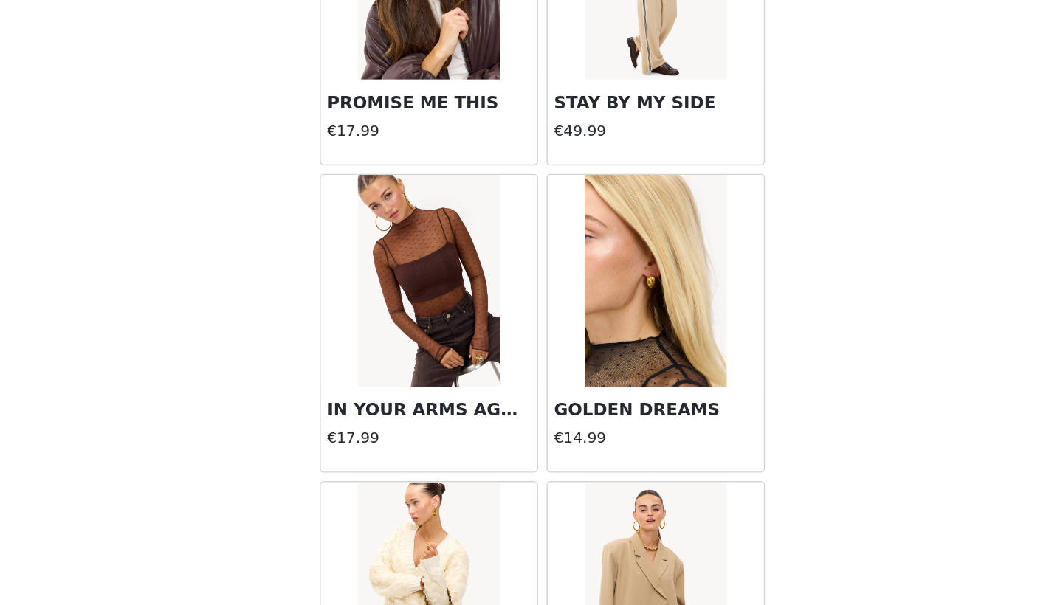
scroll to position [14322, 0]
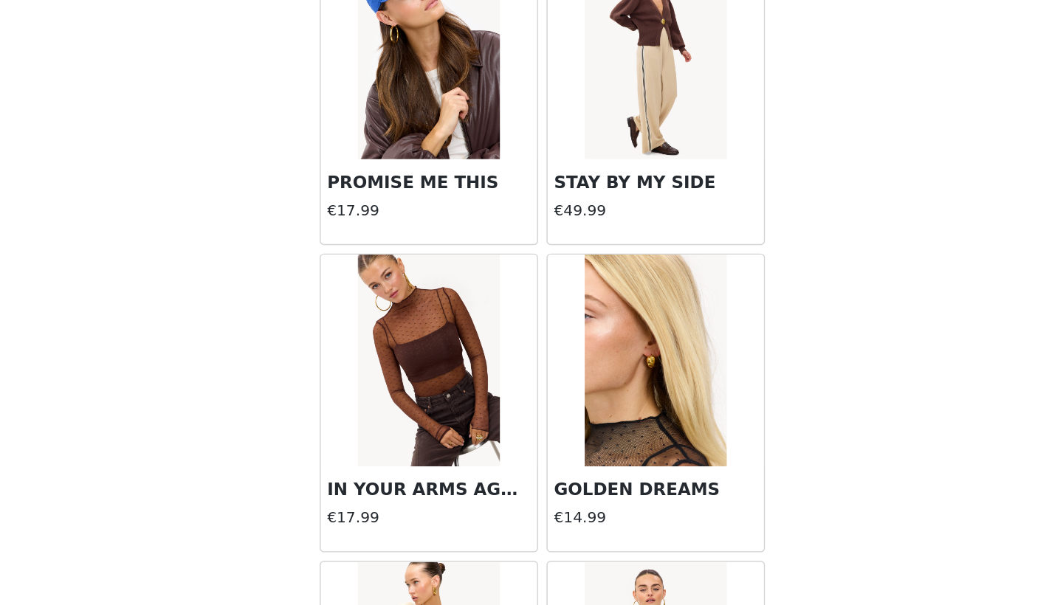
click at [561, 303] on img at bounding box center [610, 377] width 98 height 148
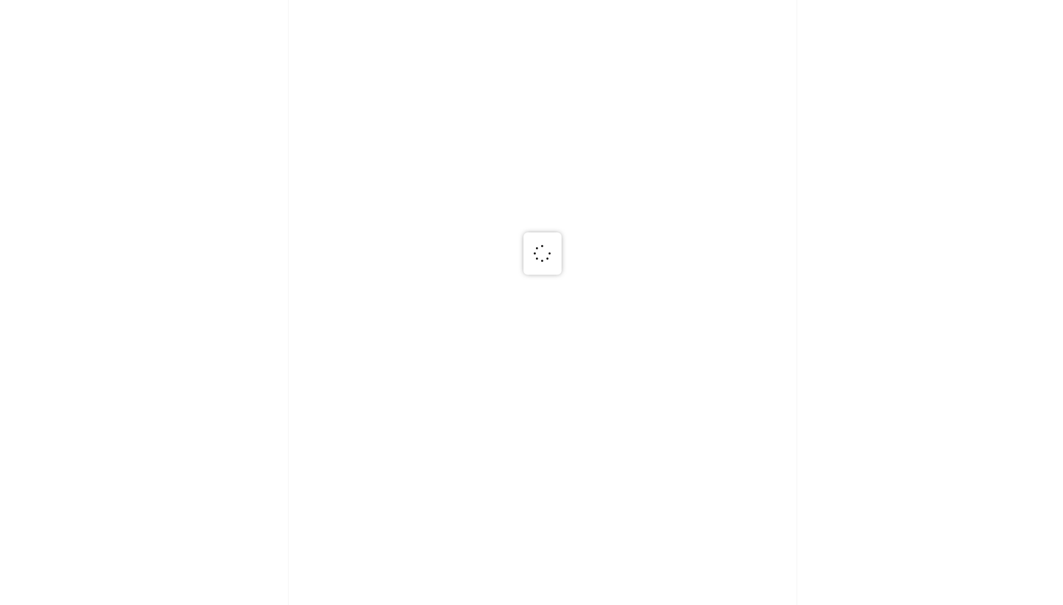
scroll to position [0, 0]
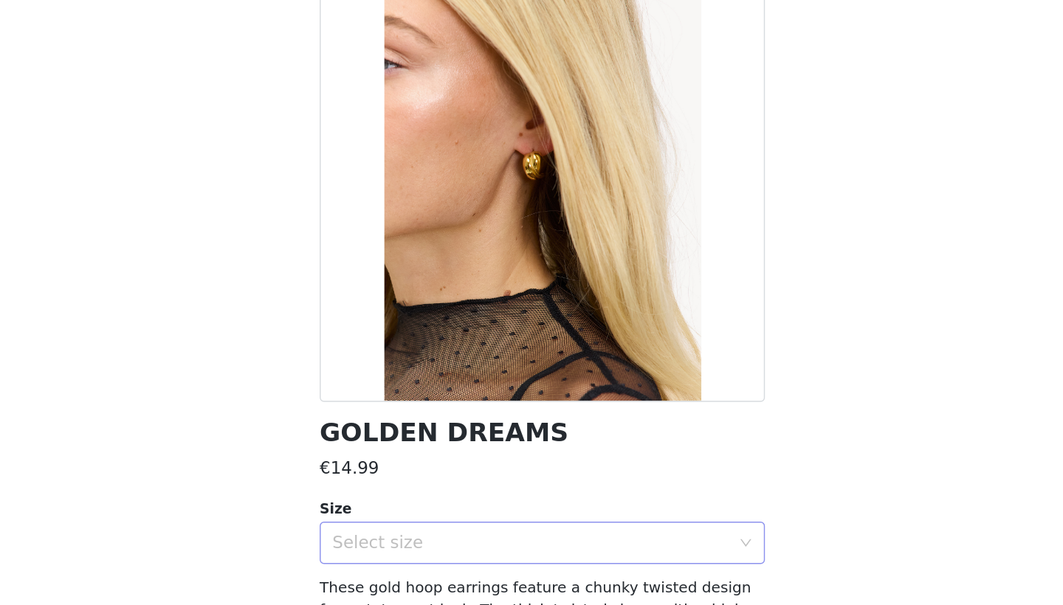
click at [385, 497] on div "Select size" at bounding box center [523, 504] width 276 height 15
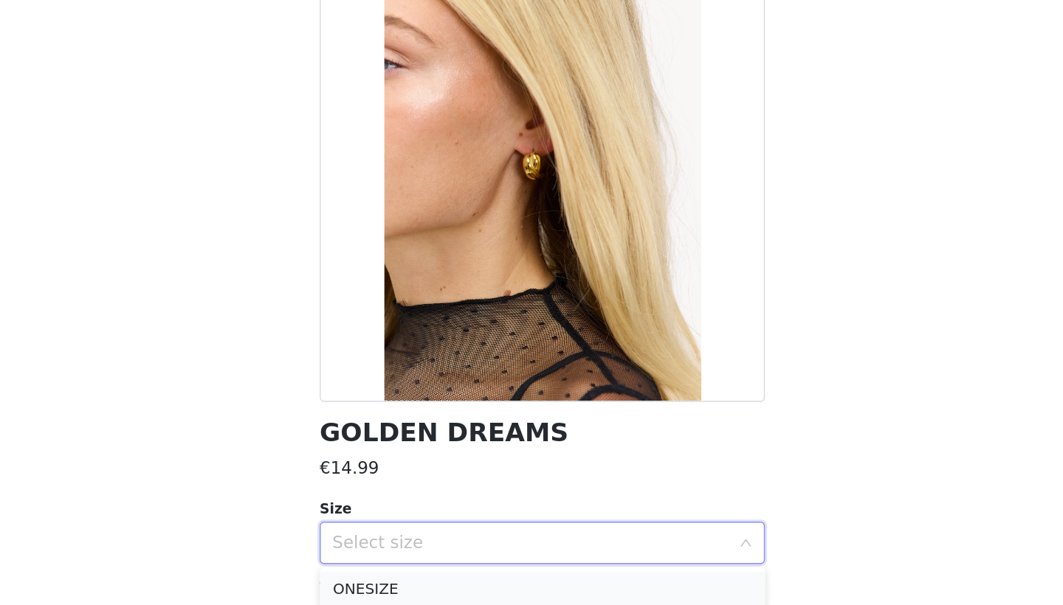
click at [376, 524] on li "ONESIZE" at bounding box center [531, 536] width 310 height 24
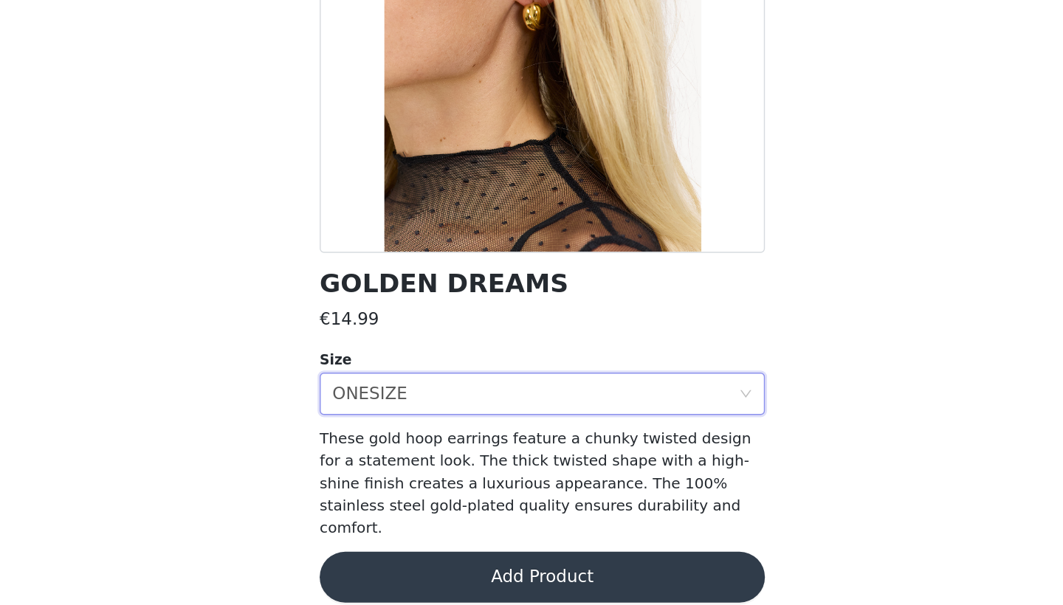
scroll to position [300, 0]
click at [393, 568] on button "Add Product" at bounding box center [531, 585] width 310 height 35
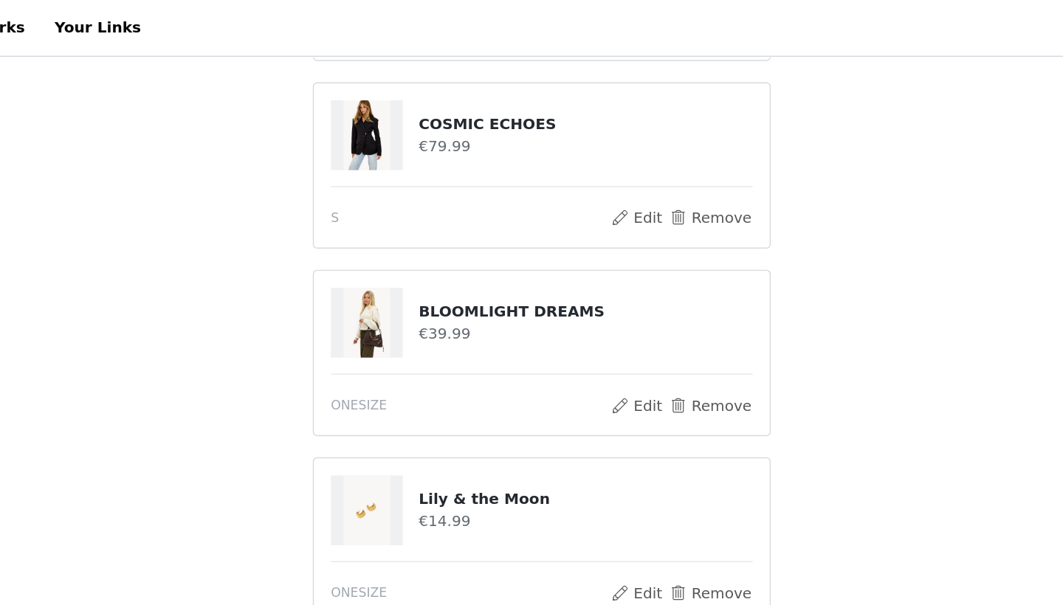
scroll to position [267, 0]
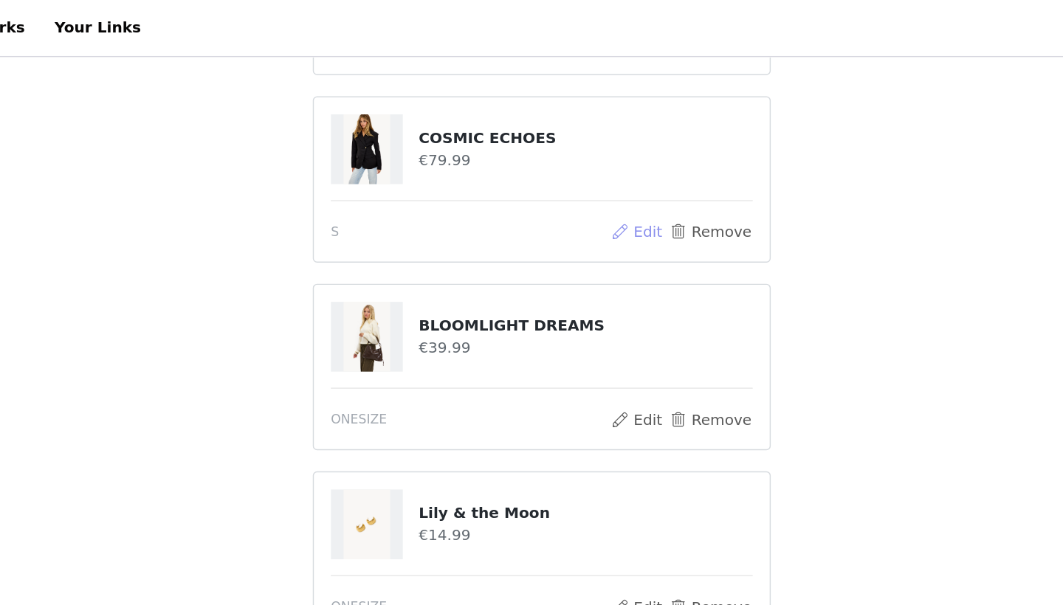
click at [579, 162] on button "Edit" at bounding box center [598, 162] width 38 height 18
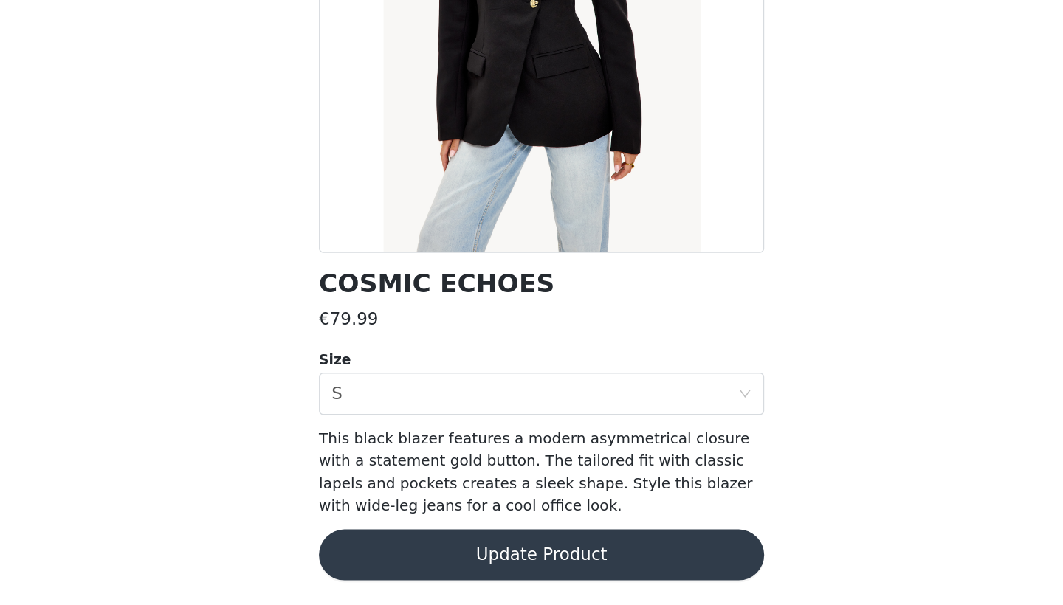
scroll to position [273, 0]
click at [385, 444] on div "Select size S" at bounding box center [526, 458] width 283 height 28
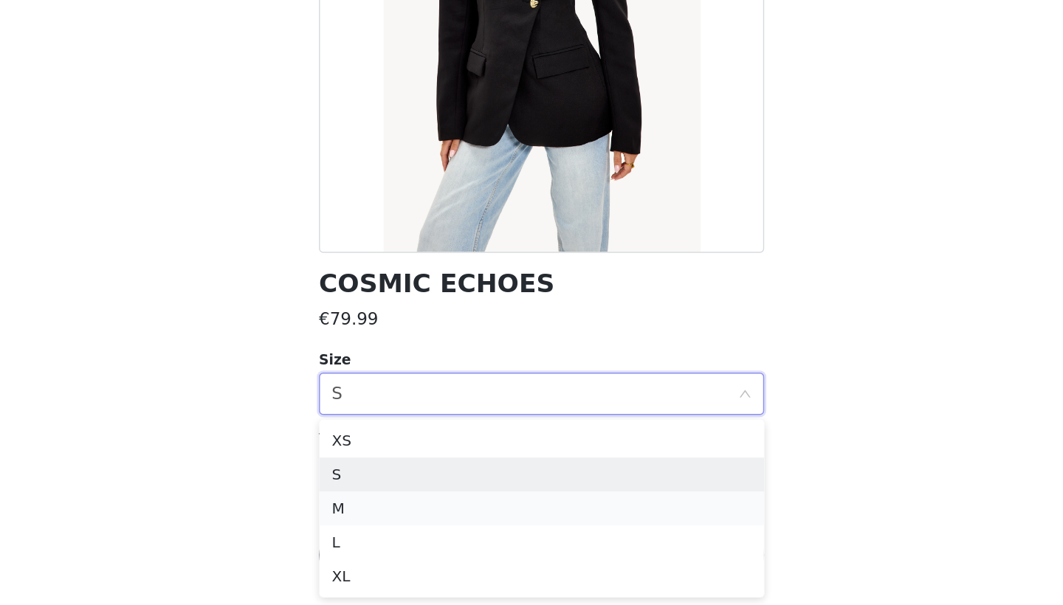
click at [376, 526] on li "M" at bounding box center [531, 538] width 310 height 24
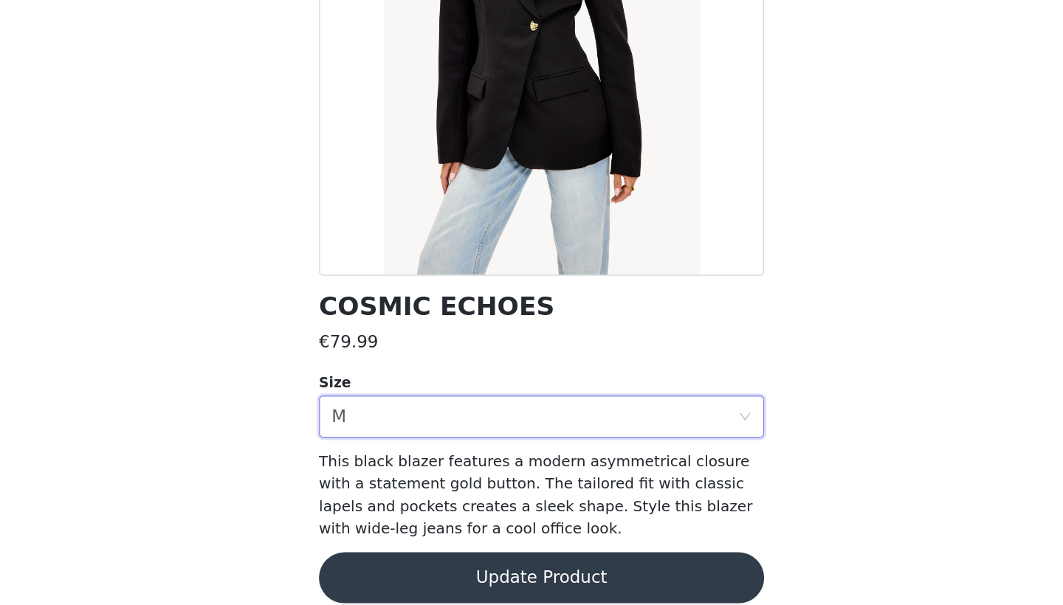
scroll to position [32, 0]
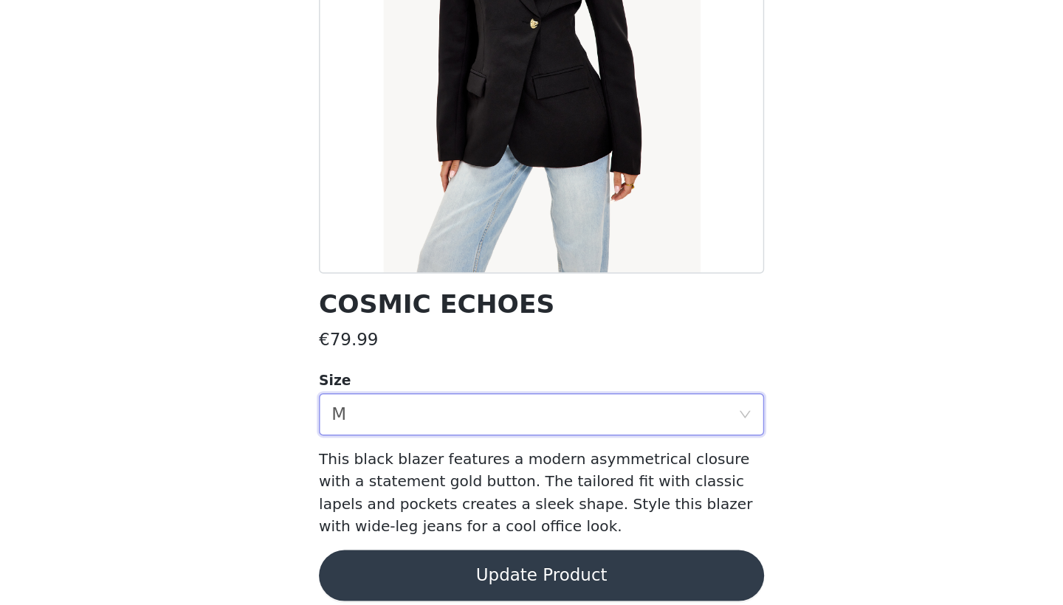
click at [376, 567] on button "Update Product" at bounding box center [531, 584] width 310 height 35
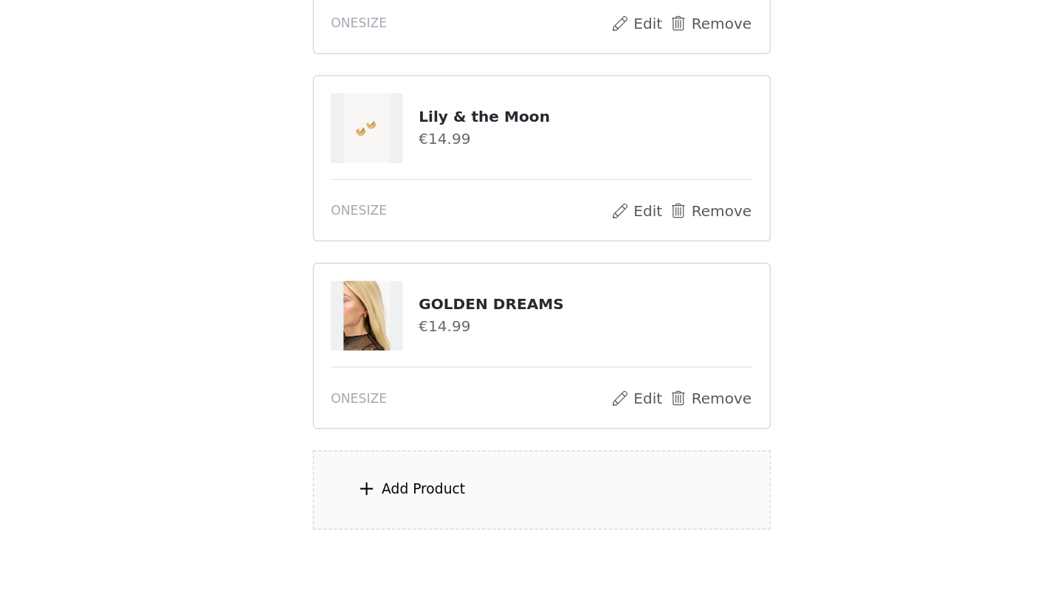
scroll to position [379, 0]
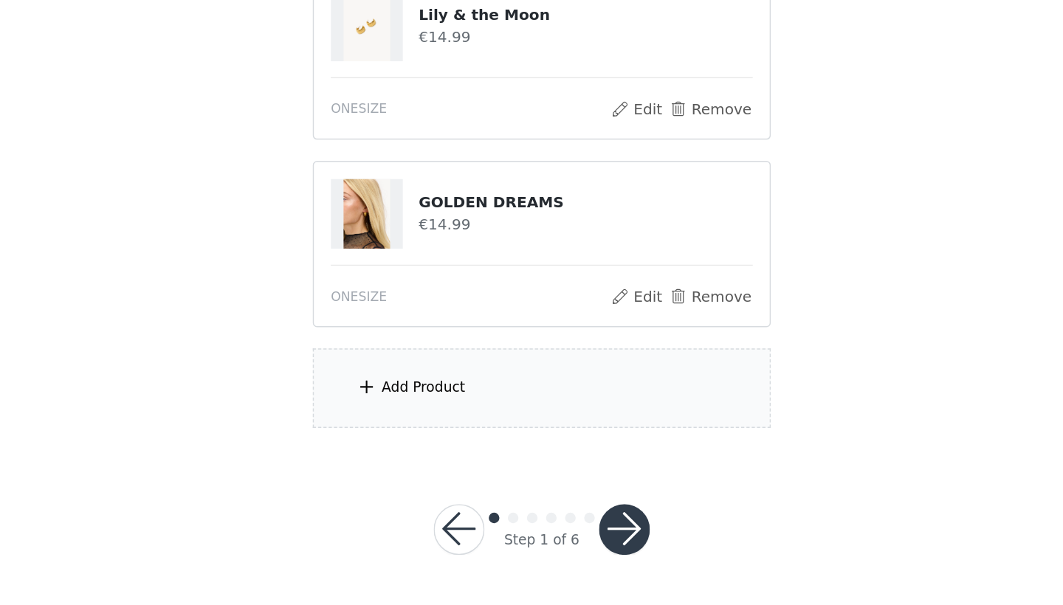
click at [571, 535] on button "button" at bounding box center [588, 552] width 35 height 35
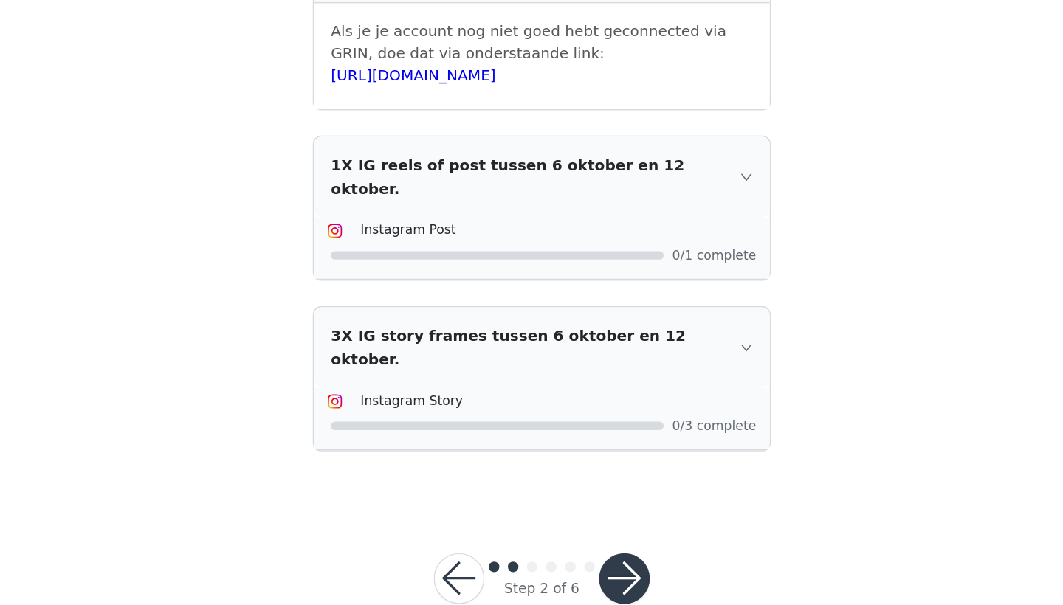
scroll to position [346, 0]
click at [571, 569] on button "button" at bounding box center [588, 586] width 35 height 35
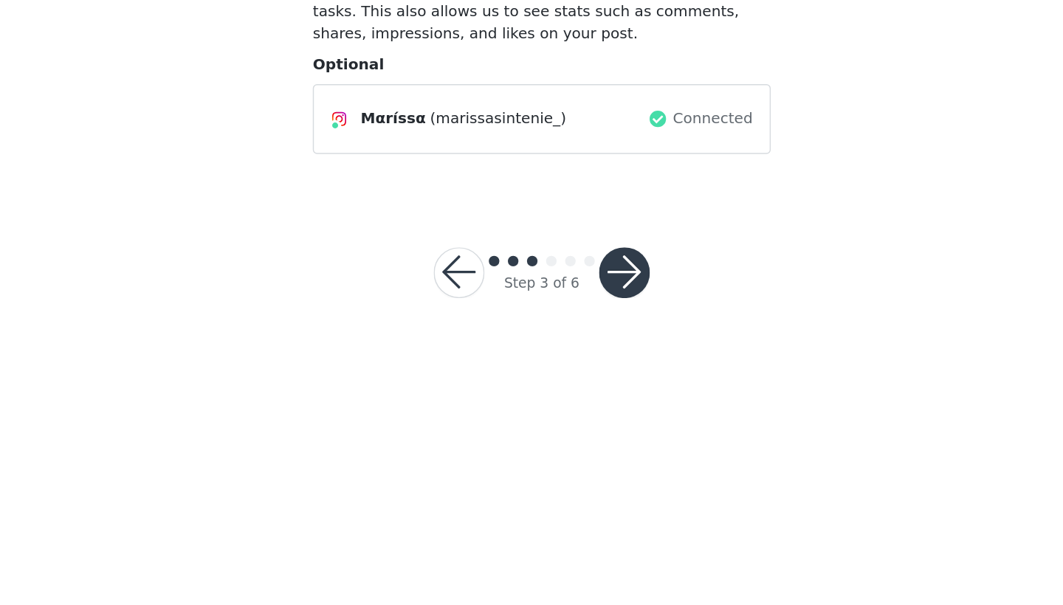
click at [571, 356] on button "button" at bounding box center [588, 373] width 35 height 35
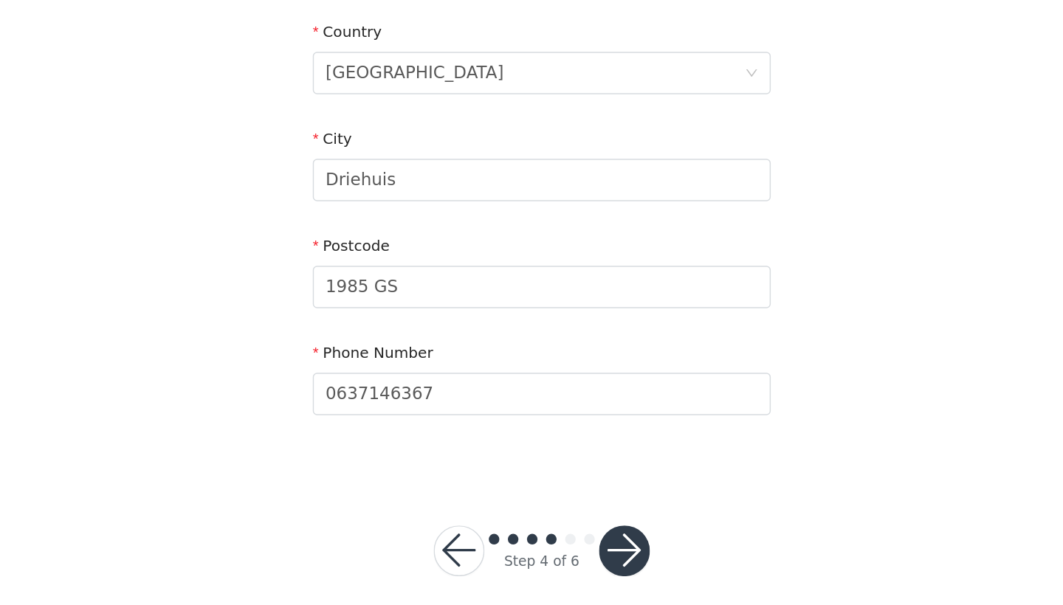
scroll to position [342, 0]
click at [571, 550] on button "button" at bounding box center [588, 567] width 35 height 35
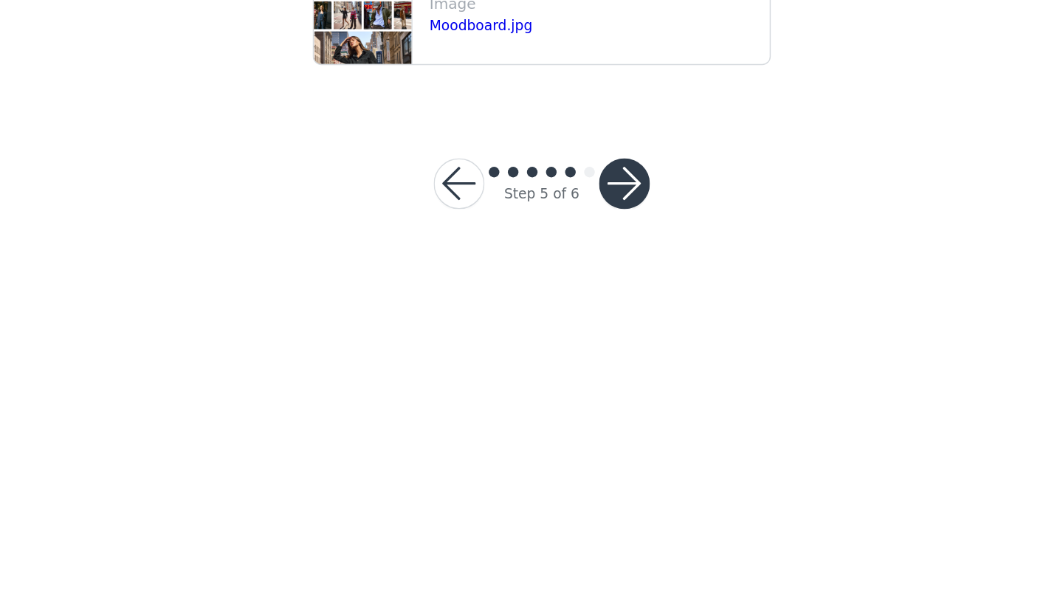
click at [571, 294] on button "button" at bounding box center [588, 311] width 35 height 35
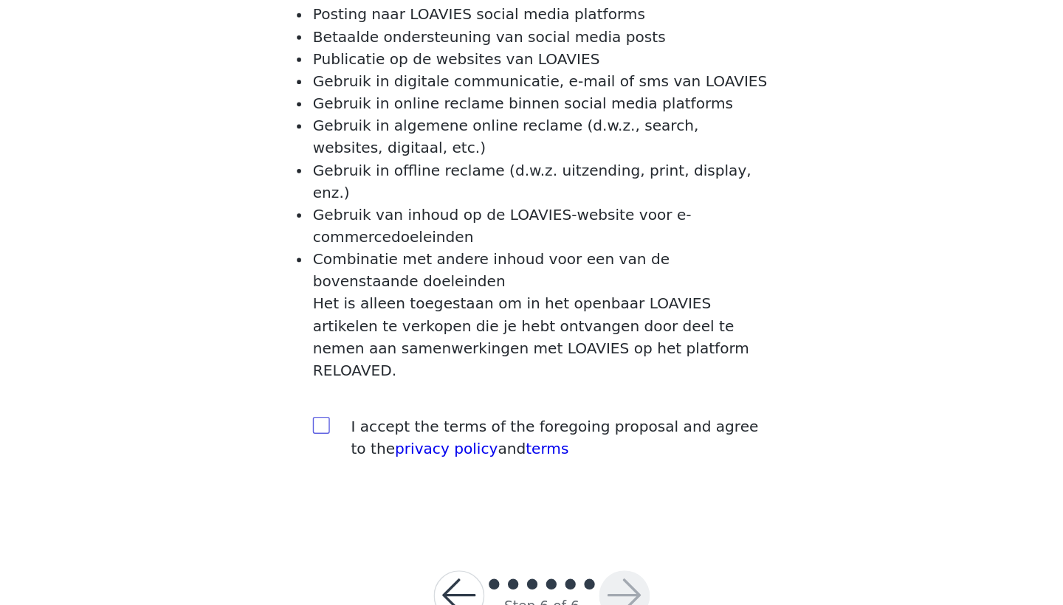
click at [372, 474] on input "checkbox" at bounding box center [377, 479] width 10 height 10
checkbox input "true"
click at [571, 581] on button "button" at bounding box center [588, 598] width 35 height 35
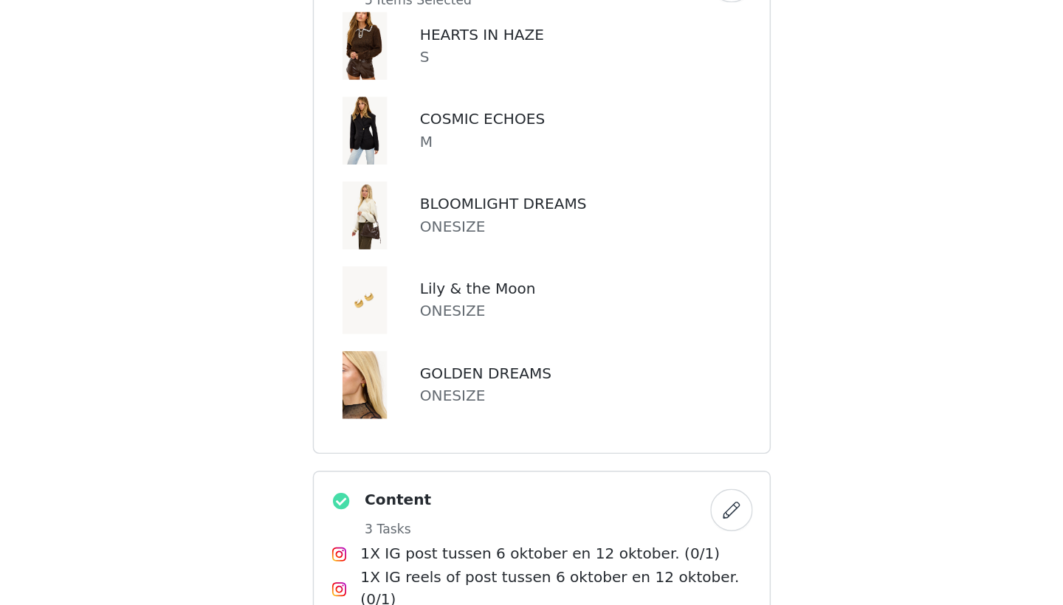
scroll to position [204, 0]
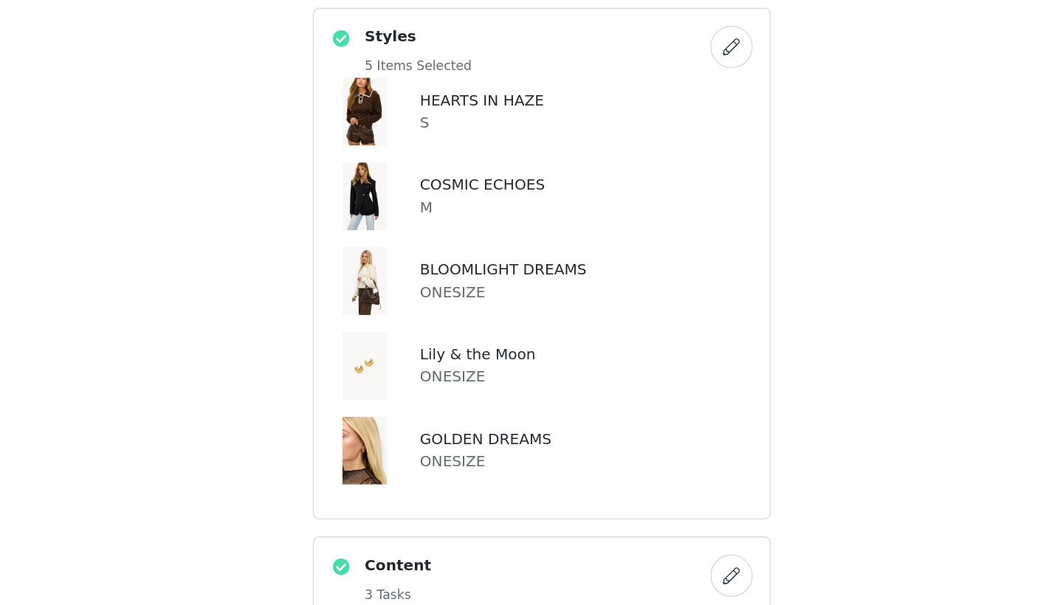
click at [649, 155] on button "button" at bounding box center [664, 170] width 30 height 30
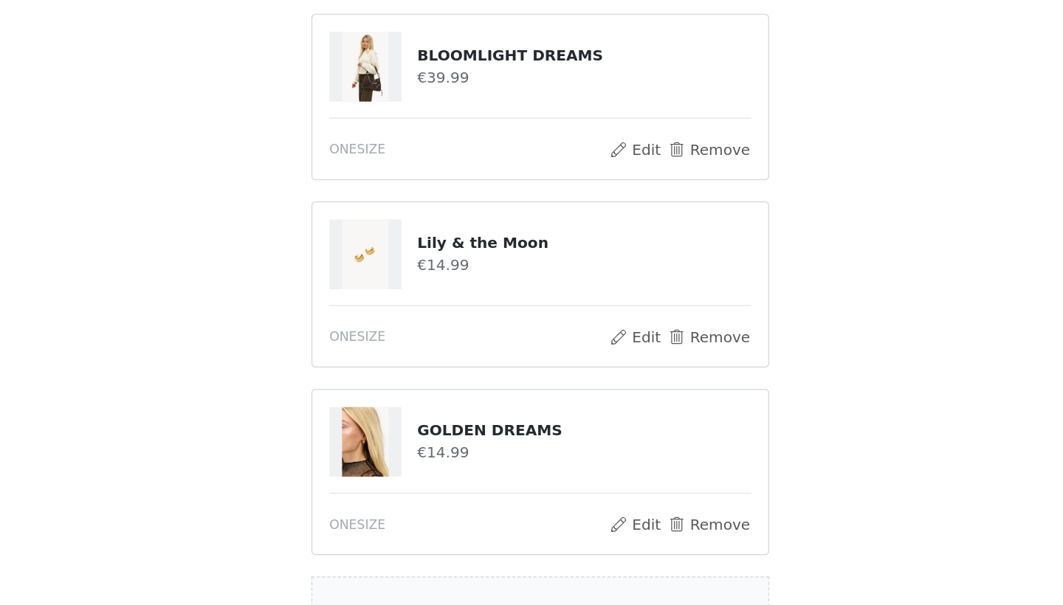
scroll to position [277, 0]
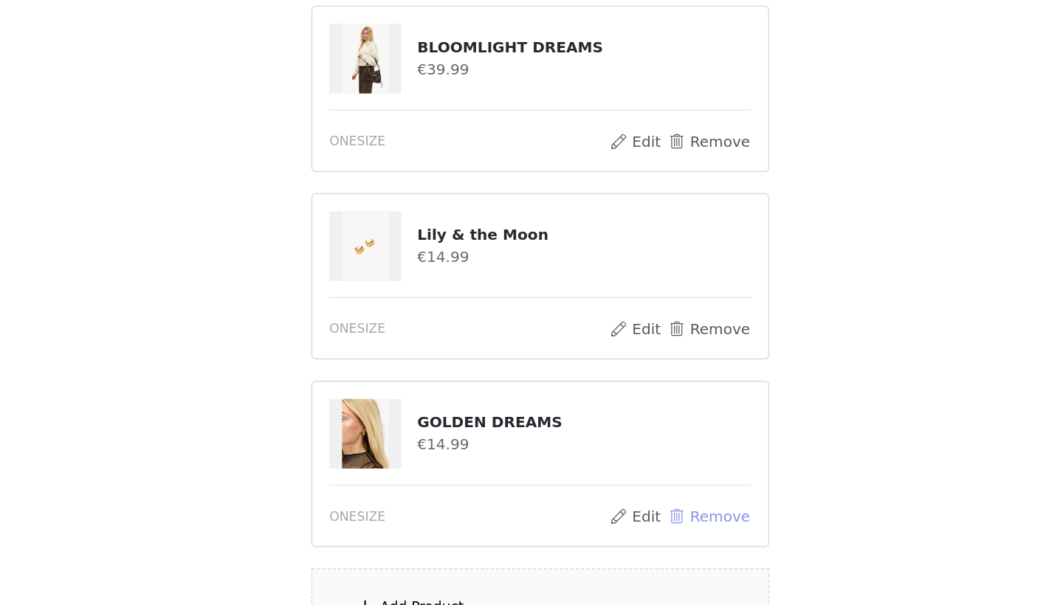
click at [619, 534] on button "Remove" at bounding box center [648, 543] width 59 height 18
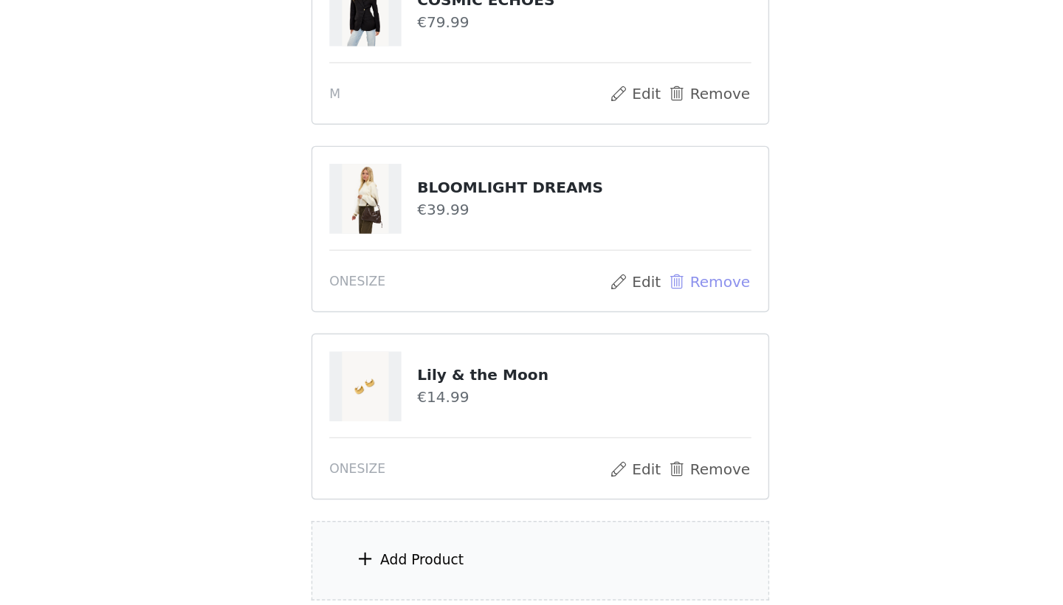
click at [619, 273] on button "Remove" at bounding box center [648, 282] width 59 height 18
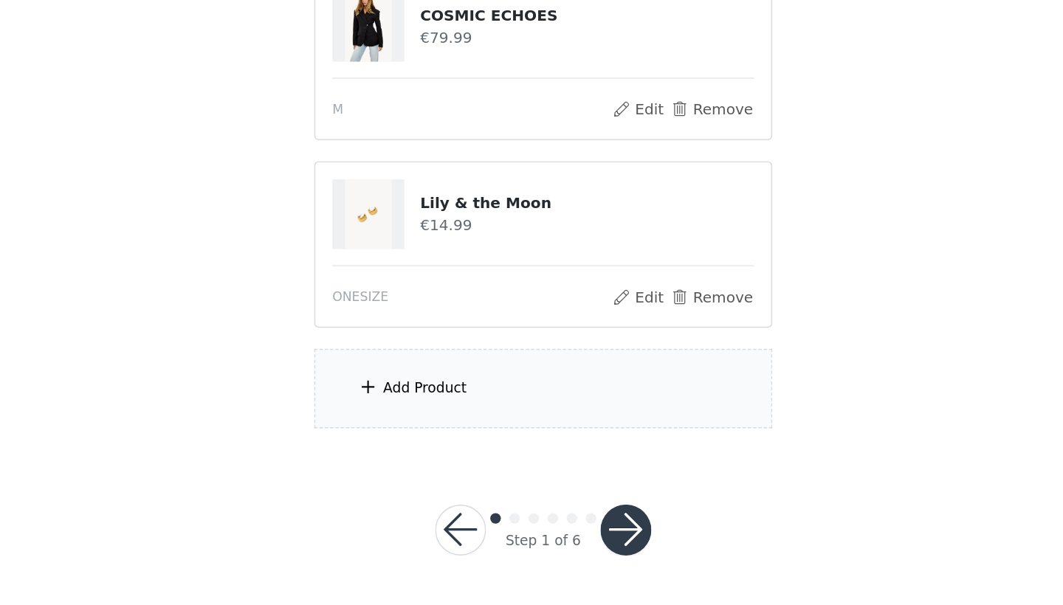
scroll to position [169, 0]
click at [420, 446] on div "Add Product" at bounding box center [449, 453] width 58 height 15
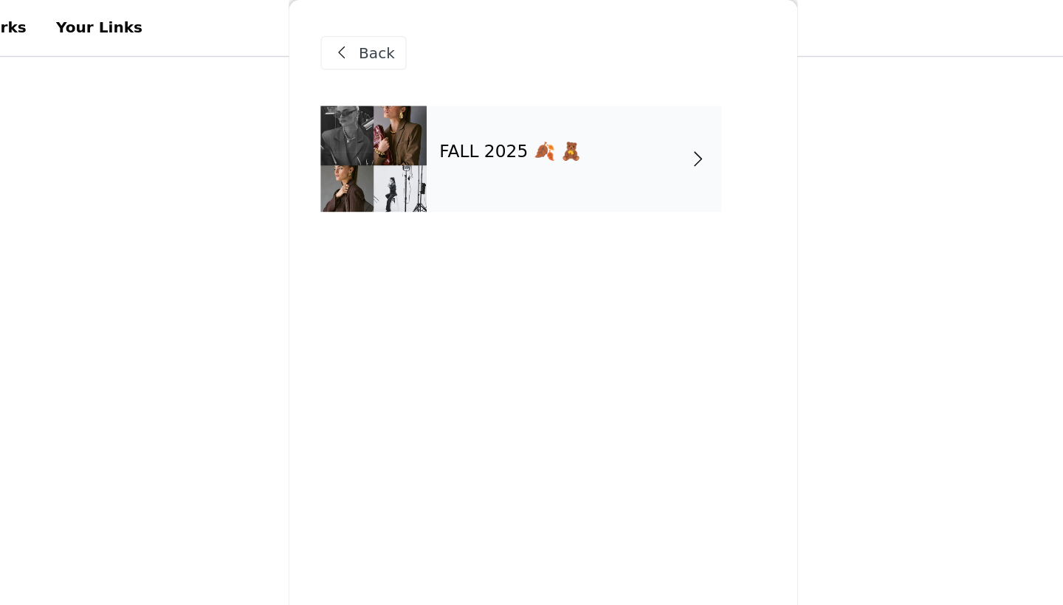
scroll to position [120, 0]
click at [450, 116] on div "FALL 2025 🍂 🧸" at bounding box center [552, 111] width 205 height 74
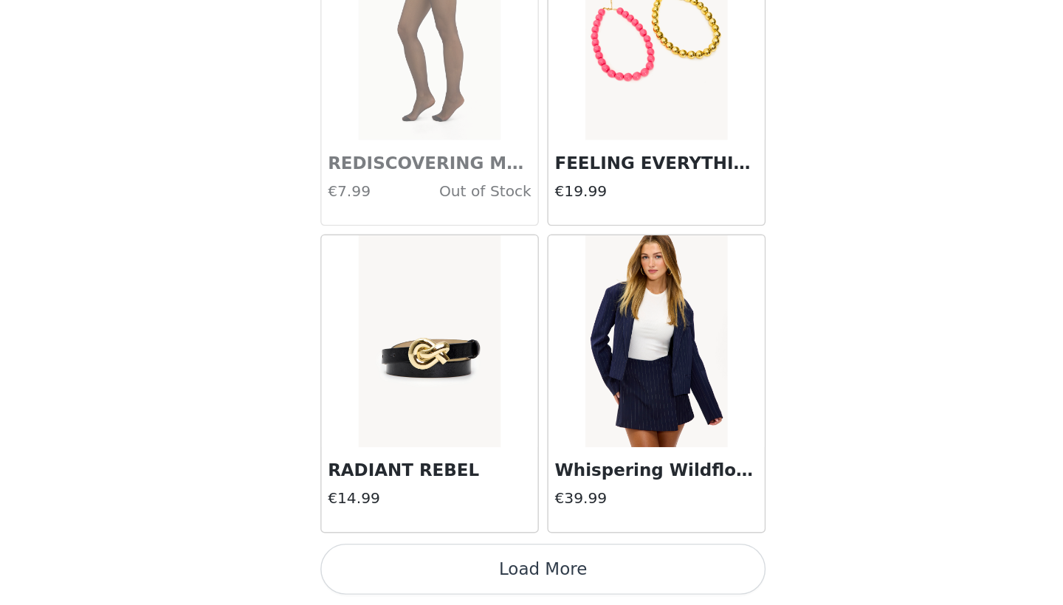
scroll to position [169, 0]
click at [376, 562] on button "Load More" at bounding box center [531, 579] width 310 height 35
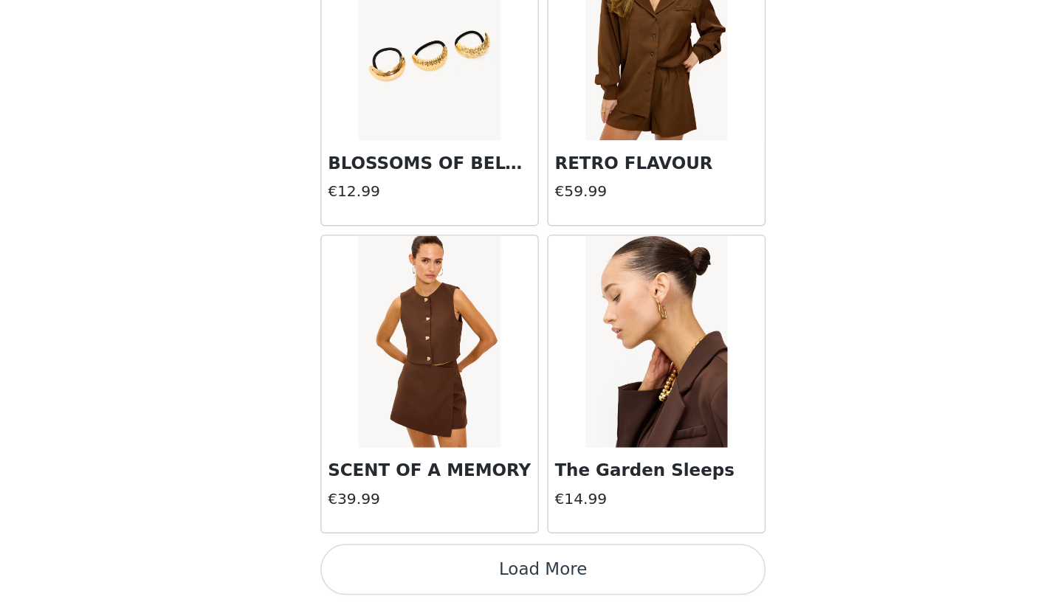
click at [382, 562] on button "Load More" at bounding box center [531, 579] width 310 height 35
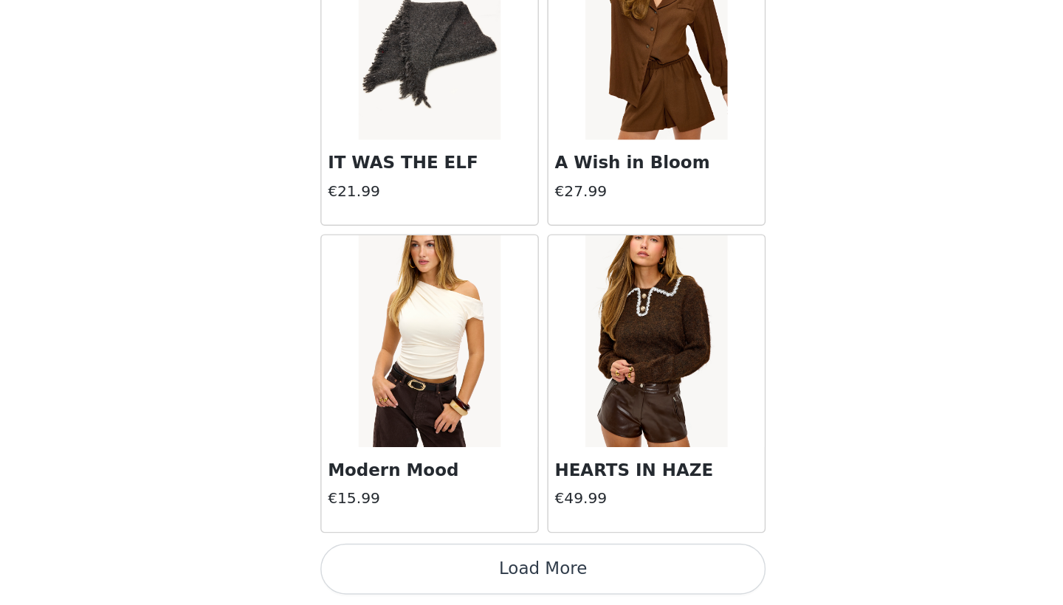
scroll to position [169, 0]
click at [378, 562] on button "Load More" at bounding box center [531, 579] width 310 height 35
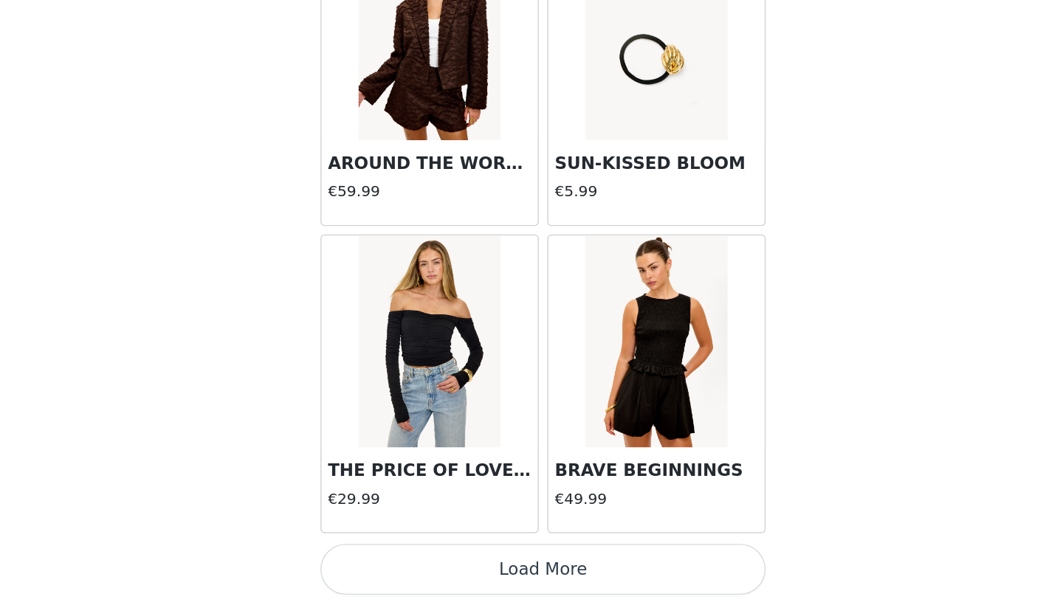
click at [390, 562] on button "Load More" at bounding box center [531, 579] width 310 height 35
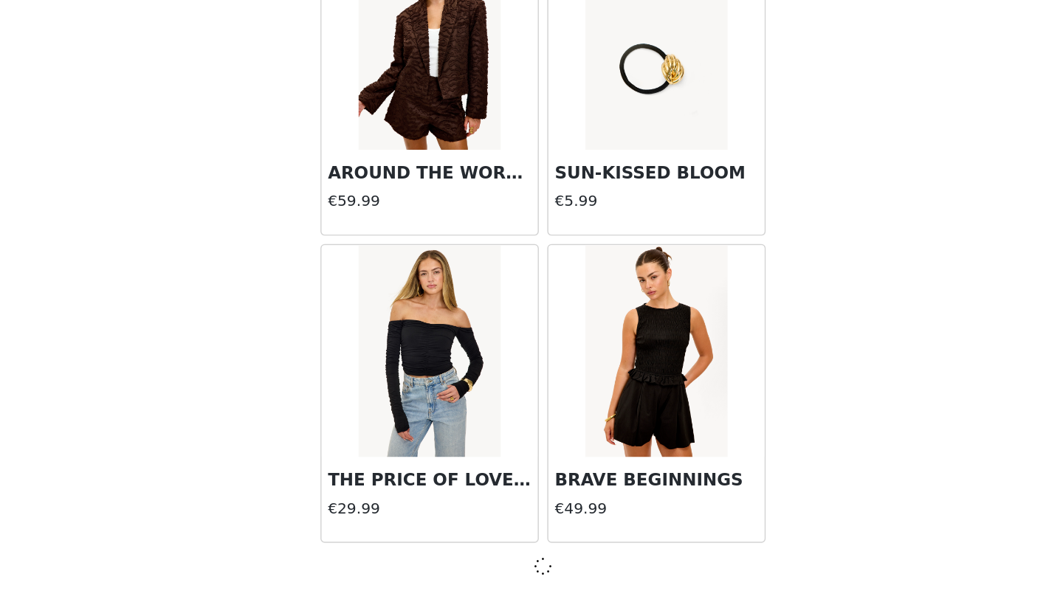
scroll to position [8066, 0]
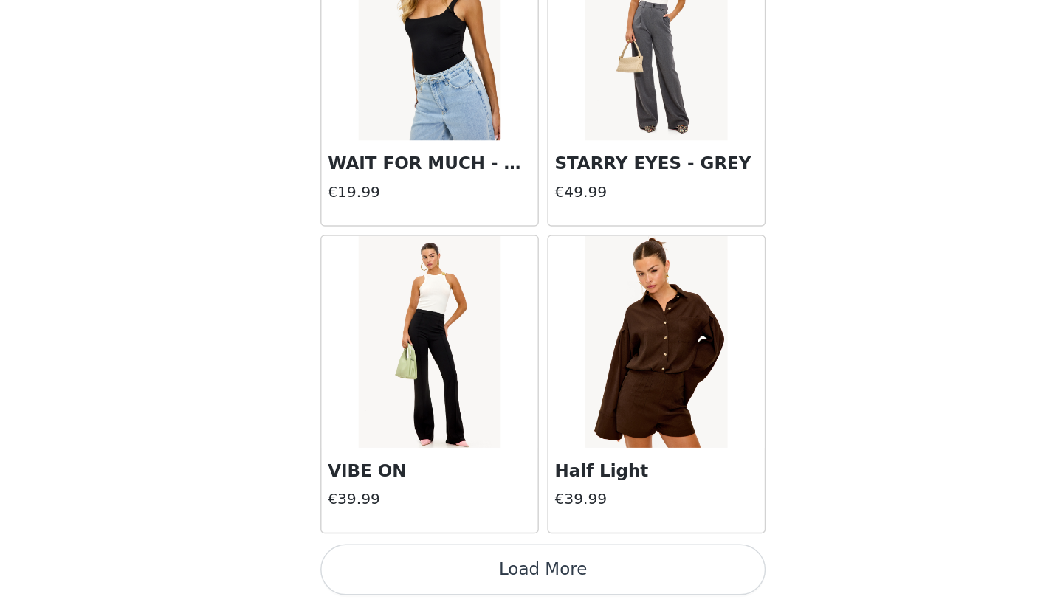
click at [382, 562] on button "Load More" at bounding box center [531, 579] width 310 height 35
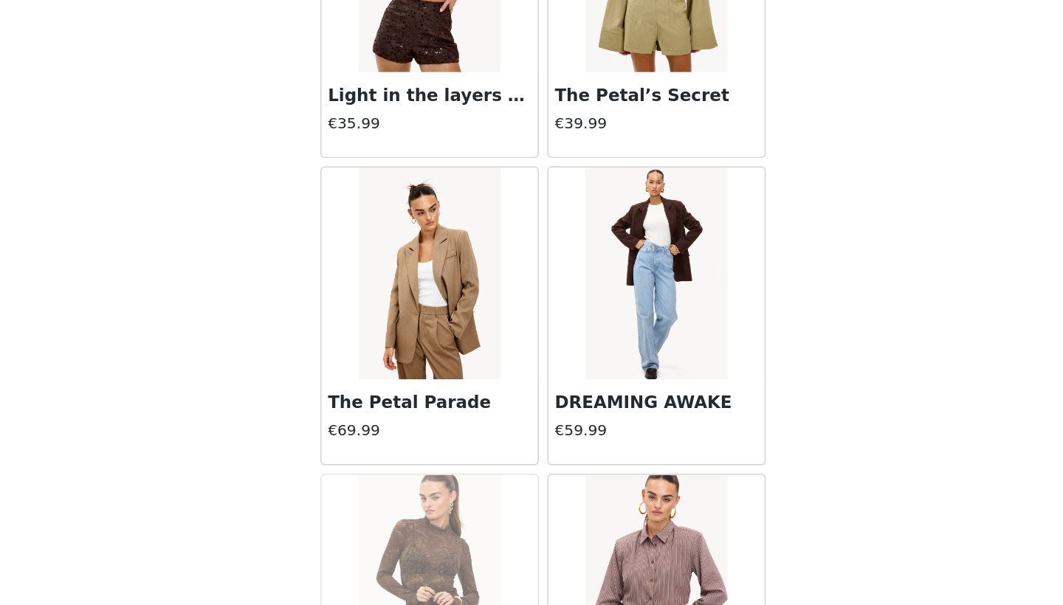
scroll to position [10905, 0]
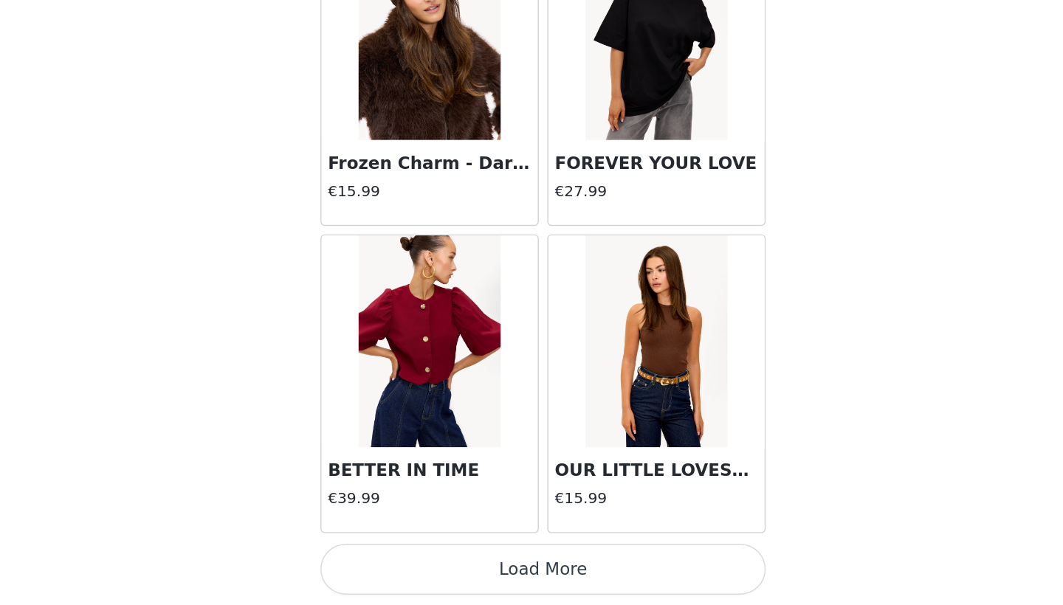
click at [392, 562] on button "Load More" at bounding box center [531, 579] width 310 height 35
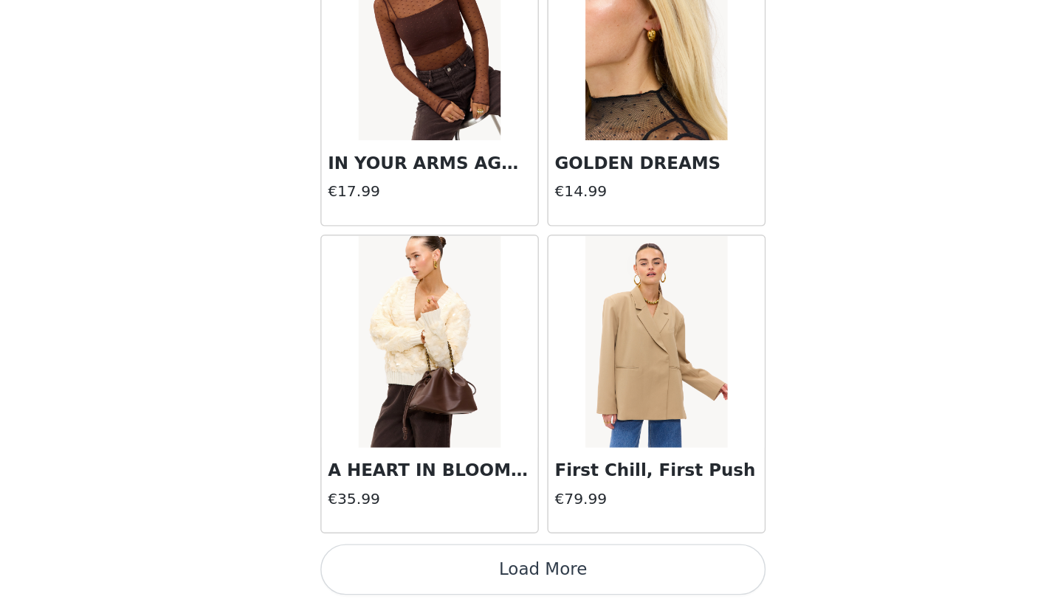
click at [376, 562] on button "Load More" at bounding box center [531, 579] width 310 height 35
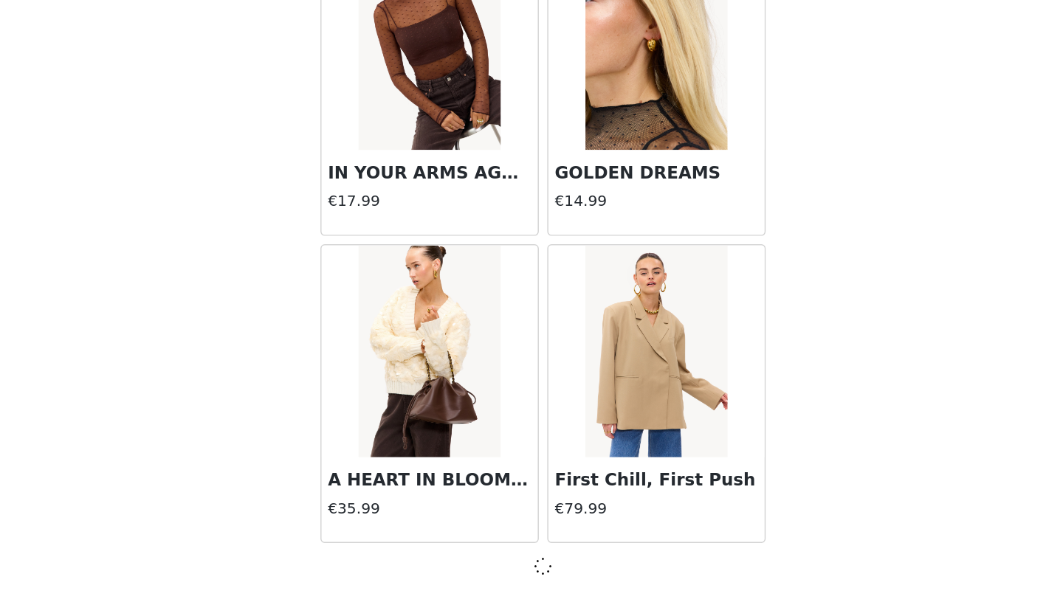
scroll to position [14485, 0]
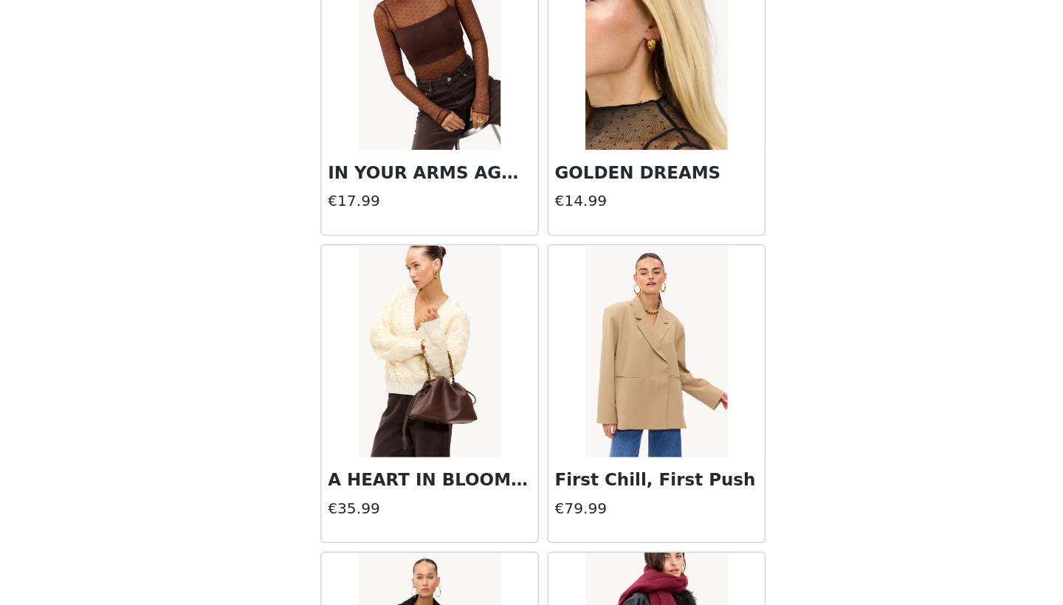
click at [403, 354] on img at bounding box center [452, 428] width 98 height 148
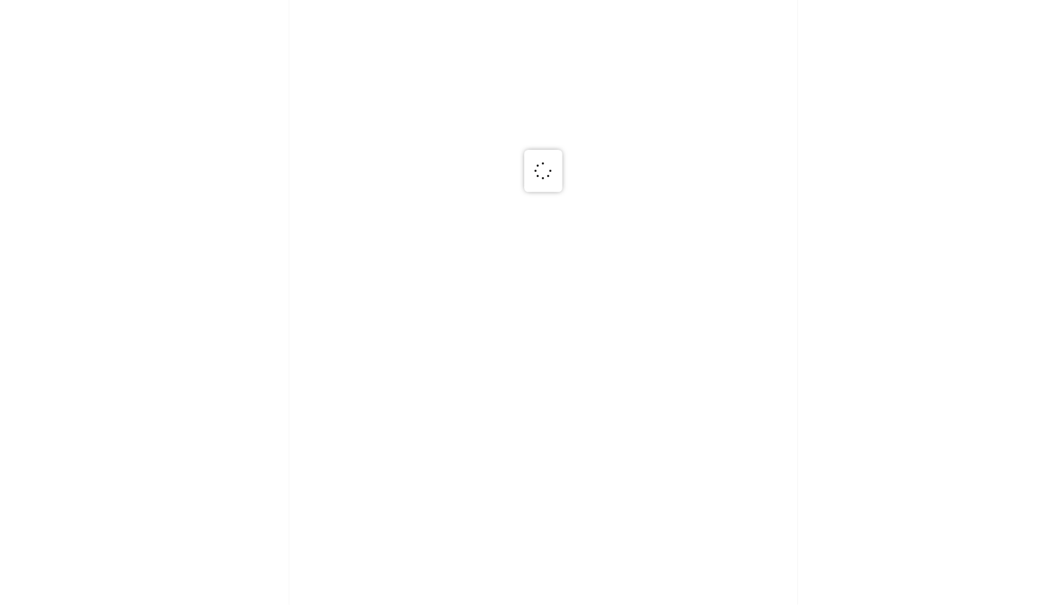
scroll to position [0, 0]
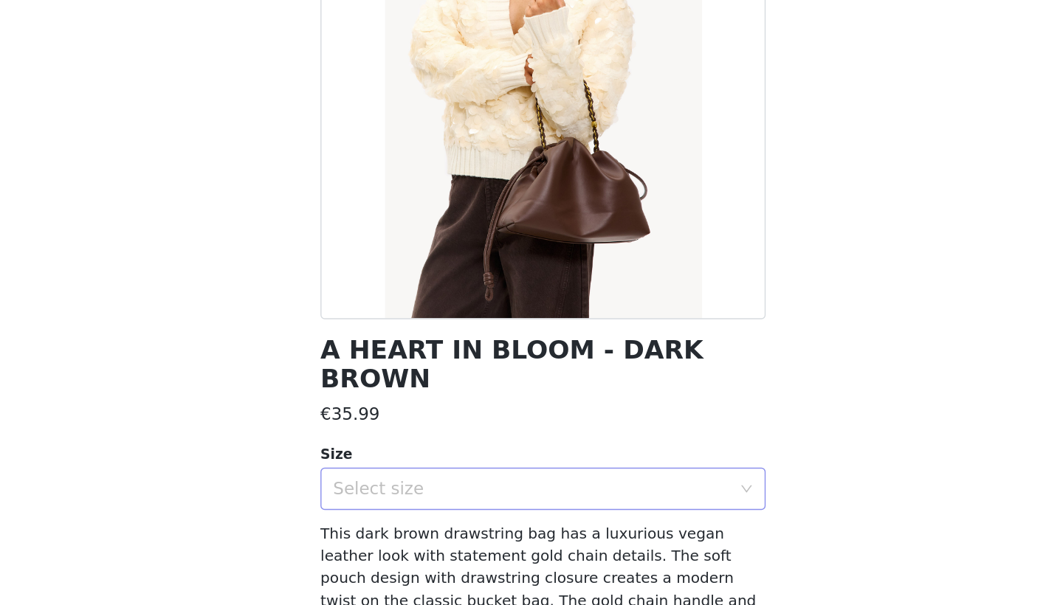
click at [385, 517] on div "Select size" at bounding box center [523, 524] width 276 height 15
click at [376, 524] on li "ONESIZE" at bounding box center [531, 536] width 310 height 24
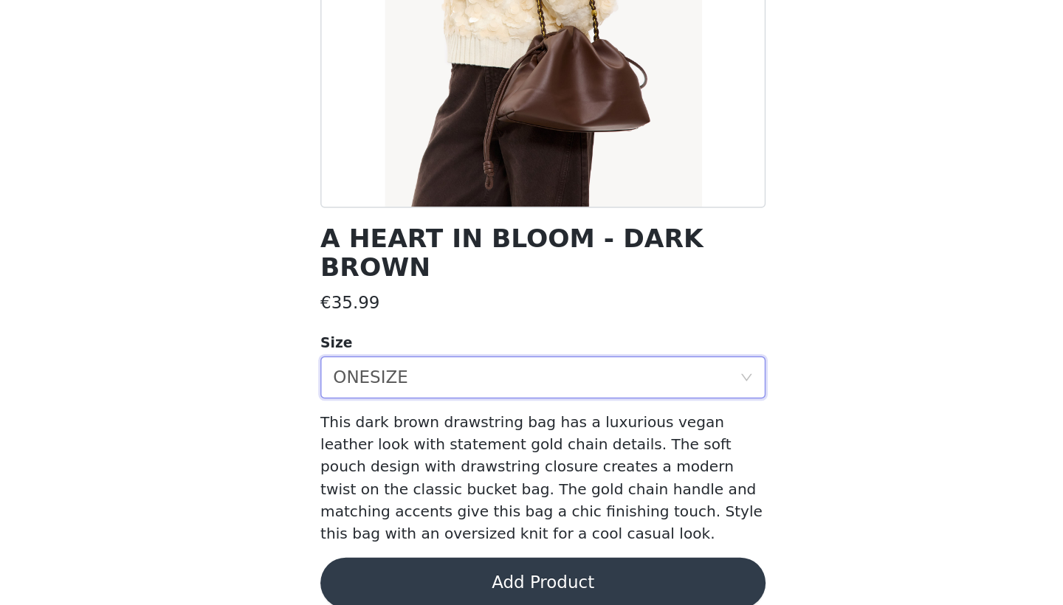
scroll to position [77, 0]
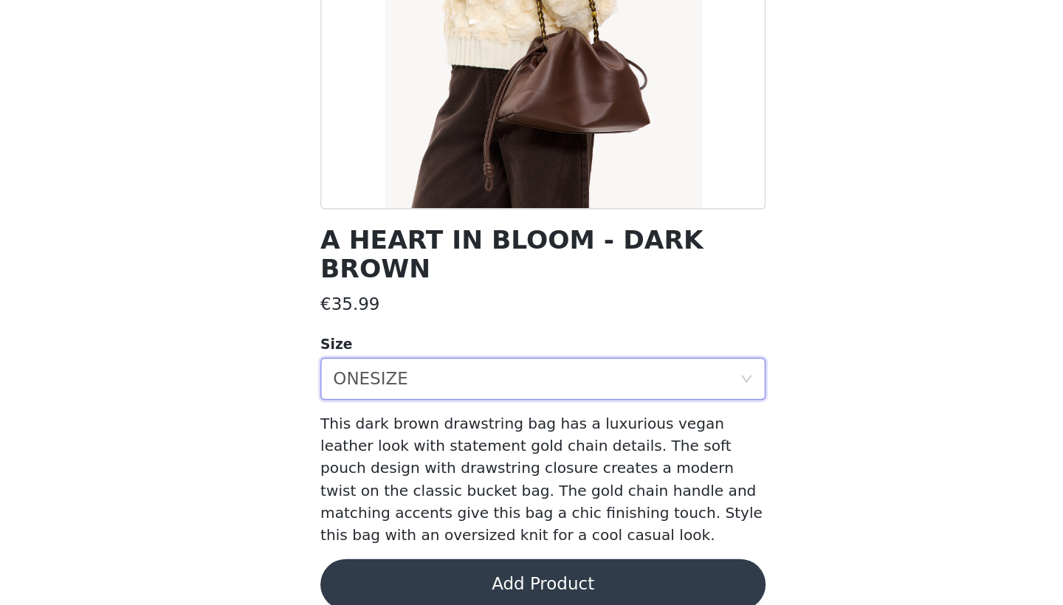
click at [376, 573] on button "Add Product" at bounding box center [531, 590] width 310 height 35
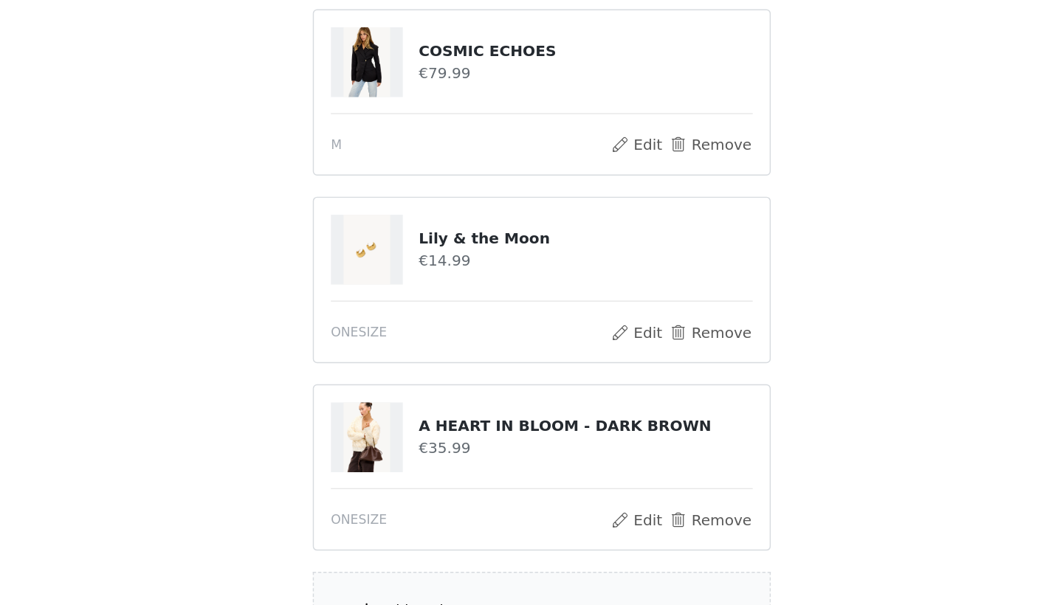
scroll to position [159, 0]
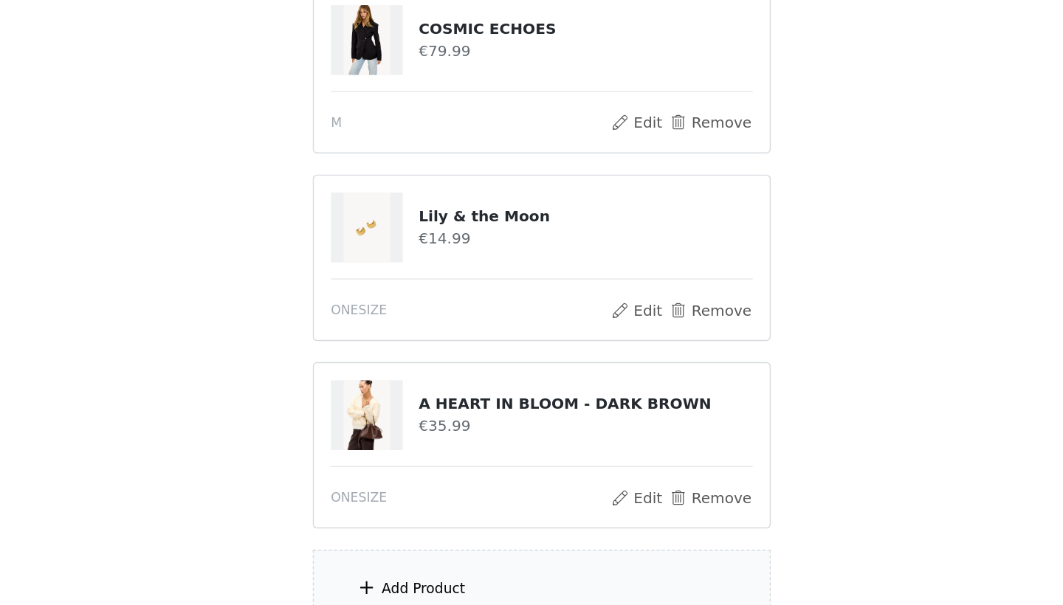
click at [420, 587] on div "Add Product" at bounding box center [449, 594] width 58 height 15
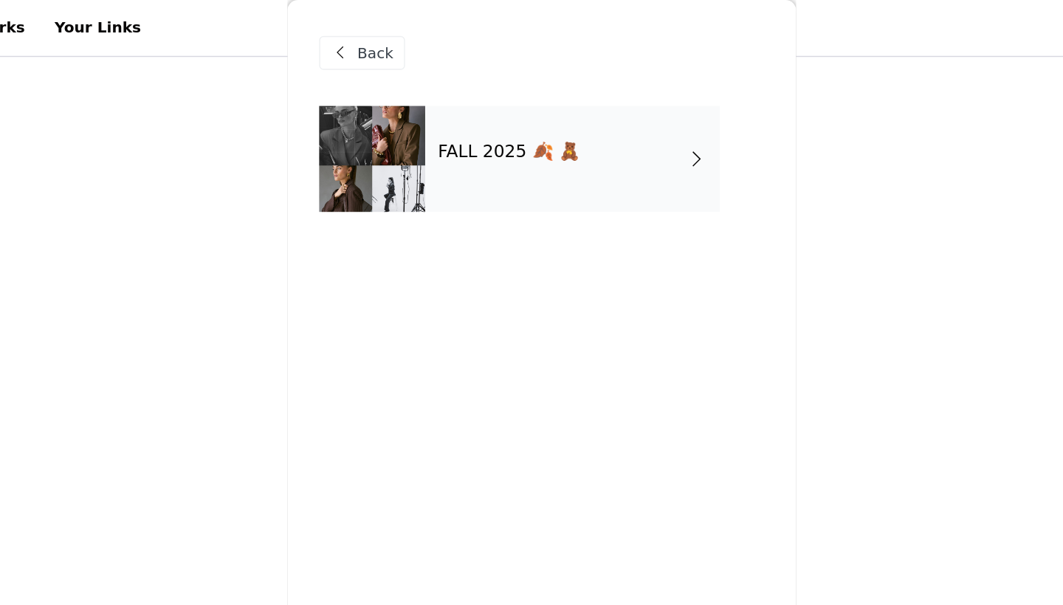
scroll to position [49, 0]
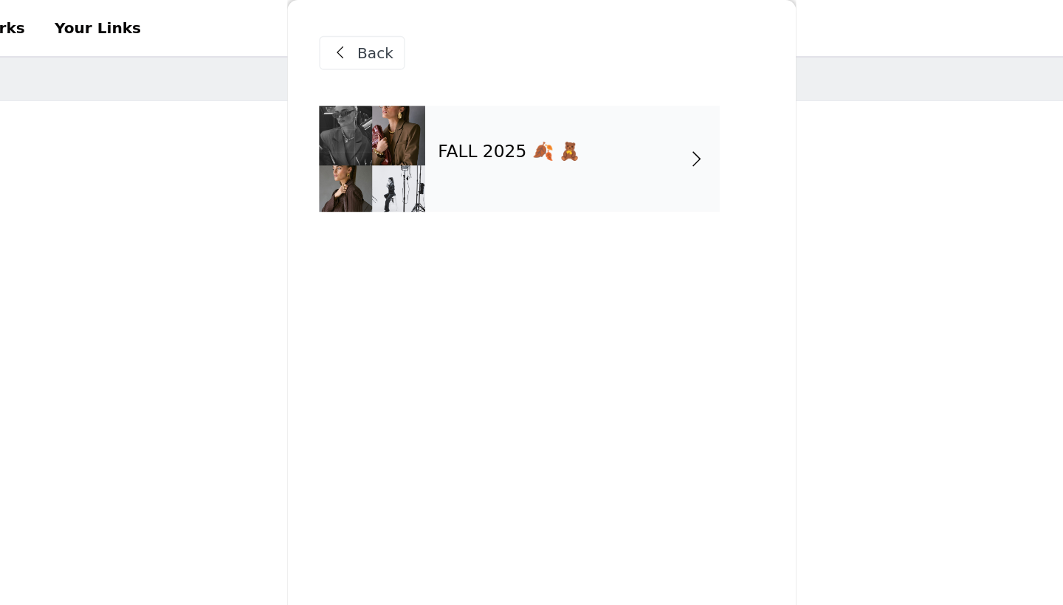
click at [450, 137] on div "FALL 2025 🍂 🧸" at bounding box center [552, 111] width 205 height 74
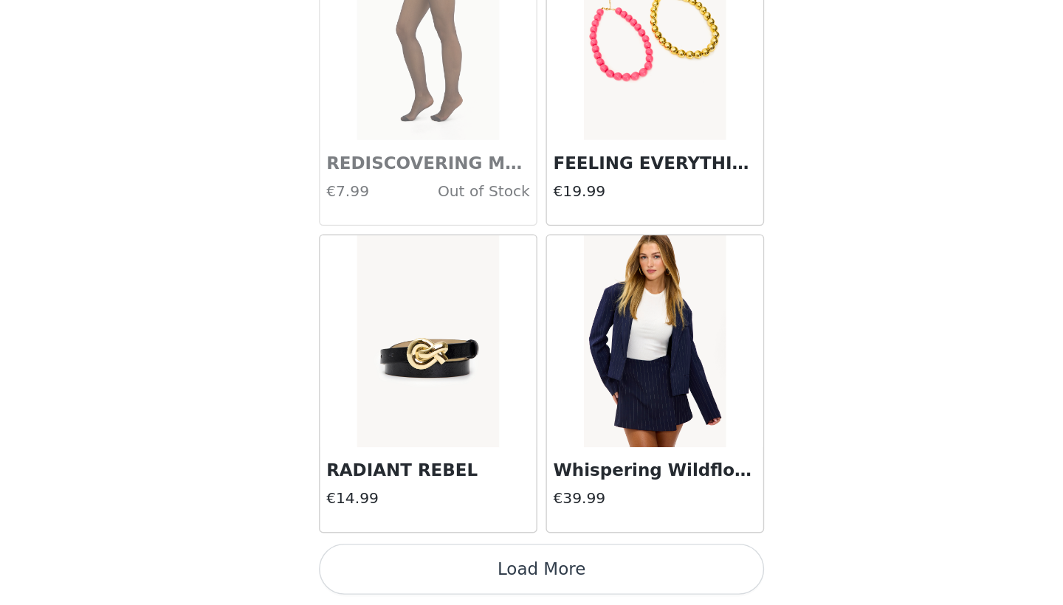
scroll to position [261, 0]
click at [376, 562] on button "Load More" at bounding box center [531, 579] width 310 height 35
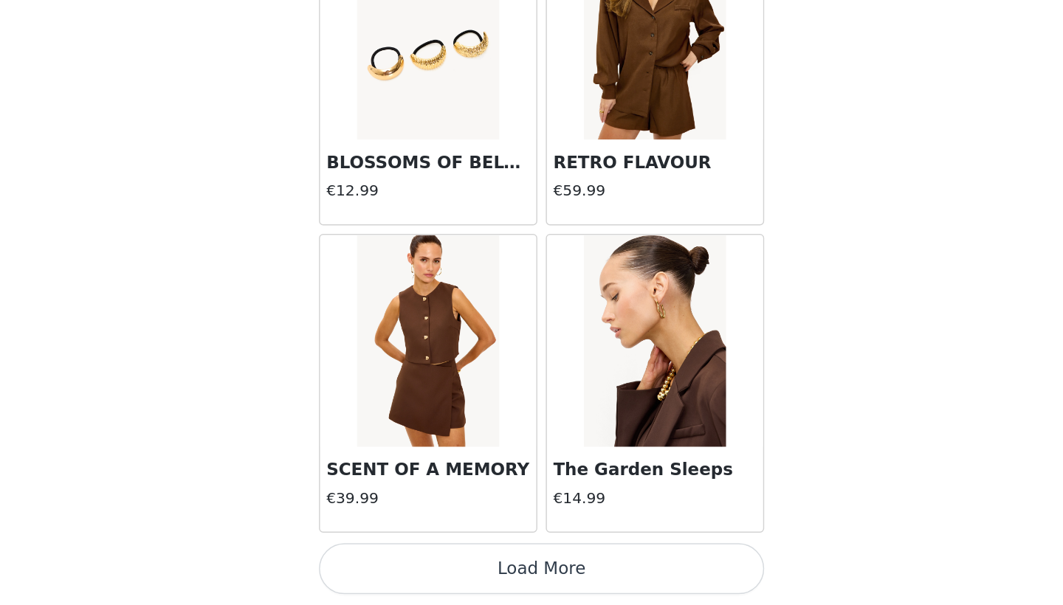
scroll to position [300, 0]
click at [376, 562] on button "Load More" at bounding box center [531, 579] width 310 height 35
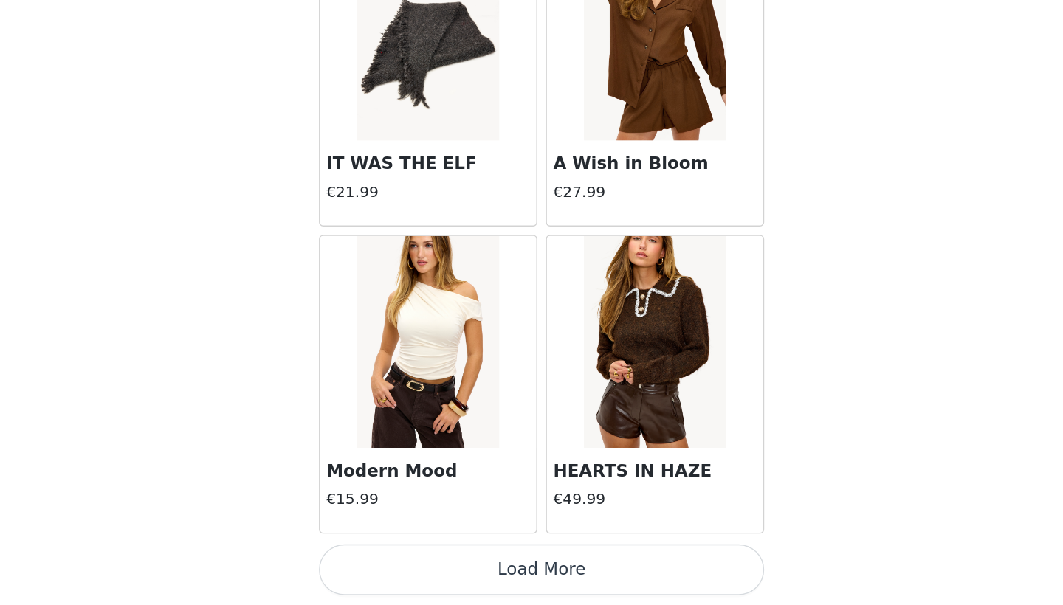
click at [385, 562] on button "Load More" at bounding box center [531, 579] width 310 height 35
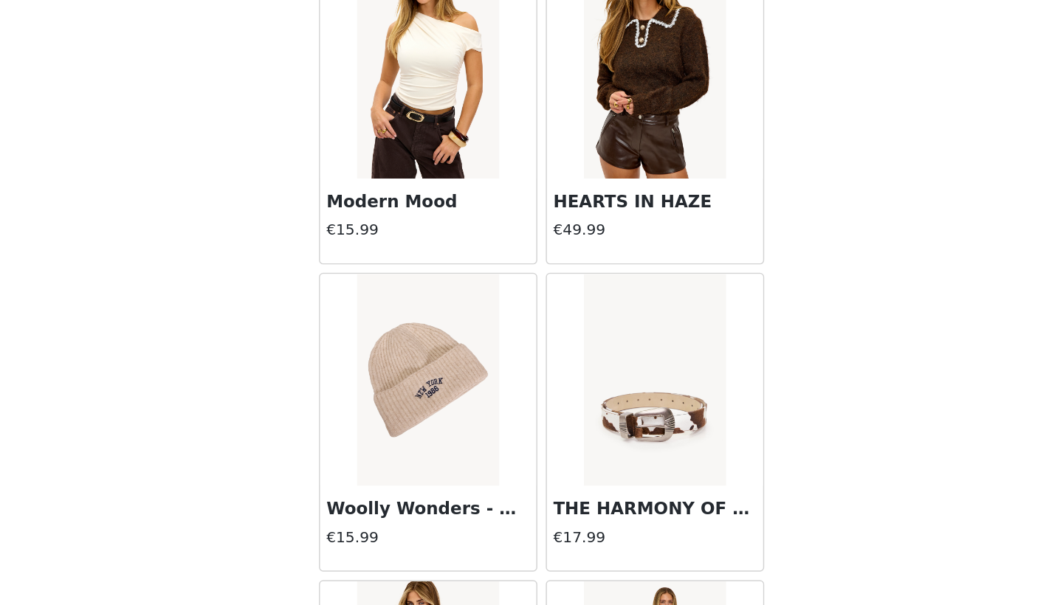
scroll to position [6108, 0]
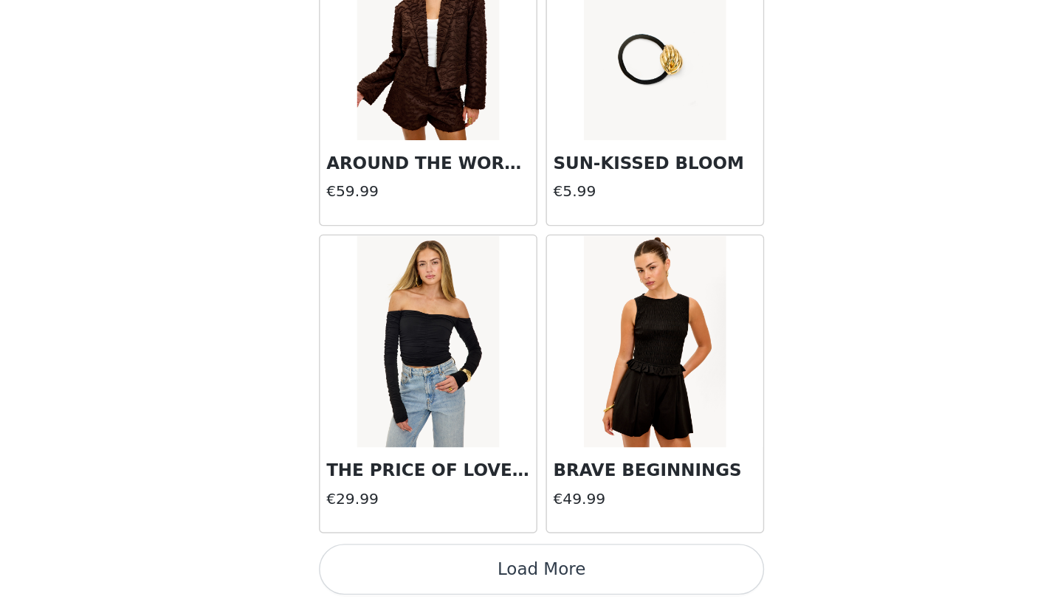
click at [385, 562] on button "Load More" at bounding box center [531, 579] width 310 height 35
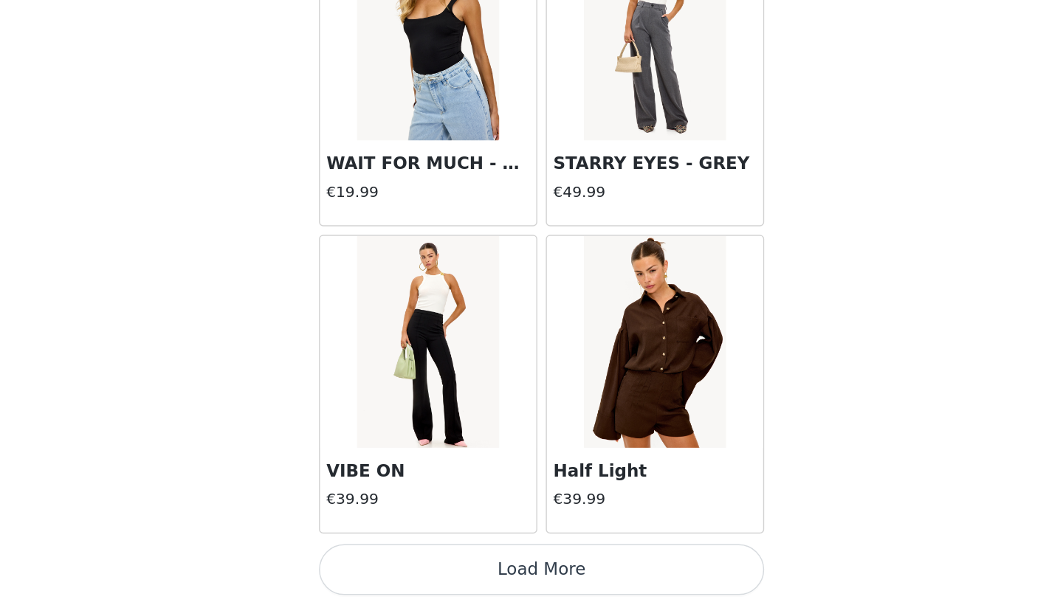
scroll to position [10212, 0]
click at [376, 562] on button "Load More" at bounding box center [531, 579] width 310 height 35
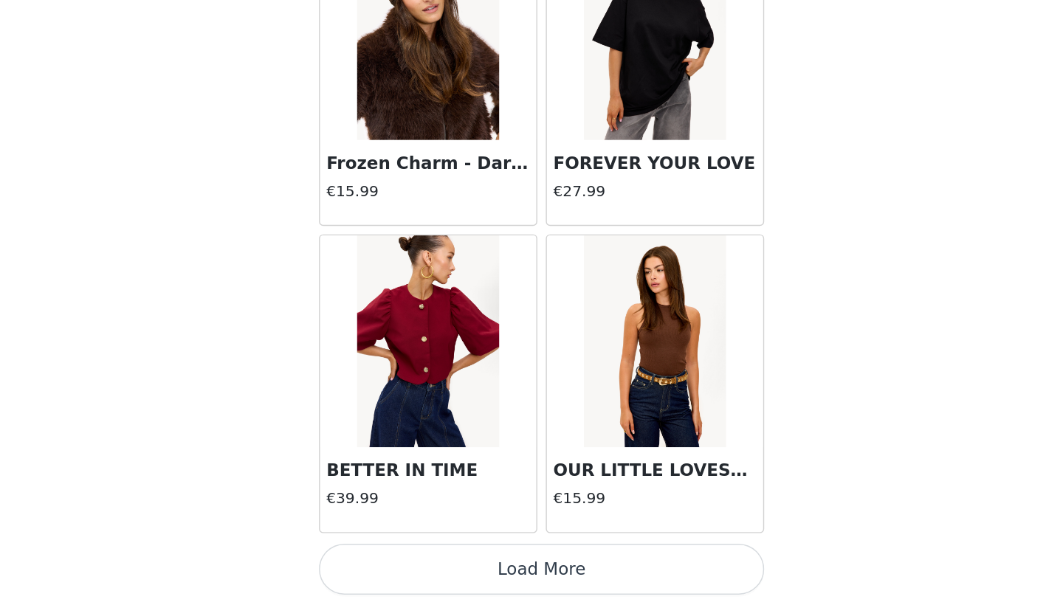
click at [379, 562] on button "Load More" at bounding box center [531, 579] width 310 height 35
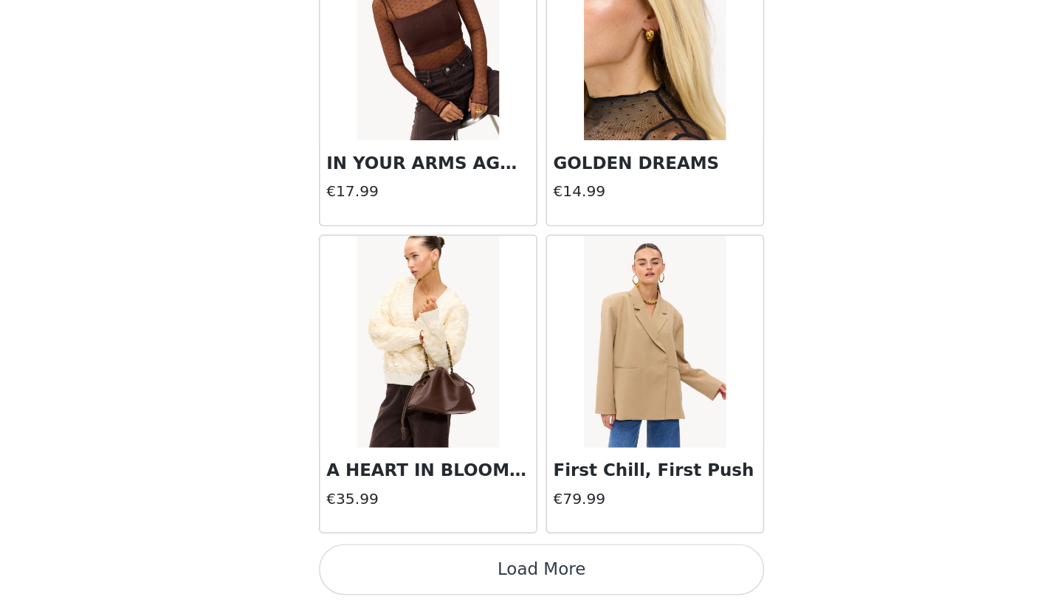
click at [376, 562] on button "Load More" at bounding box center [531, 579] width 310 height 35
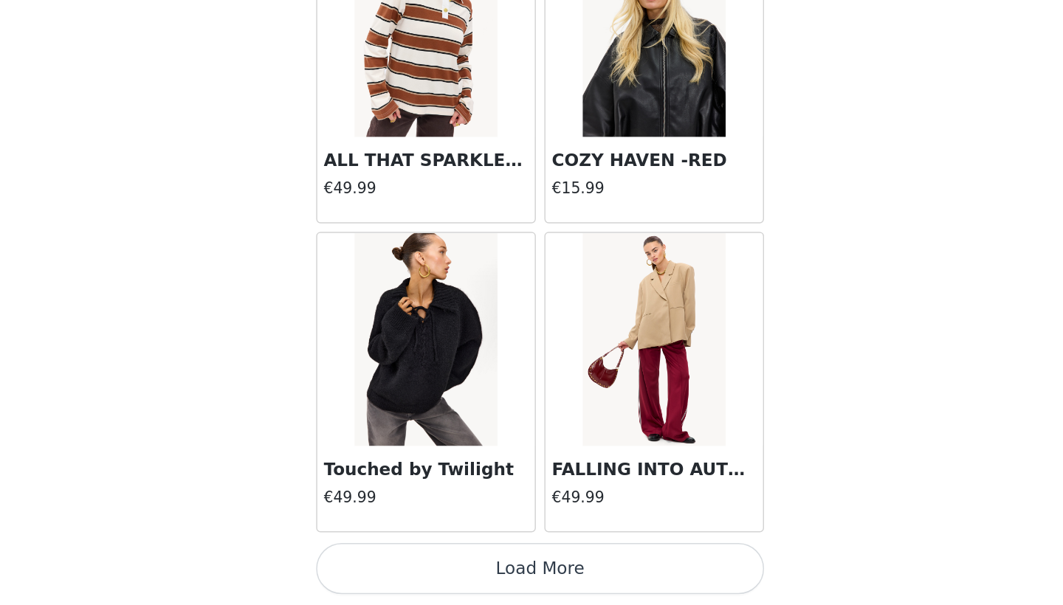
scroll to position [300, 0]
click at [376, 562] on button "Load More" at bounding box center [531, 579] width 310 height 35
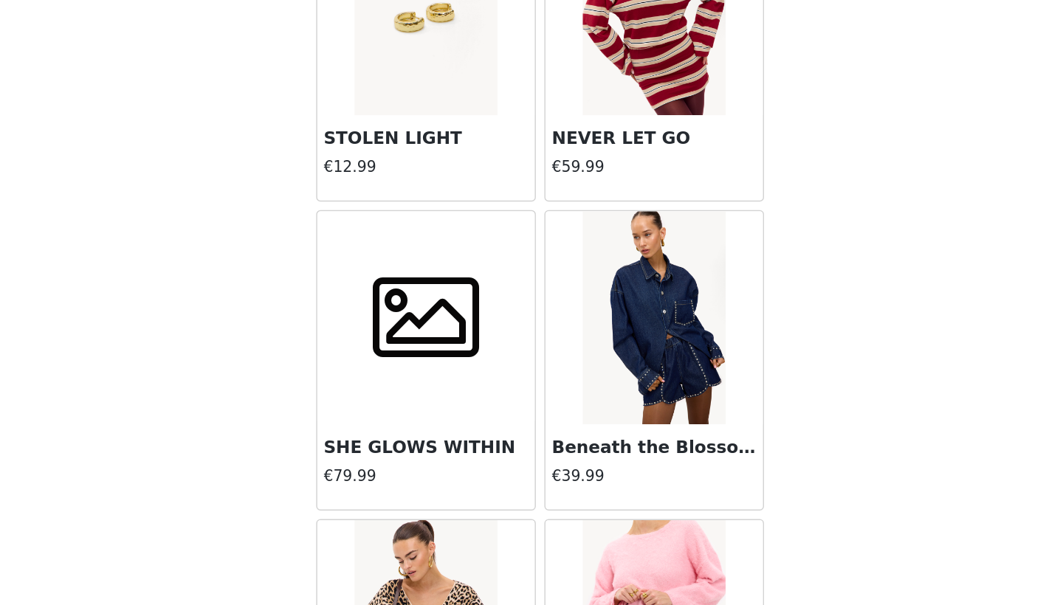
scroll to position [17500, 0]
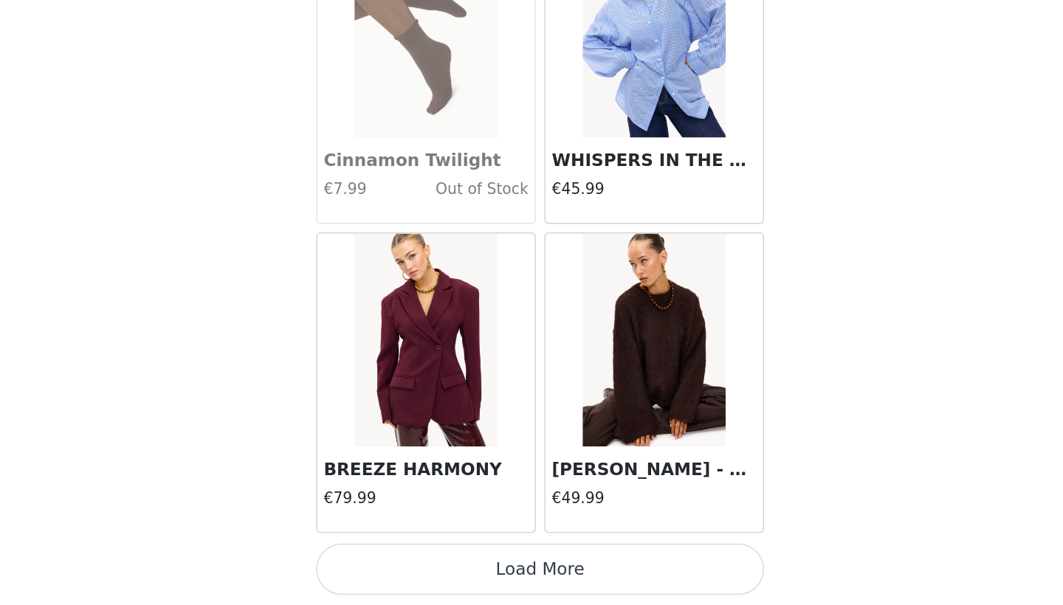
click at [397, 562] on button "Load More" at bounding box center [531, 579] width 310 height 35
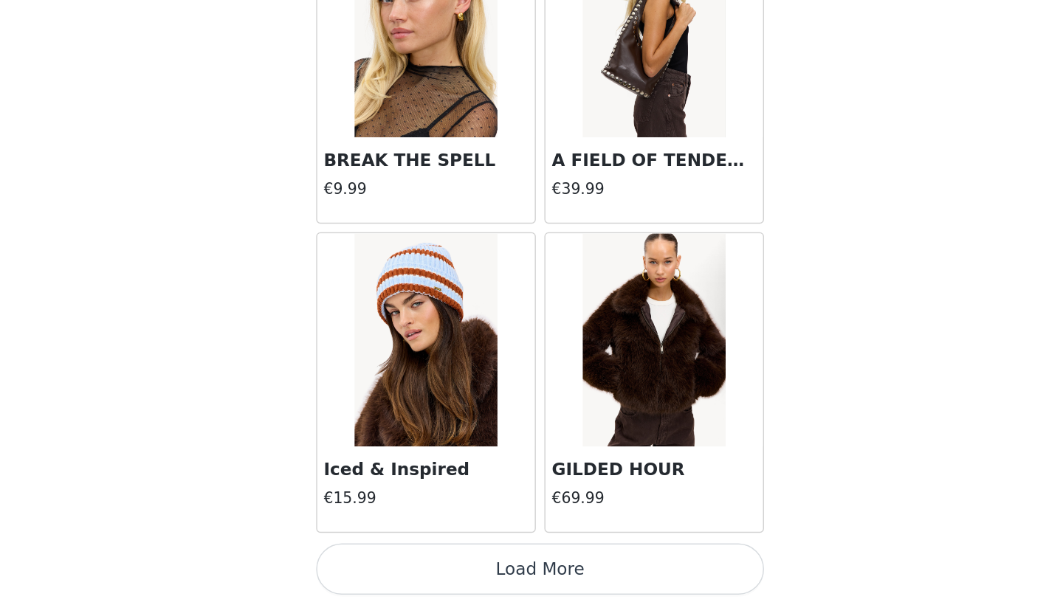
scroll to position [300, 0]
click at [398, 562] on button "Load More" at bounding box center [531, 579] width 310 height 35
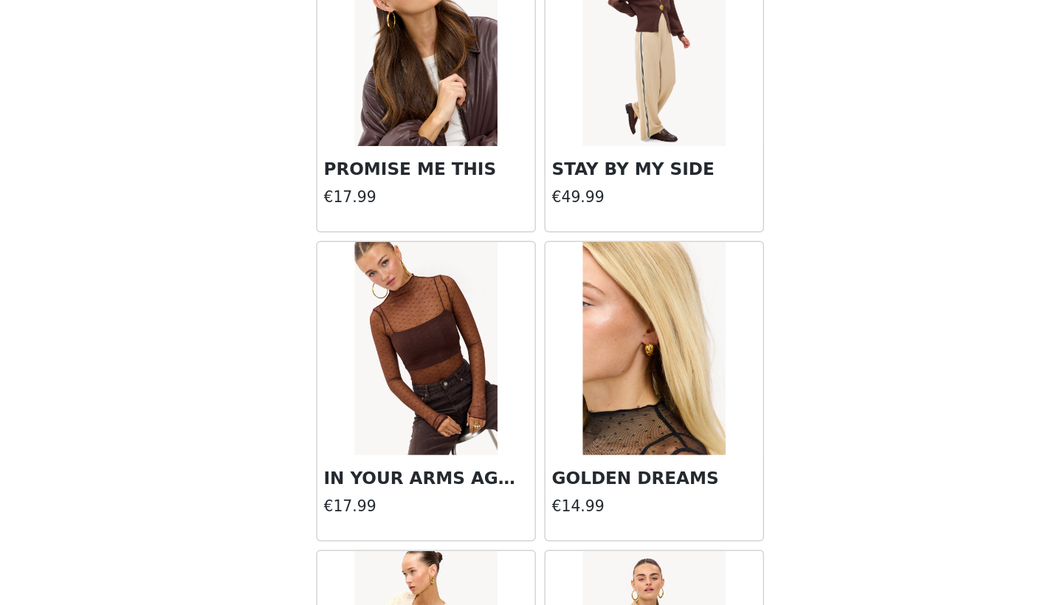
scroll to position [14259, 0]
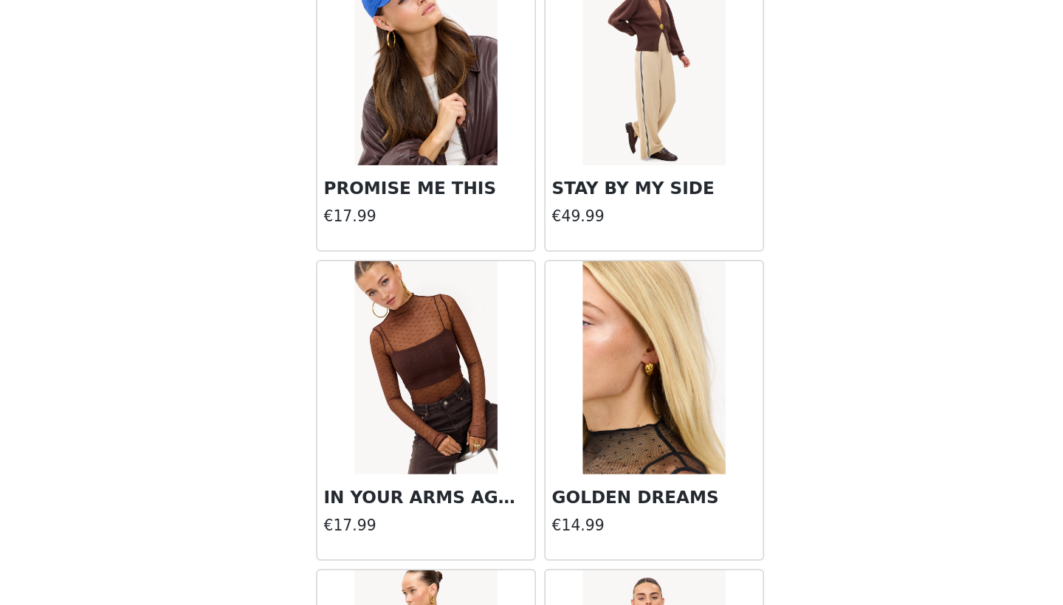
click at [561, 367] on img at bounding box center [610, 441] width 98 height 148
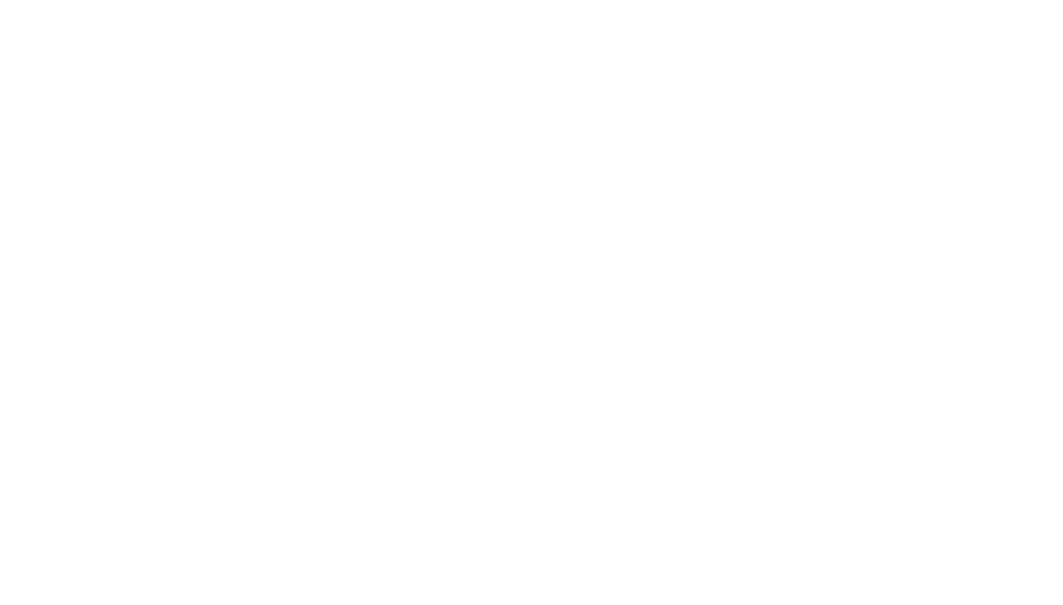
scroll to position [46, 0]
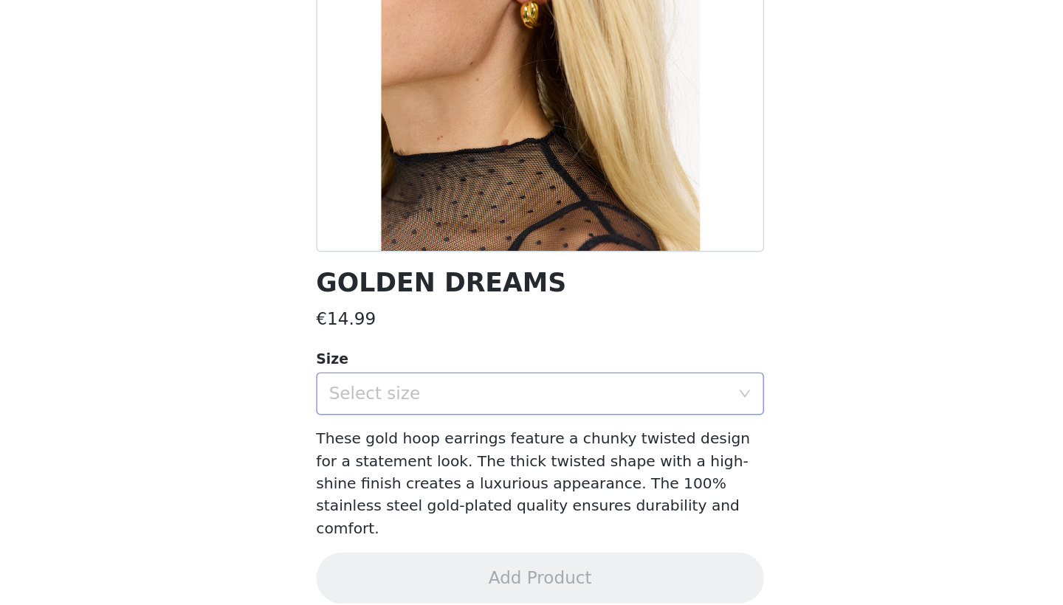
click at [390, 444] on div "Select size" at bounding box center [526, 458] width 283 height 28
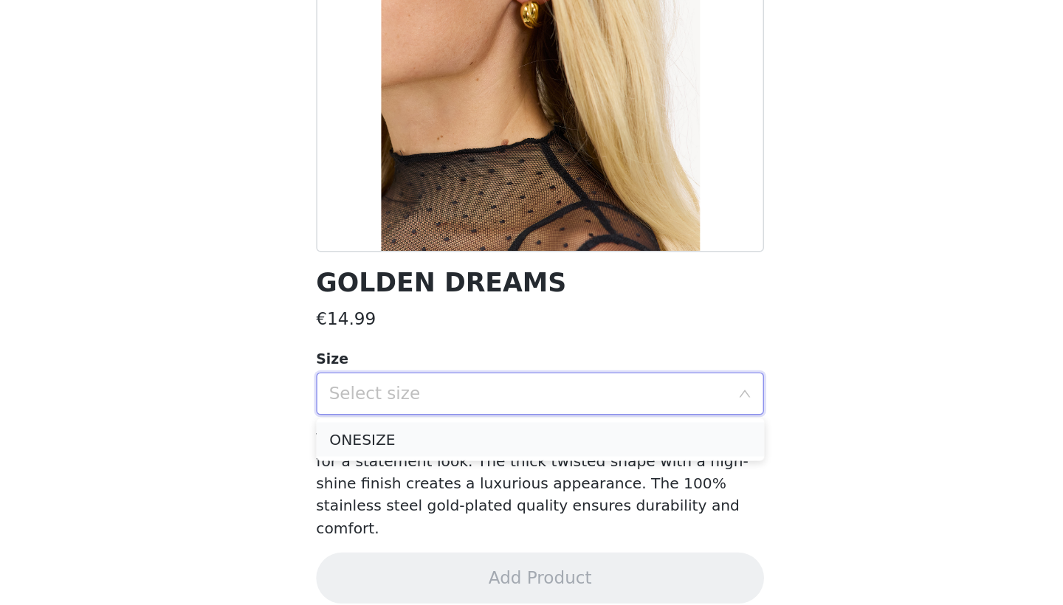
click at [387, 478] on li "ONESIZE" at bounding box center [531, 490] width 310 height 24
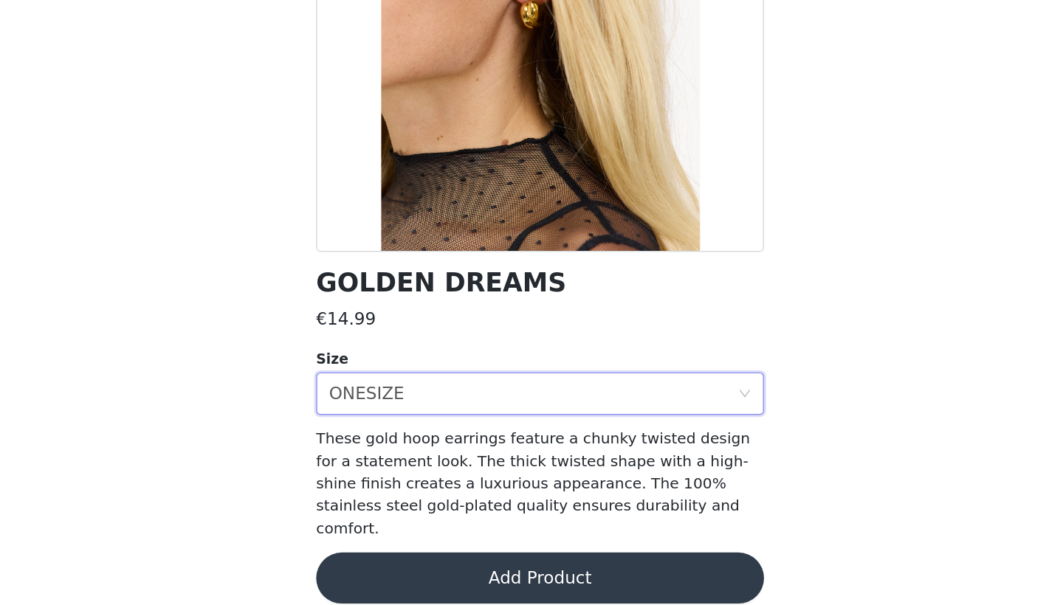
click at [398, 568] on button "Add Product" at bounding box center [531, 585] width 310 height 35
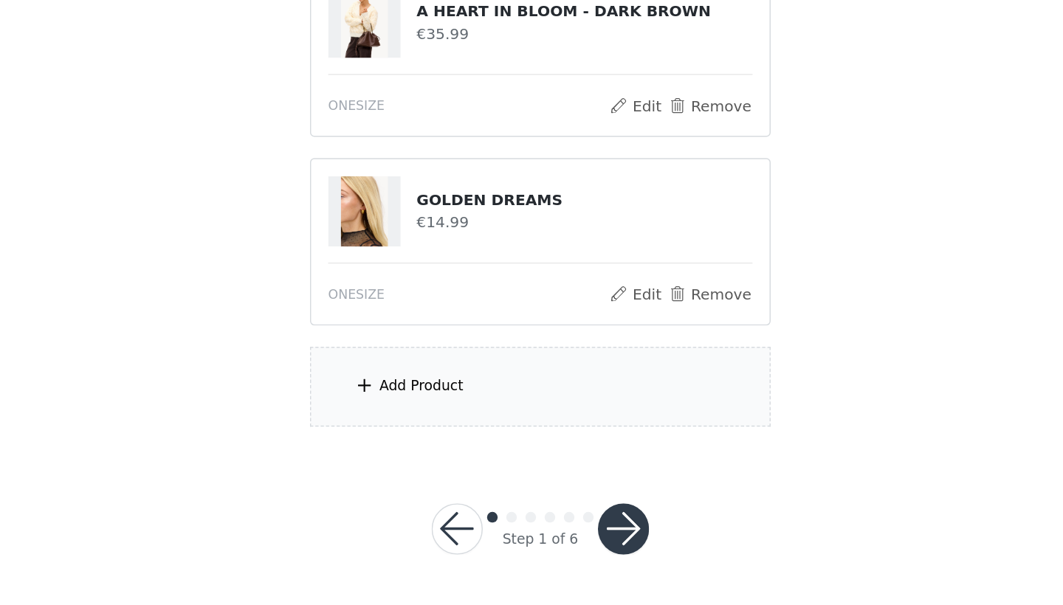
scroll to position [430, 0]
click at [571, 535] on button "button" at bounding box center [588, 552] width 35 height 35
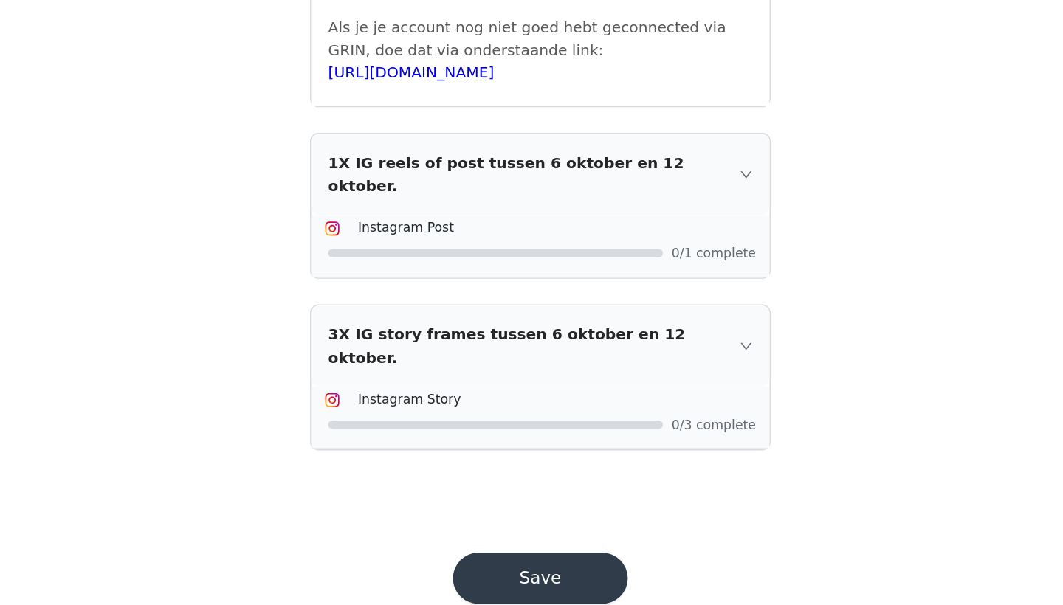
scroll to position [346, 0]
click at [471, 569] on button "Save" at bounding box center [531, 586] width 121 height 35
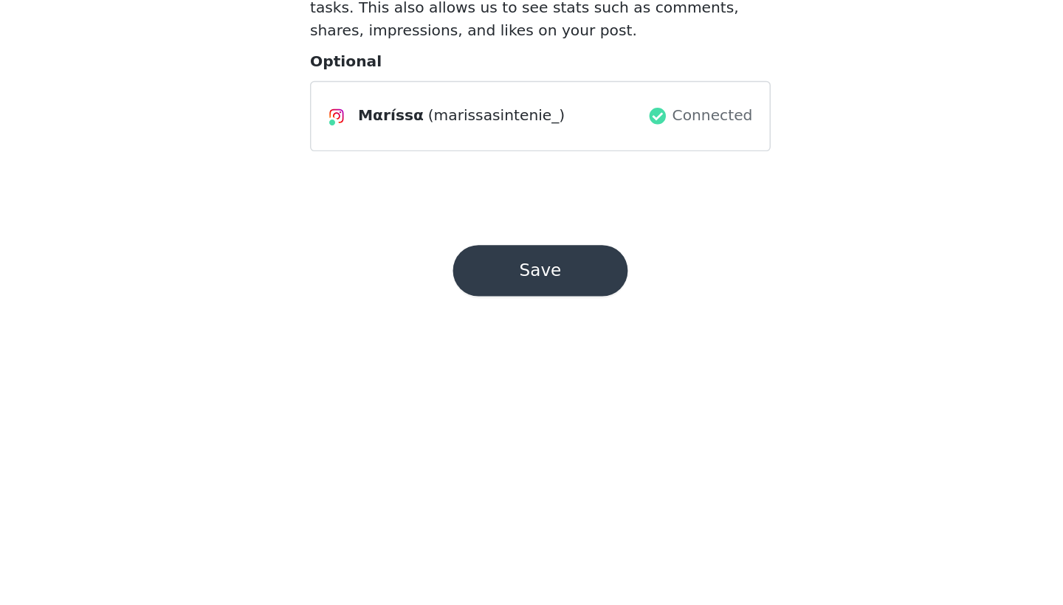
click at [471, 356] on button "Save" at bounding box center [531, 373] width 121 height 35
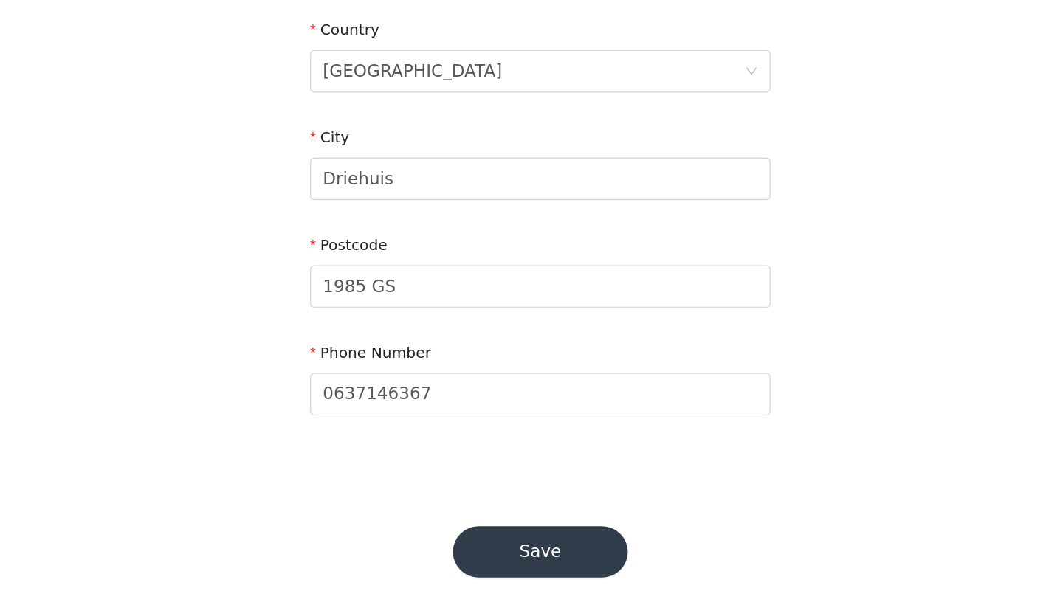
scroll to position [342, 0]
click at [471, 550] on button "Save" at bounding box center [531, 567] width 121 height 35
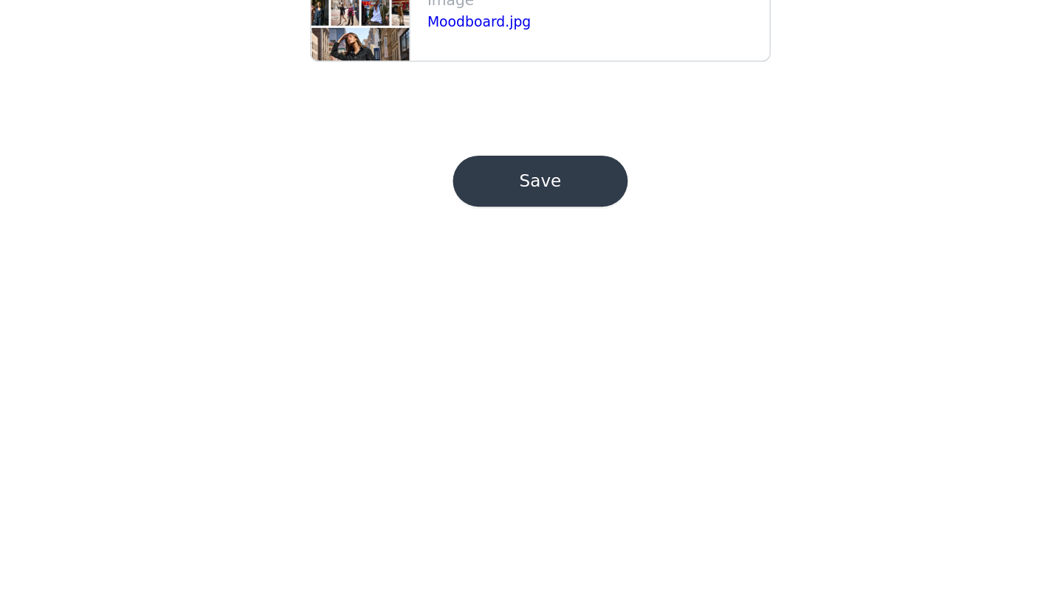
click at [471, 294] on button "Save" at bounding box center [531, 311] width 121 height 35
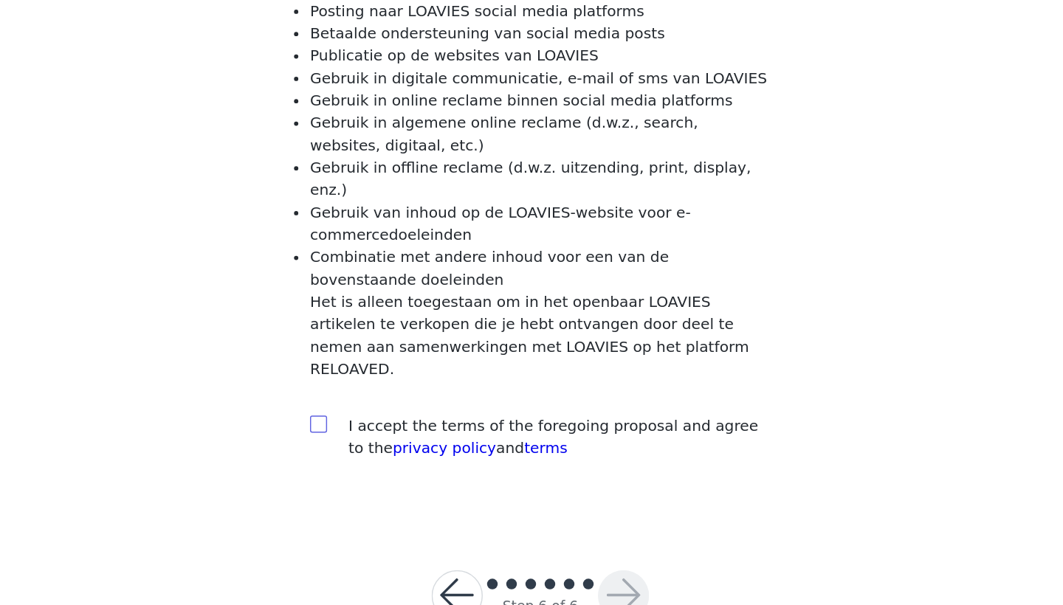
click at [372, 474] on input "checkbox" at bounding box center [377, 479] width 10 height 10
checkbox input "true"
click at [571, 581] on button "button" at bounding box center [588, 598] width 35 height 35
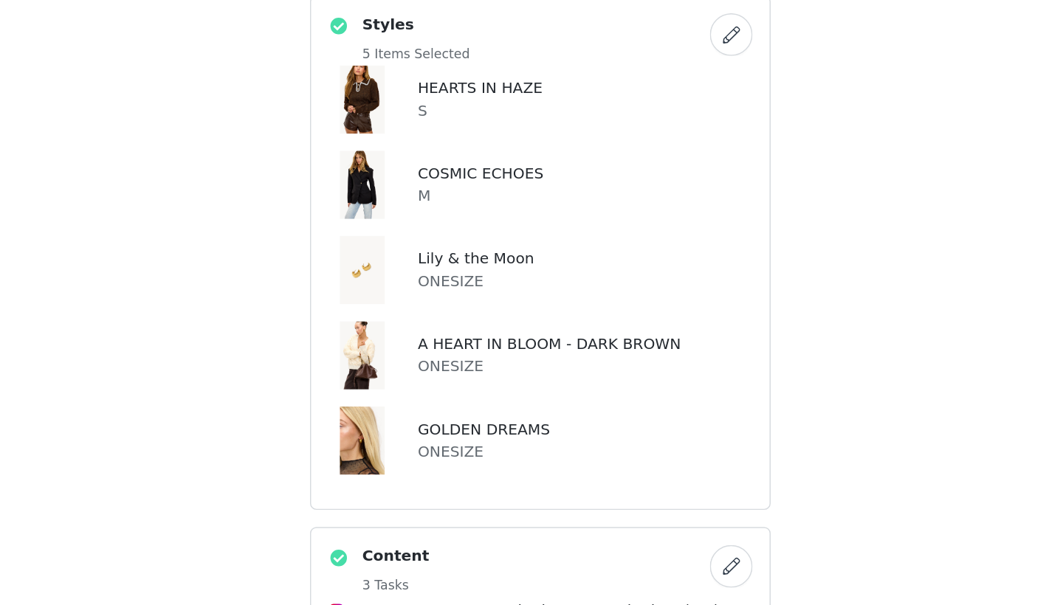
scroll to position [172, 0]
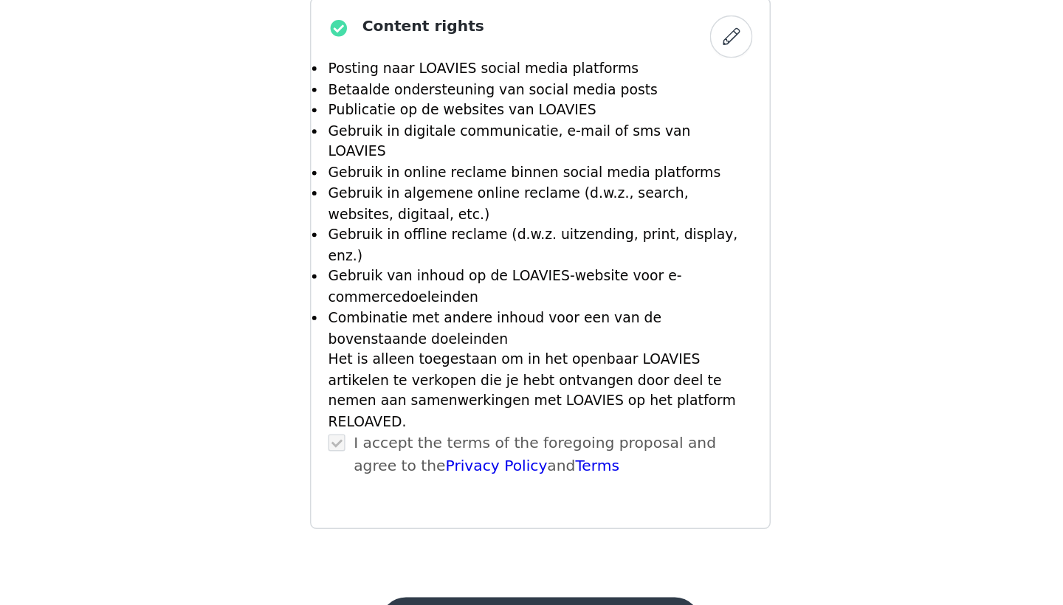
click at [421, 599] on button "Submit Proposal" at bounding box center [531, 616] width 221 height 35
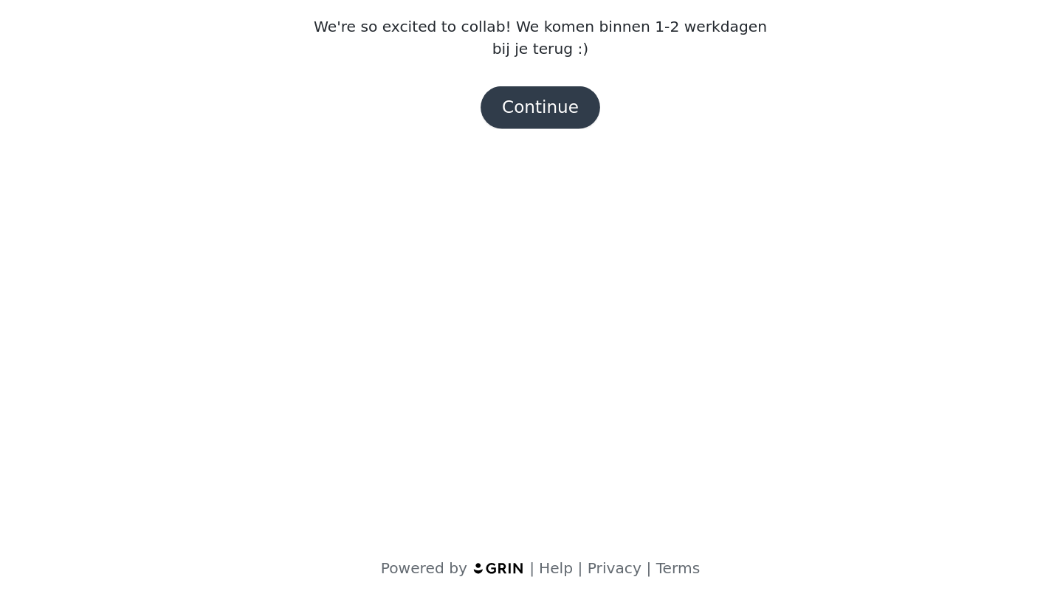
scroll to position [0, 0]
click at [490, 246] on button "Continue" at bounding box center [531, 261] width 83 height 30
